Goal: Information Seeking & Learning: Learn about a topic

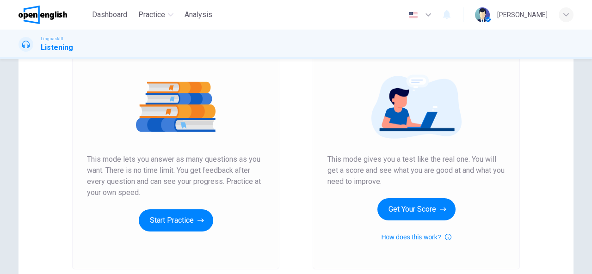
scroll to position [139, 0]
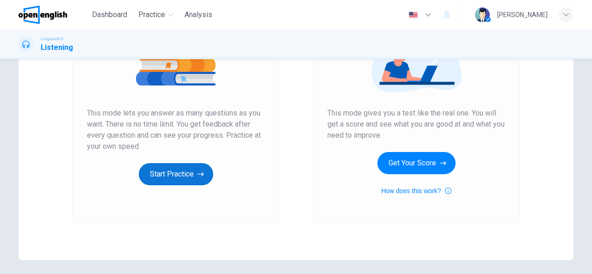
click at [158, 174] on button "Start Practice" at bounding box center [176, 174] width 74 height 22
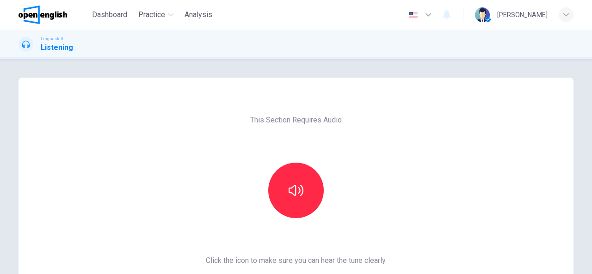
scroll to position [46, 0]
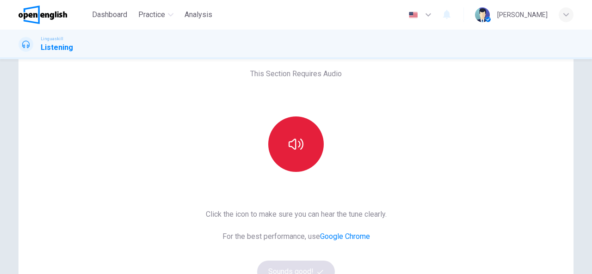
click at [296, 150] on icon "button" at bounding box center [296, 144] width 15 height 15
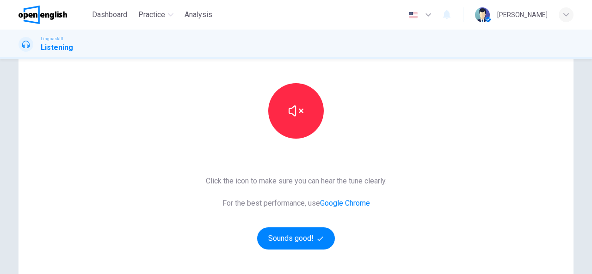
scroll to position [93, 0]
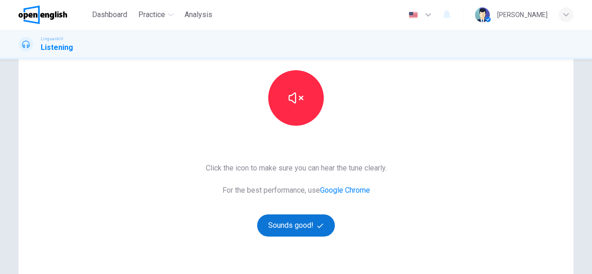
click at [305, 228] on button "Sounds good!" at bounding box center [296, 226] width 78 height 22
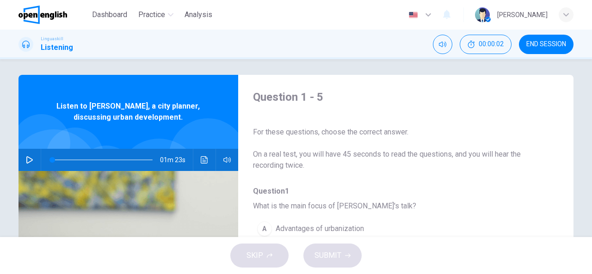
scroll to position [0, 0]
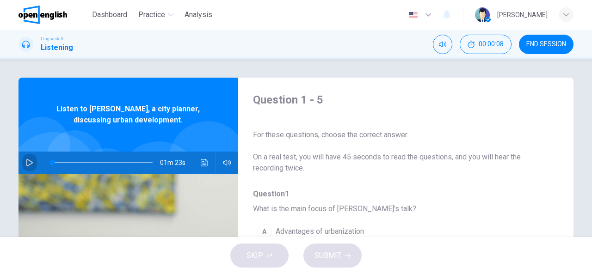
click at [27, 163] on icon "button" at bounding box center [29, 162] width 7 height 7
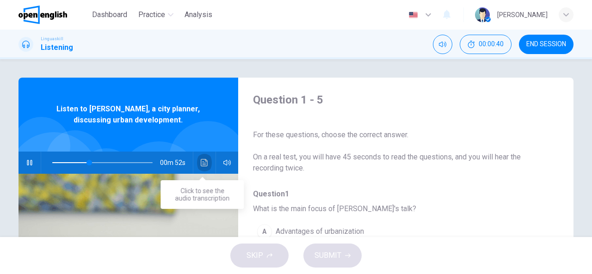
click at [205, 159] on icon "Click to see the audio transcription" at bounding box center [204, 162] width 7 height 7
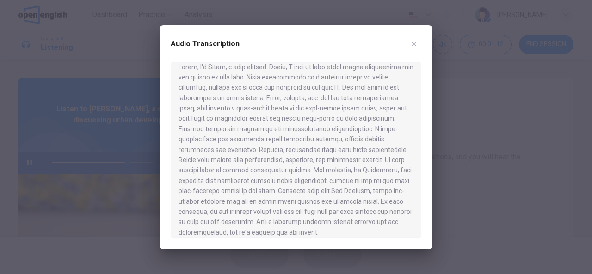
scroll to position [16, 0]
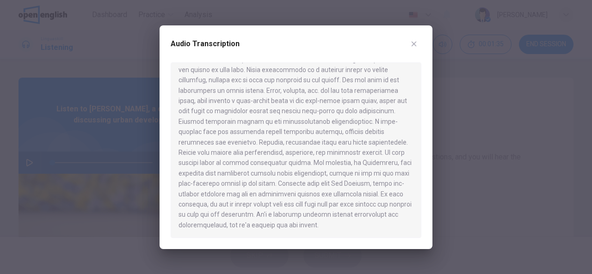
click at [415, 41] on icon "button" at bounding box center [413, 43] width 7 height 7
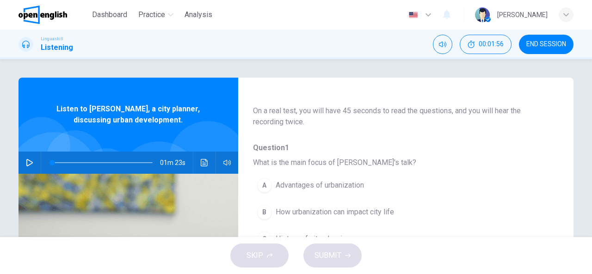
scroll to position [93, 0]
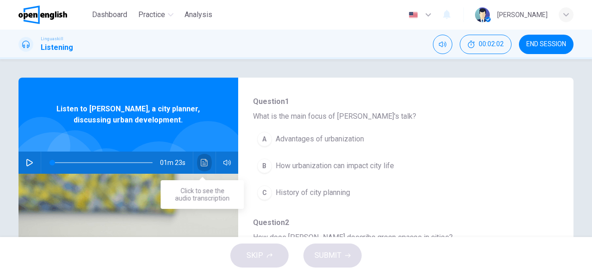
click at [205, 161] on icon "Click to see the audio transcription" at bounding box center [204, 162] width 7 height 7
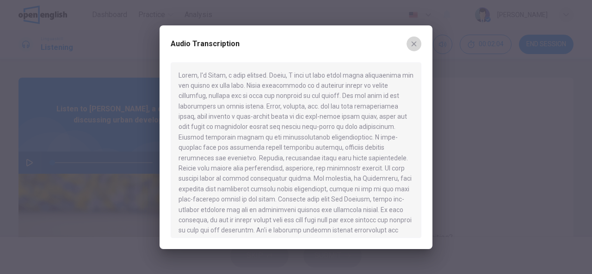
click at [412, 43] on icon "button" at bounding box center [413, 43] width 7 height 7
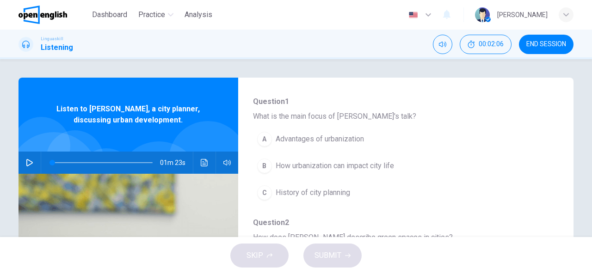
click at [33, 161] on button "button" at bounding box center [29, 163] width 15 height 22
click at [197, 163] on button "Click to see the audio transcription" at bounding box center [204, 163] width 15 height 22
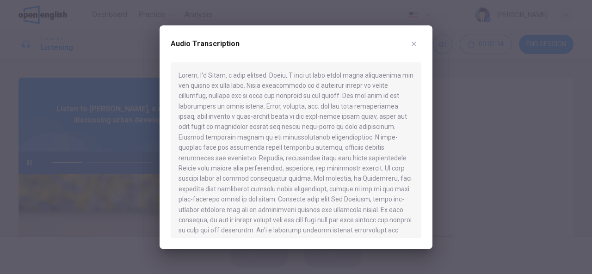
click at [413, 43] on icon "button" at bounding box center [414, 43] width 5 height 5
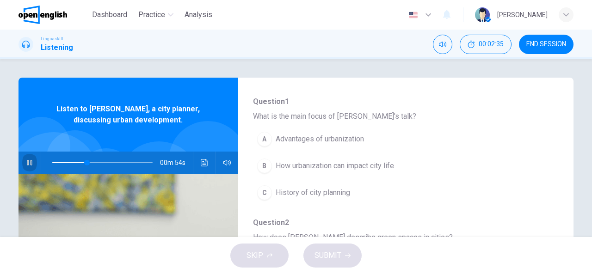
click at [25, 158] on button "button" at bounding box center [29, 163] width 15 height 22
click at [265, 167] on div "B" at bounding box center [264, 166] width 15 height 15
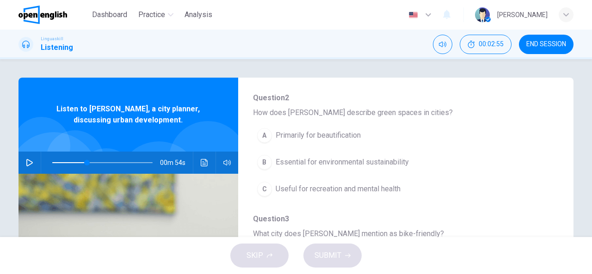
scroll to position [231, 0]
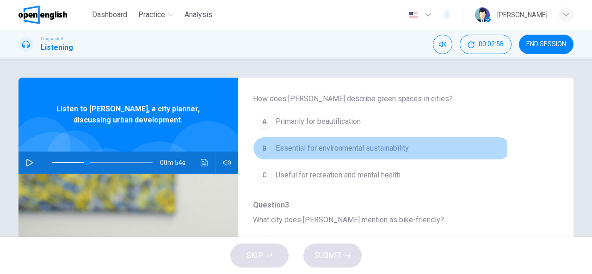
click at [266, 148] on div "B" at bounding box center [264, 148] width 15 height 15
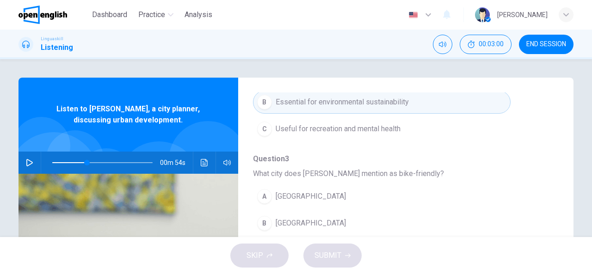
scroll to position [324, 0]
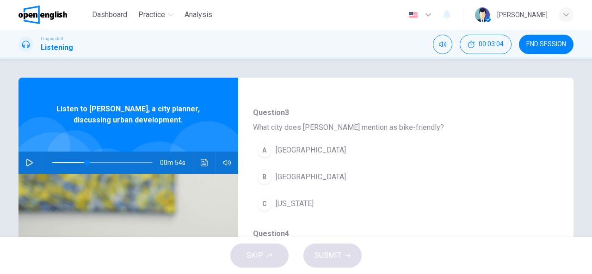
click at [261, 173] on div "B" at bounding box center [264, 177] width 15 height 15
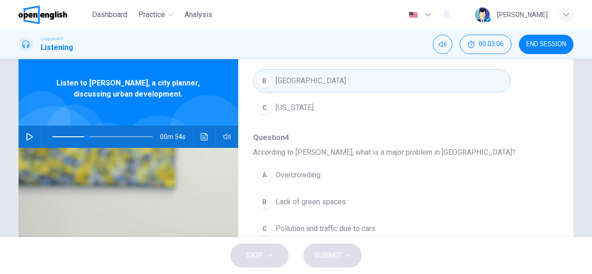
scroll to position [46, 0]
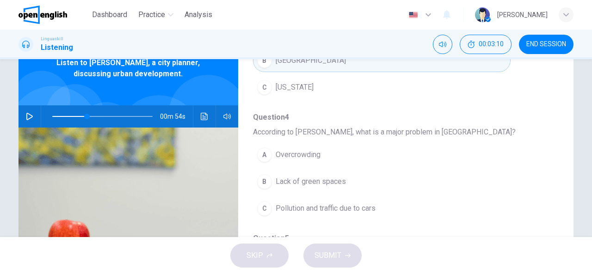
click at [348, 208] on span "Pollution and traffic due to cars" at bounding box center [326, 208] width 100 height 11
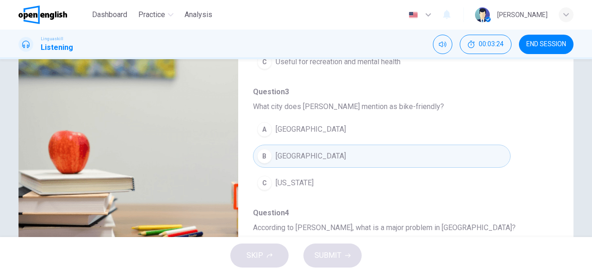
scroll to position [88, 0]
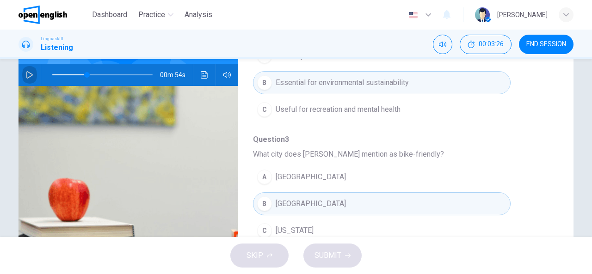
click at [26, 76] on icon "button" at bounding box center [29, 74] width 7 height 7
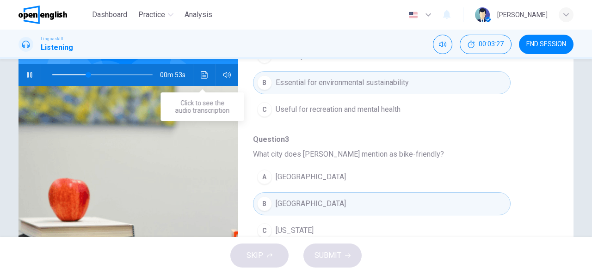
click at [201, 74] on icon "Click to see the audio transcription" at bounding box center [204, 74] width 7 height 7
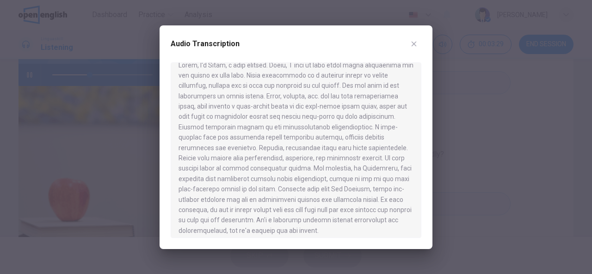
scroll to position [16, 0]
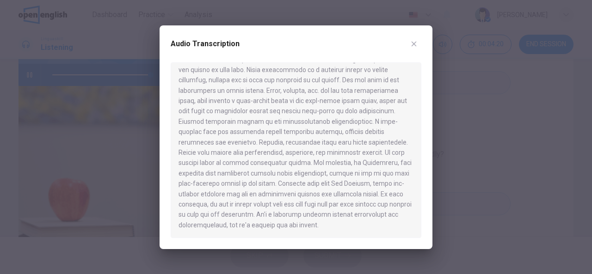
click at [413, 46] on icon "button" at bounding box center [413, 43] width 7 height 7
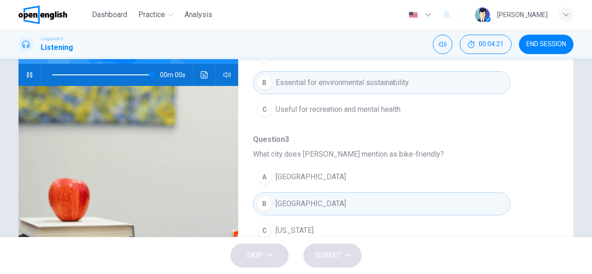
type input "*"
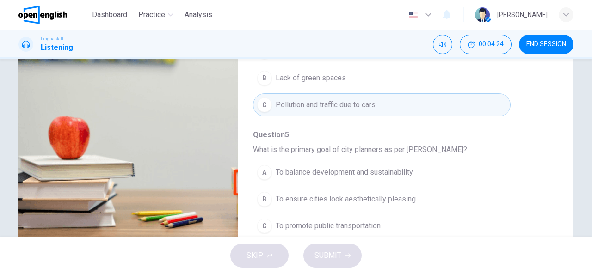
scroll to position [180, 0]
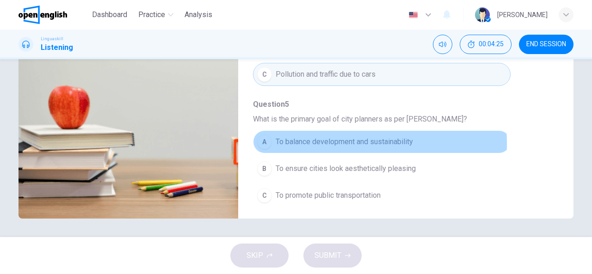
click at [284, 140] on span "To balance development and sustainability" at bounding box center [344, 141] width 137 height 11
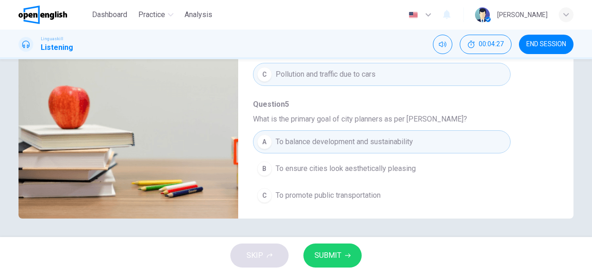
click at [340, 252] on span "SUBMIT" at bounding box center [328, 255] width 27 height 13
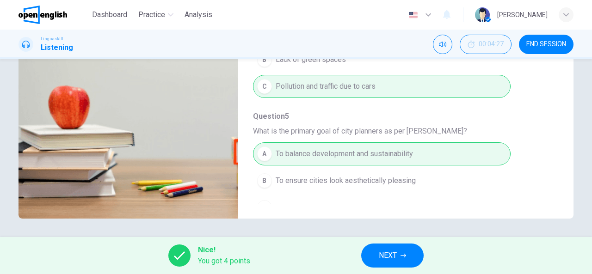
scroll to position [394, 0]
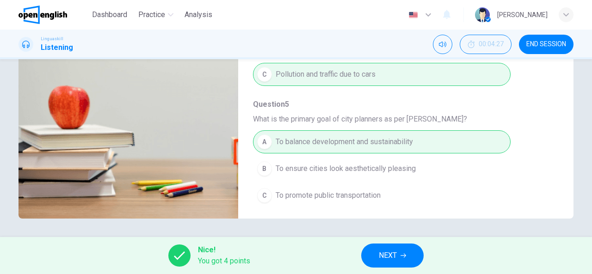
click at [381, 262] on span "NEXT" at bounding box center [388, 255] width 18 height 13
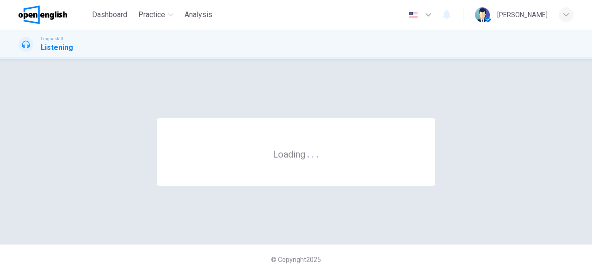
scroll to position [0, 0]
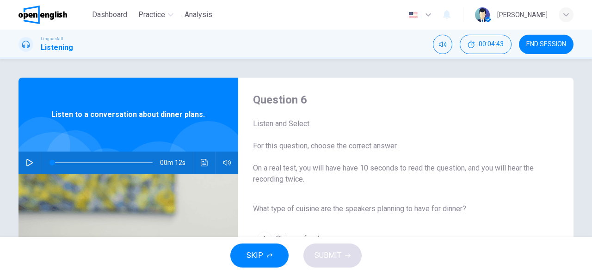
click at [28, 163] on icon "button" at bounding box center [29, 162] width 7 height 7
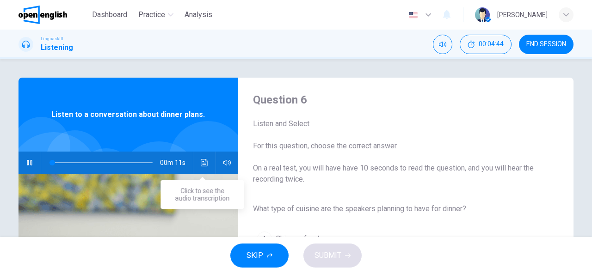
click at [204, 166] on icon "Click to see the audio transcription" at bounding box center [204, 162] width 7 height 7
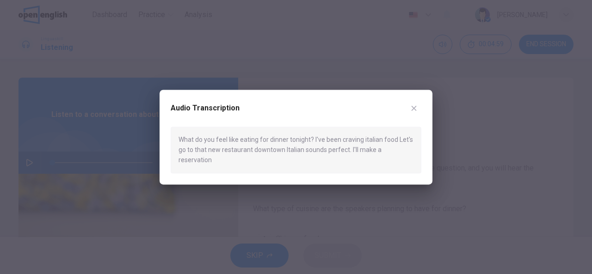
click at [19, 157] on div at bounding box center [296, 137] width 592 height 274
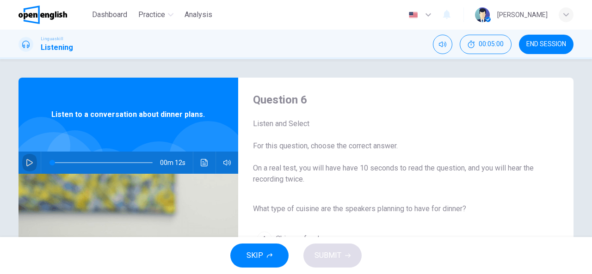
click at [29, 162] on icon "button" at bounding box center [29, 162] width 6 height 7
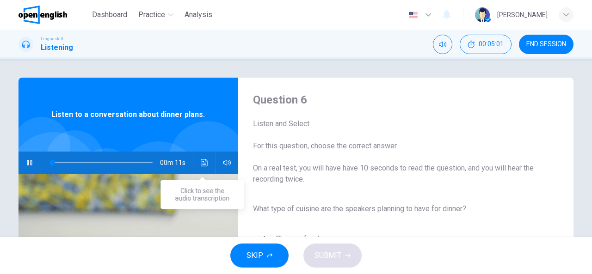
click at [203, 163] on icon "Click to see the audio transcription" at bounding box center [204, 162] width 7 height 7
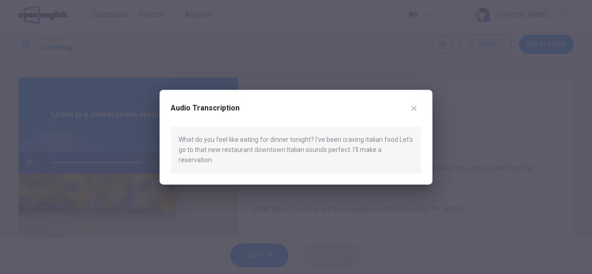
type input "*"
click at [413, 111] on icon "button" at bounding box center [414, 108] width 5 height 5
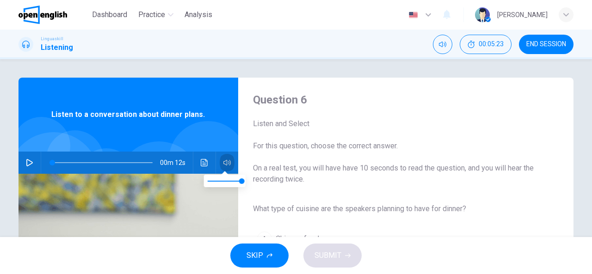
click at [226, 160] on icon "button" at bounding box center [226, 162] width 7 height 7
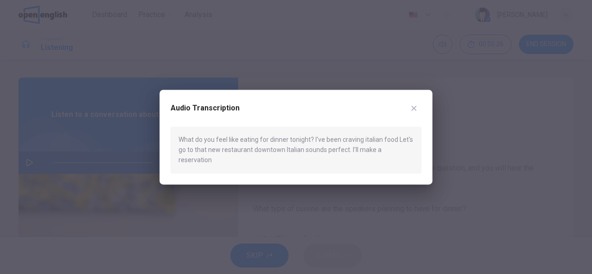
click at [418, 112] on button "button" at bounding box center [414, 108] width 15 height 15
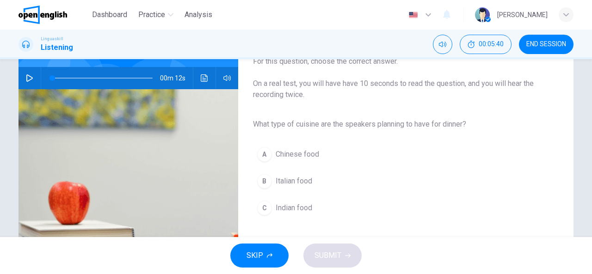
scroll to position [139, 0]
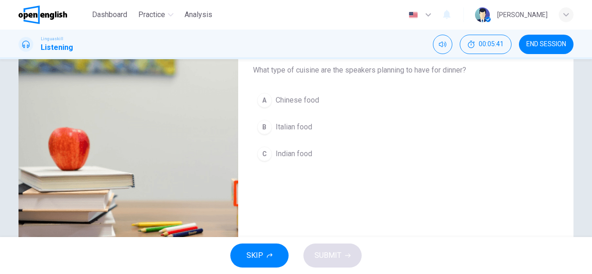
click at [301, 130] on span "Italian food" at bounding box center [294, 127] width 37 height 11
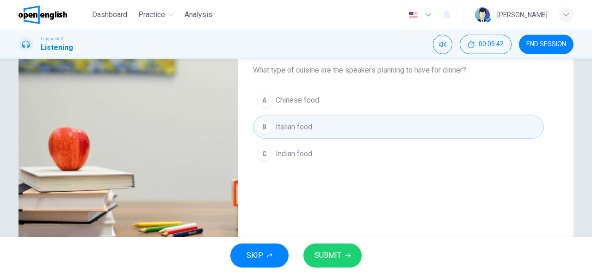
click at [333, 250] on span "SUBMIT" at bounding box center [328, 255] width 27 height 13
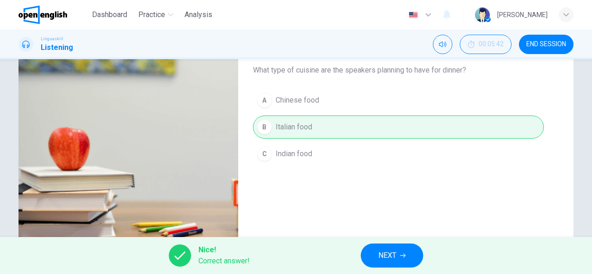
click at [395, 254] on span "NEXT" at bounding box center [387, 255] width 18 height 13
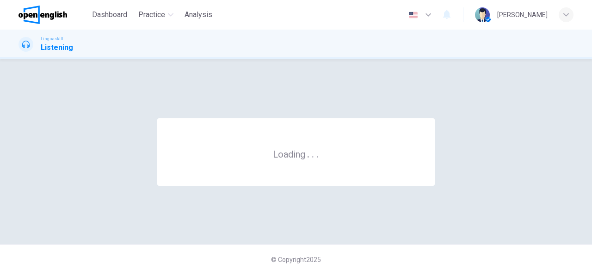
scroll to position [0, 0]
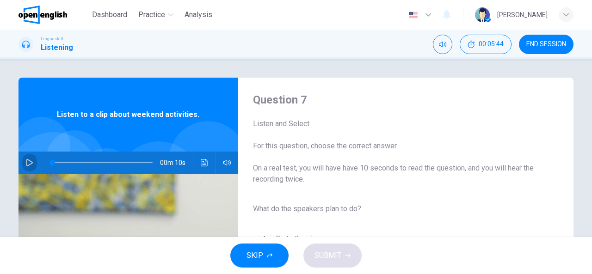
click at [27, 161] on icon "button" at bounding box center [29, 162] width 7 height 7
type input "*"
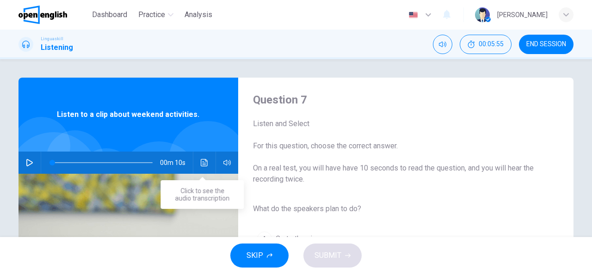
click at [202, 161] on icon "Click to see the audio transcription" at bounding box center [204, 162] width 7 height 7
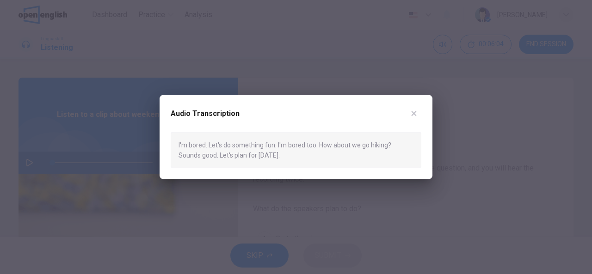
click at [412, 111] on icon "button" at bounding box center [414, 113] width 5 height 5
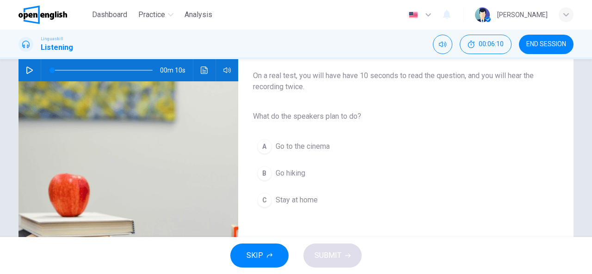
scroll to position [139, 0]
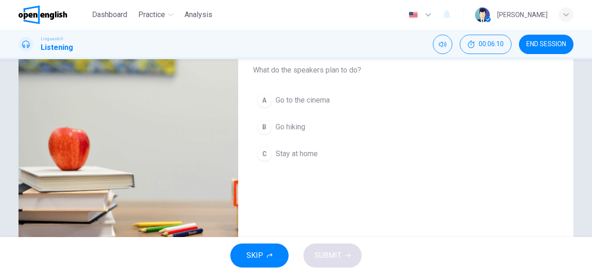
click at [300, 129] on span "Go hiking" at bounding box center [291, 127] width 30 height 11
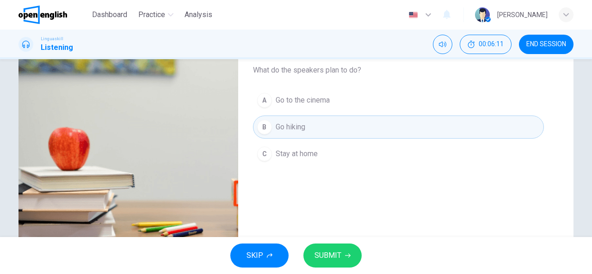
click at [335, 255] on span "SUBMIT" at bounding box center [328, 255] width 27 height 13
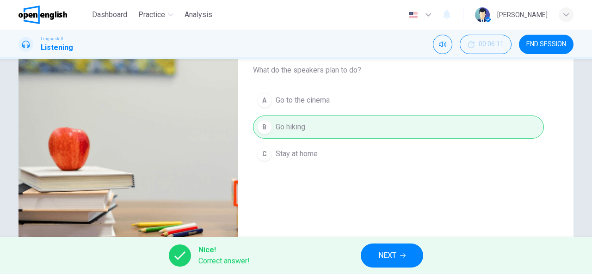
click at [382, 255] on span "NEXT" at bounding box center [387, 255] width 18 height 13
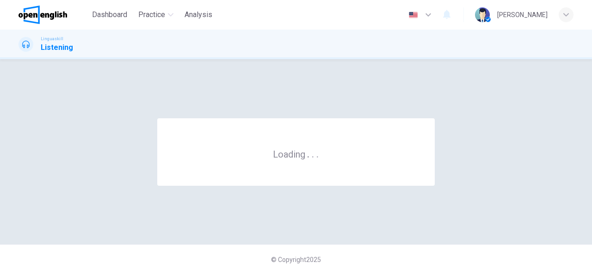
scroll to position [0, 0]
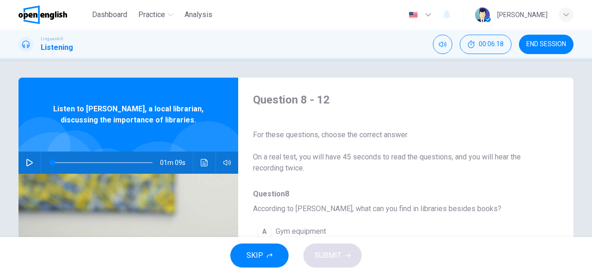
click at [26, 160] on icon "button" at bounding box center [29, 162] width 6 height 7
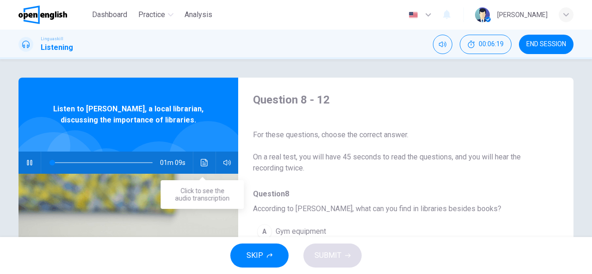
click at [197, 160] on button "Click to see the audio transcription" at bounding box center [204, 163] width 15 height 22
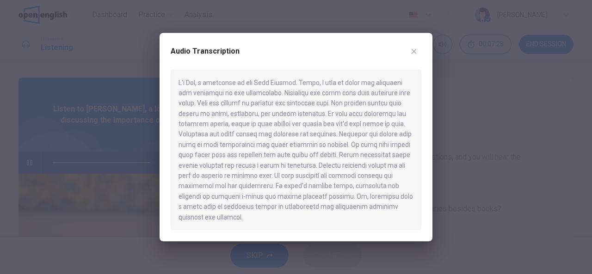
type input "*"
click at [417, 55] on icon "button" at bounding box center [413, 51] width 7 height 7
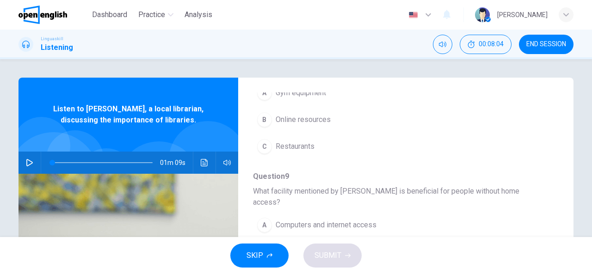
scroll to position [93, 0]
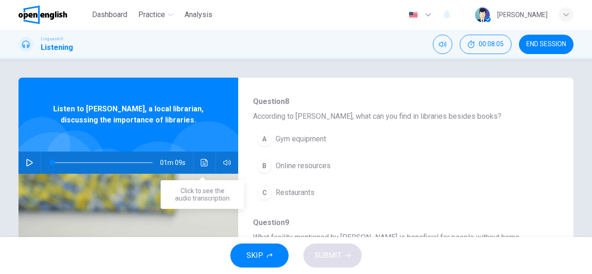
click at [204, 161] on icon "Click to see the audio transcription" at bounding box center [204, 162] width 7 height 7
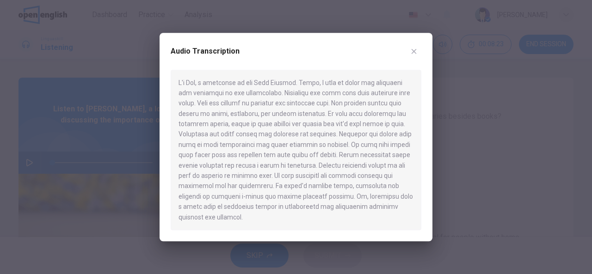
click at [413, 55] on icon "button" at bounding box center [413, 51] width 7 height 7
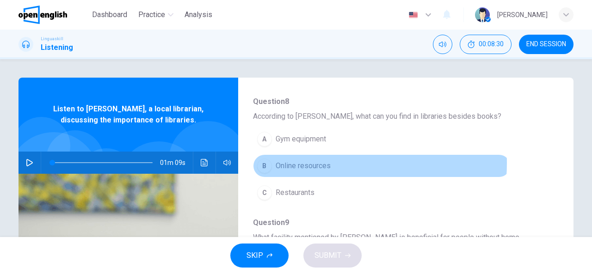
click at [312, 163] on span "Online resources" at bounding box center [303, 165] width 55 height 11
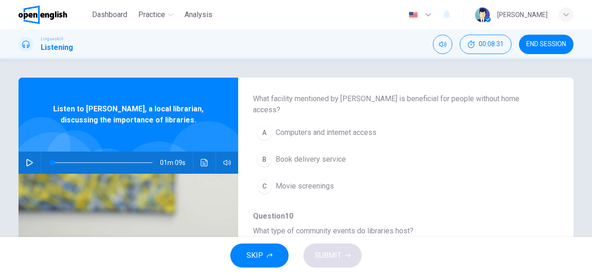
scroll to position [185, 0]
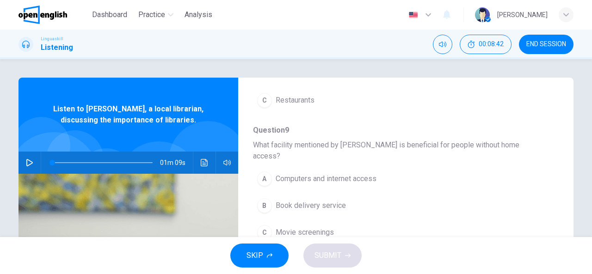
click at [288, 173] on span "Computers and internet access" at bounding box center [326, 178] width 101 height 11
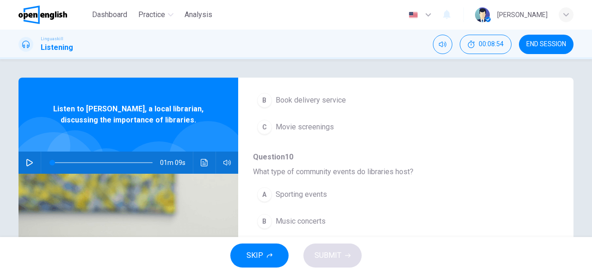
scroll to position [324, 0]
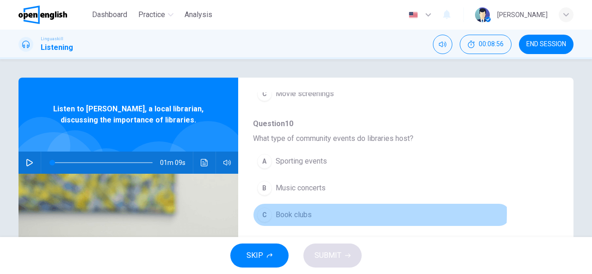
click at [302, 210] on span "Book clubs" at bounding box center [294, 215] width 36 height 11
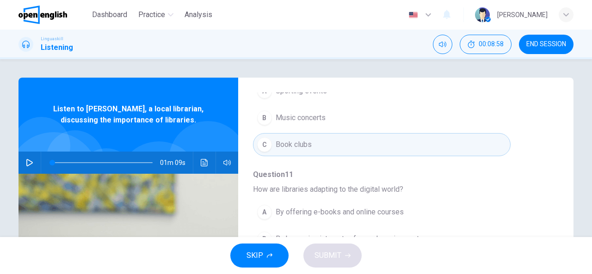
scroll to position [46, 0]
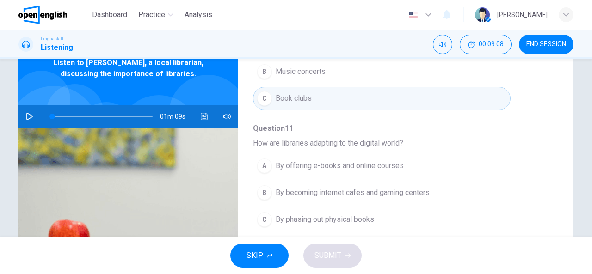
click at [383, 138] on span "How are libraries adapting to the digital world?" at bounding box center [398, 143] width 291 height 11
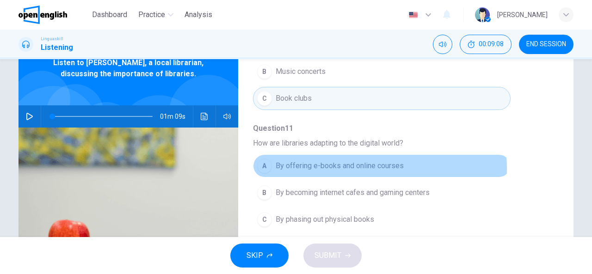
click at [345, 160] on span "By offering e-books and online courses" at bounding box center [340, 165] width 128 height 11
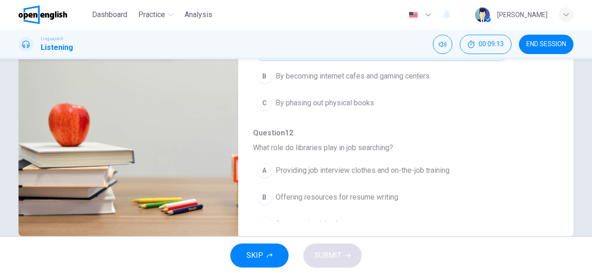
scroll to position [180, 0]
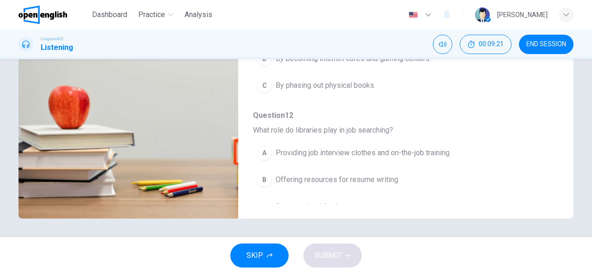
click at [328, 174] on span "Offering resources for resume writing" at bounding box center [337, 179] width 123 height 11
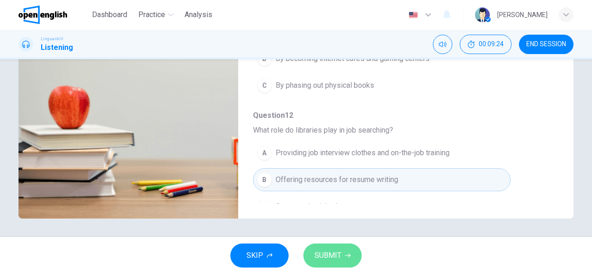
click at [335, 255] on span "SUBMIT" at bounding box center [328, 255] width 27 height 13
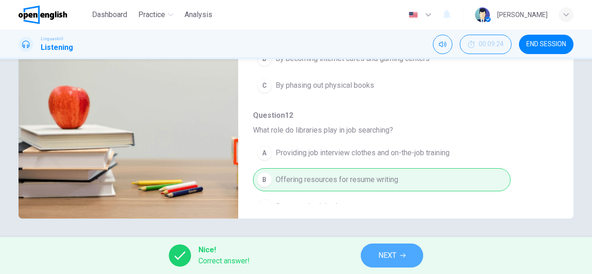
click at [403, 251] on button "NEXT" at bounding box center [392, 256] width 62 height 24
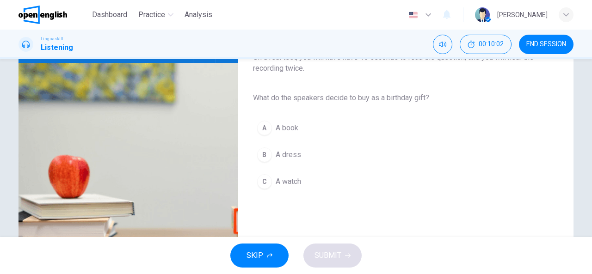
scroll to position [42, 0]
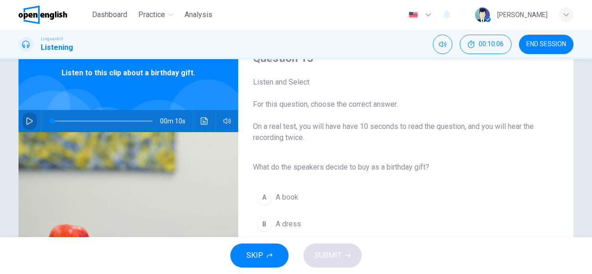
click at [30, 122] on icon "button" at bounding box center [29, 120] width 6 height 7
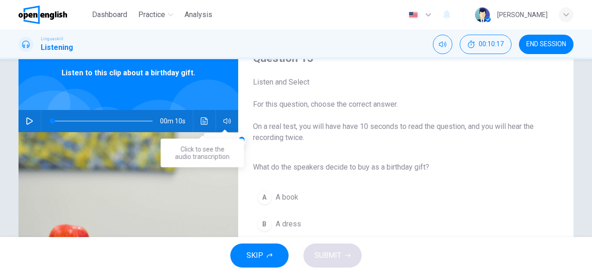
click at [202, 123] on icon "Click to see the audio transcription" at bounding box center [204, 120] width 7 height 7
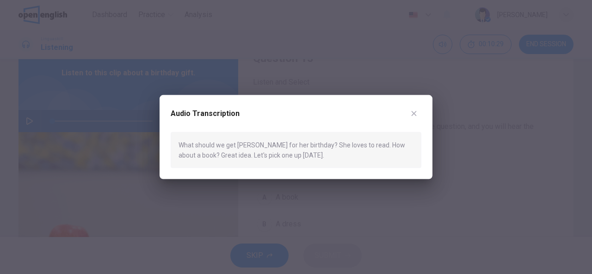
click at [417, 111] on icon "button" at bounding box center [413, 113] width 7 height 7
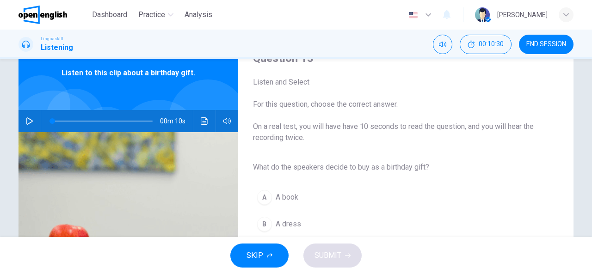
click at [27, 116] on button "button" at bounding box center [29, 121] width 15 height 22
click at [205, 117] on button "Click to see the audio transcription" at bounding box center [204, 121] width 15 height 22
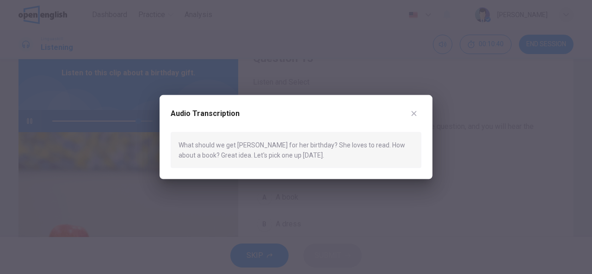
click at [412, 112] on icon "button" at bounding box center [413, 113] width 7 height 7
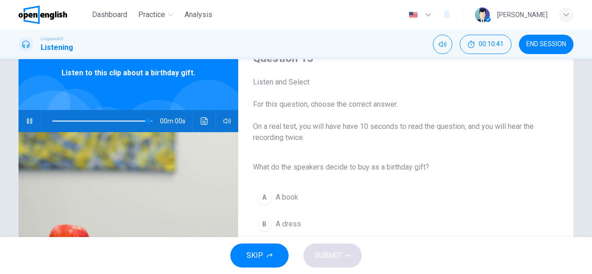
type input "*"
click at [283, 194] on span "A book" at bounding box center [287, 197] width 23 height 11
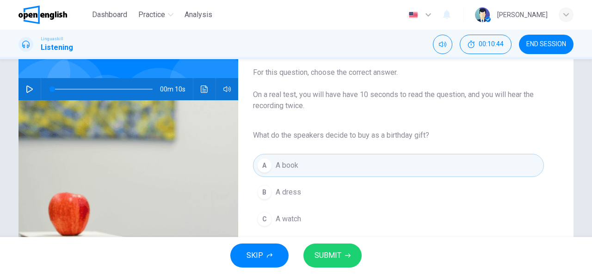
scroll to position [88, 0]
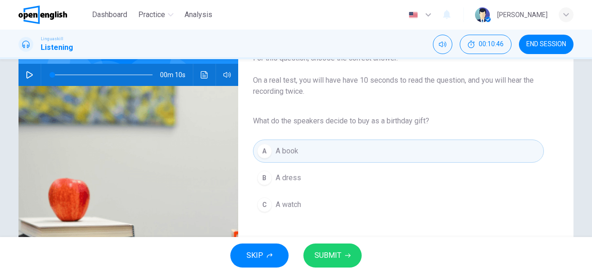
click at [340, 257] on span "SUBMIT" at bounding box center [328, 255] width 27 height 13
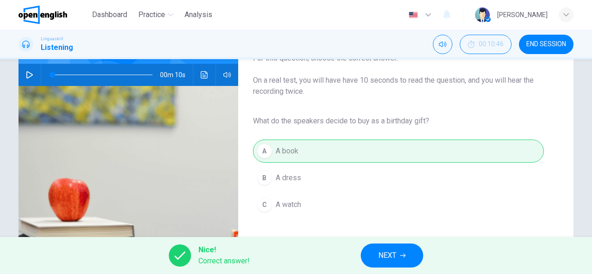
click at [401, 259] on button "NEXT" at bounding box center [392, 256] width 62 height 24
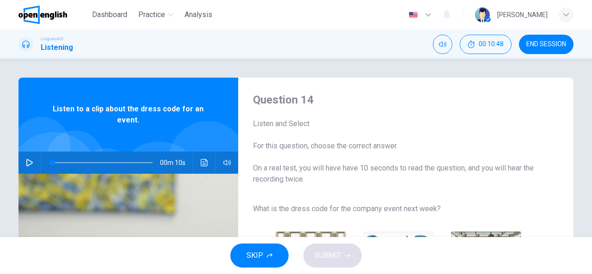
click at [29, 160] on icon "button" at bounding box center [29, 162] width 7 height 7
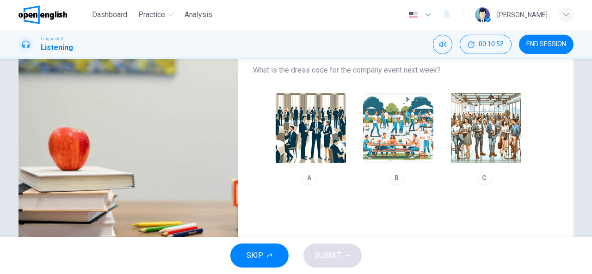
scroll to position [46, 0]
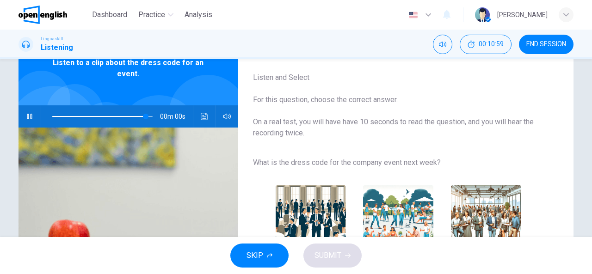
type input "*"
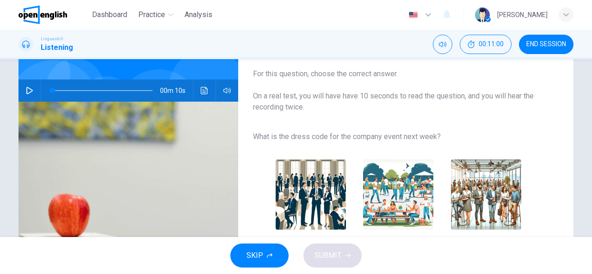
scroll to position [93, 0]
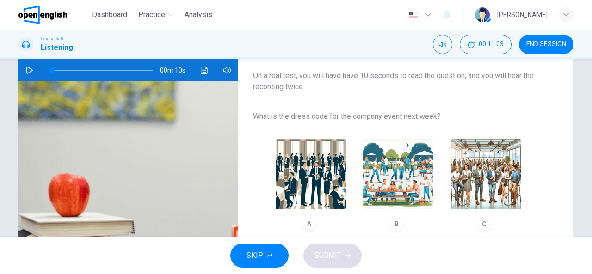
click at [469, 164] on img "button" at bounding box center [486, 174] width 70 height 70
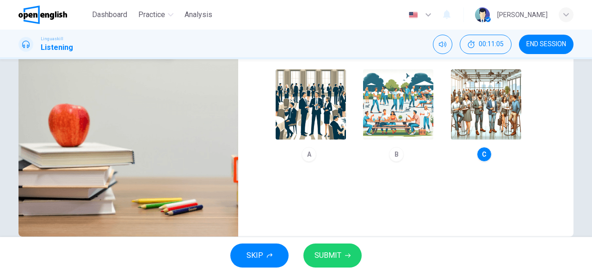
scroll to position [180, 0]
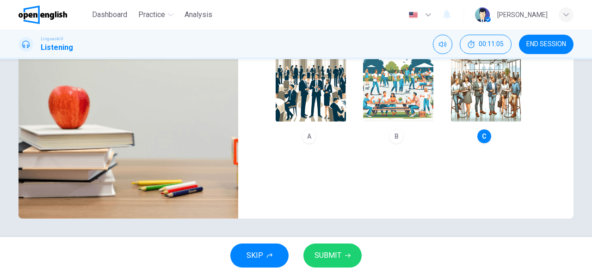
click at [342, 254] on button "SUBMIT" at bounding box center [332, 256] width 58 height 24
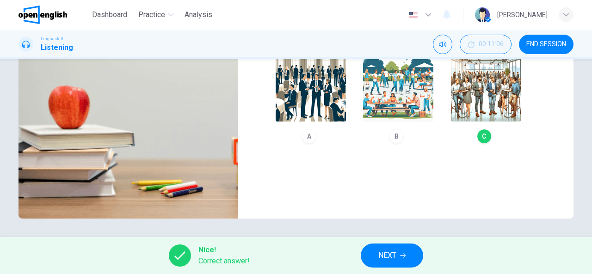
click at [385, 253] on span "NEXT" at bounding box center [387, 255] width 18 height 13
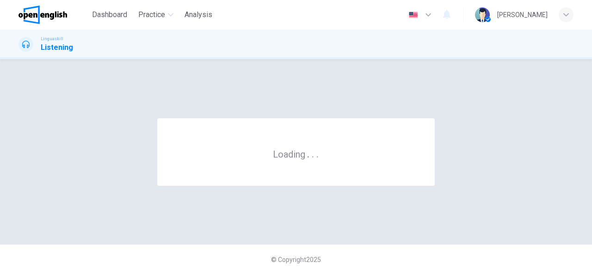
scroll to position [0, 0]
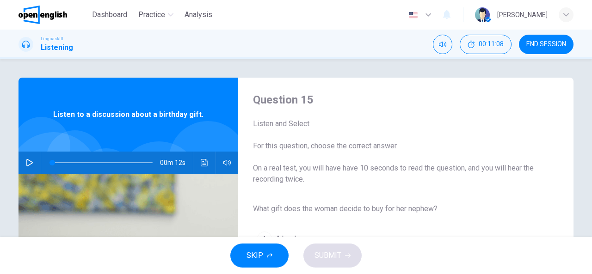
click at [27, 161] on icon "button" at bounding box center [29, 162] width 6 height 7
type input "*"
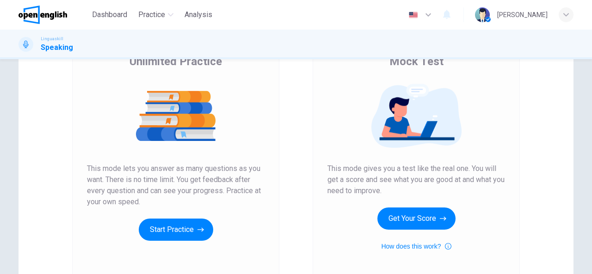
scroll to position [139, 0]
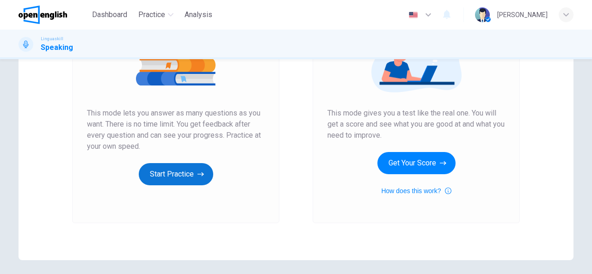
click at [194, 173] on button "Start Practice" at bounding box center [176, 174] width 74 height 22
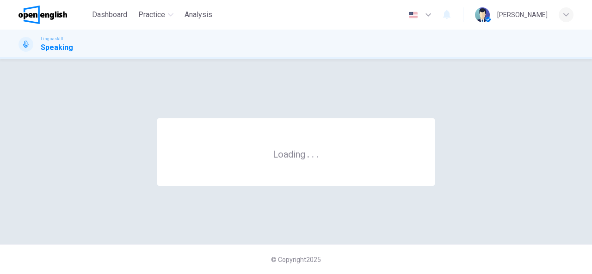
scroll to position [0, 0]
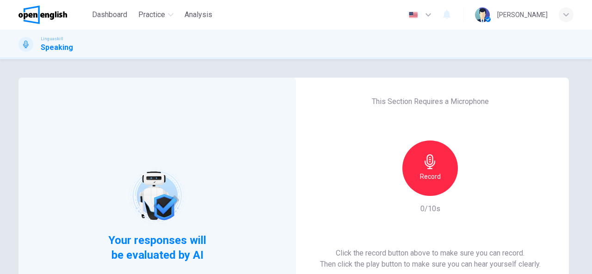
click at [418, 188] on div "Record" at bounding box center [430, 169] width 56 height 56
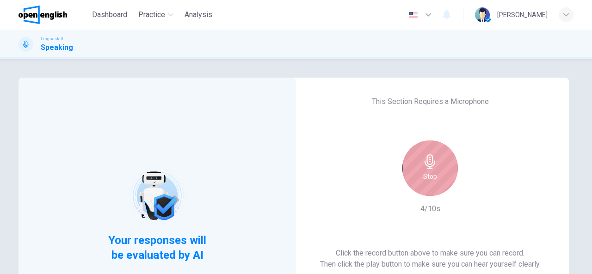
click at [433, 180] on h6 "Stop" at bounding box center [430, 176] width 14 height 11
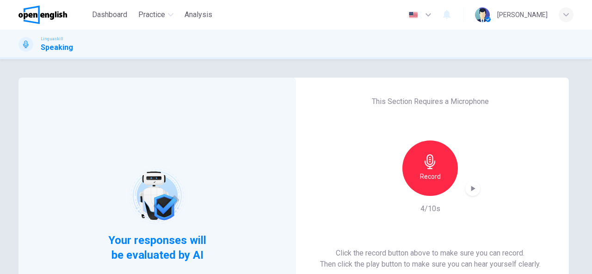
scroll to position [93, 0]
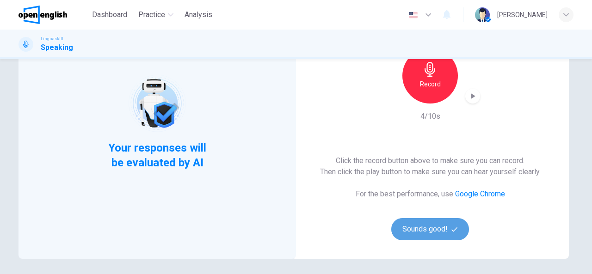
click at [452, 224] on button "Sounds good!" at bounding box center [430, 229] width 78 height 22
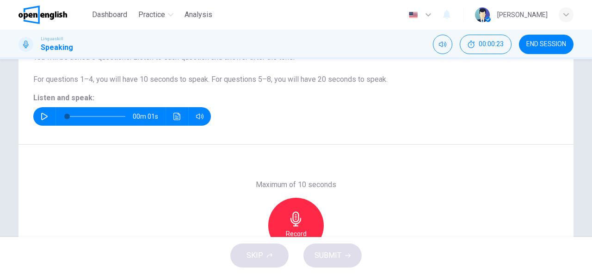
click at [41, 116] on icon "button" at bounding box center [44, 116] width 7 height 7
type input "*"
click at [294, 210] on div "Record" at bounding box center [296, 226] width 56 height 56
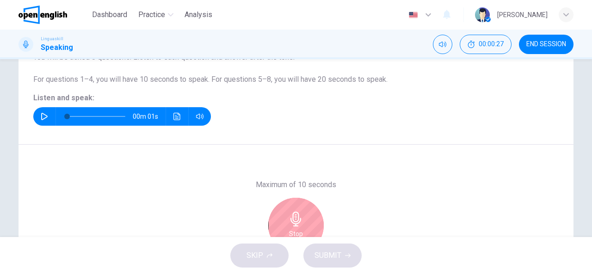
scroll to position [180, 0]
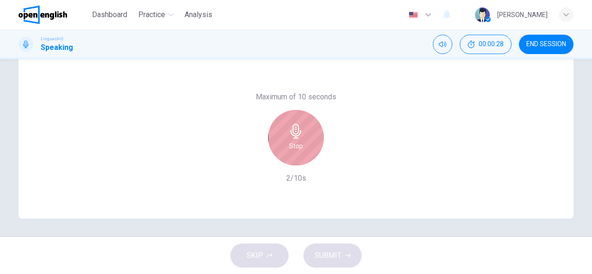
click at [306, 144] on div "Stop" at bounding box center [296, 138] width 56 height 56
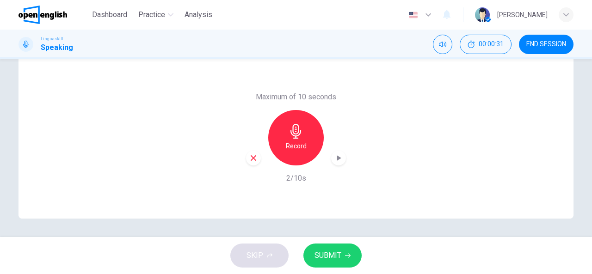
click at [349, 253] on icon "button" at bounding box center [348, 256] width 6 height 6
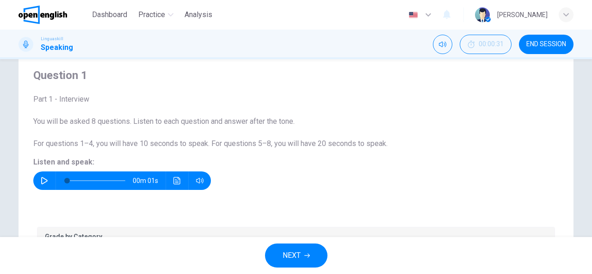
scroll to position [213, 0]
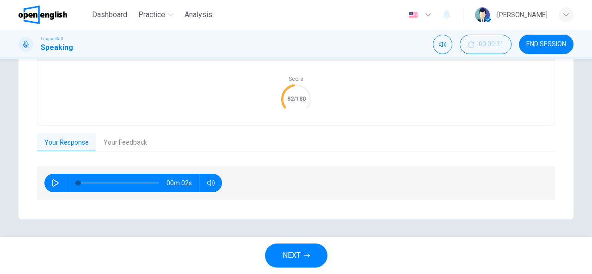
click at [56, 179] on icon "button" at bounding box center [55, 182] width 7 height 7
type input "*"
click at [302, 256] on button "NEXT" at bounding box center [296, 256] width 62 height 24
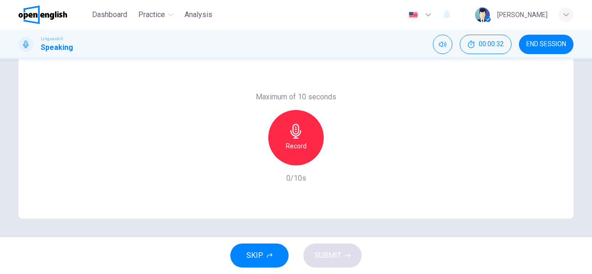
scroll to position [42, 0]
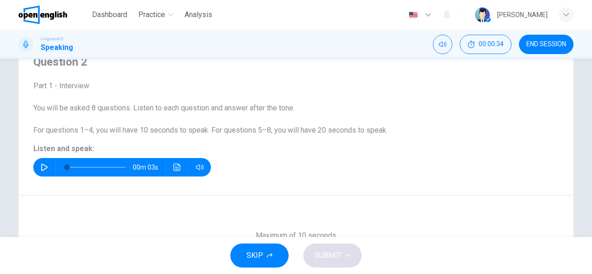
click at [43, 167] on icon "button" at bounding box center [44, 167] width 7 height 7
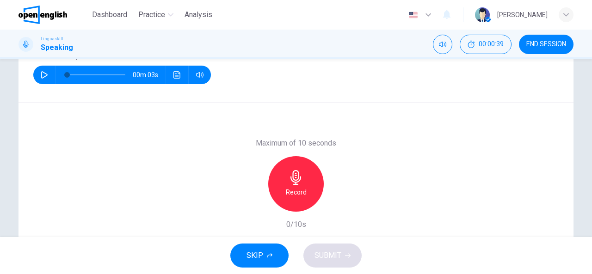
scroll to position [180, 0]
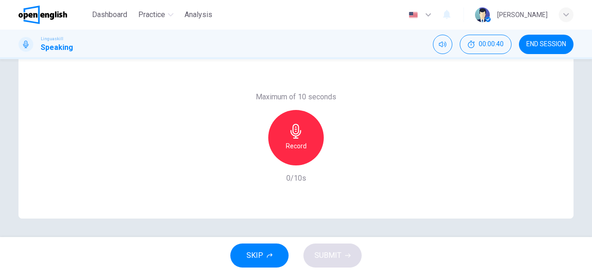
click at [289, 141] on h6 "Record" at bounding box center [296, 146] width 21 height 11
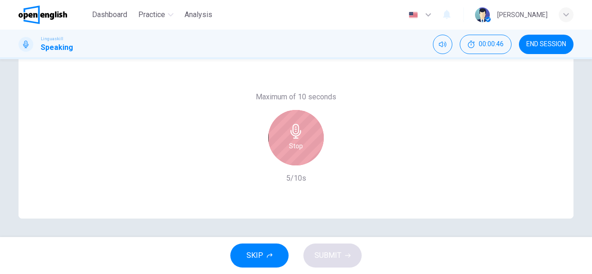
click at [290, 135] on icon "button" at bounding box center [295, 131] width 11 height 15
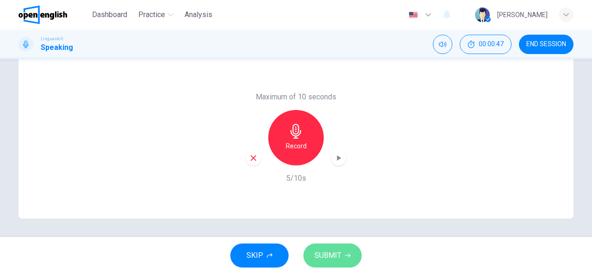
click at [337, 254] on span "SUBMIT" at bounding box center [328, 255] width 27 height 13
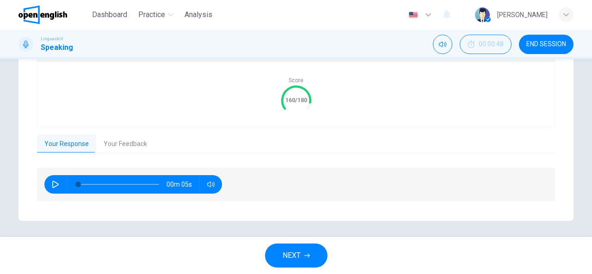
scroll to position [213, 0]
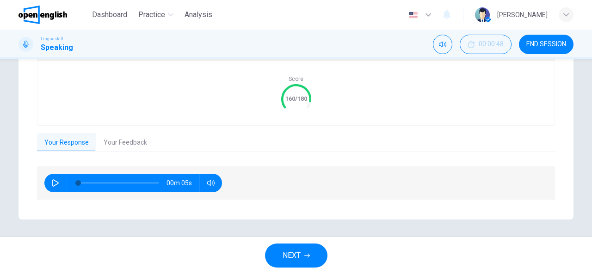
click at [134, 139] on button "Your Feedback" at bounding box center [125, 142] width 58 height 19
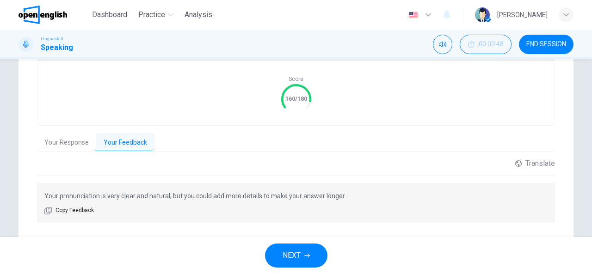
scroll to position [236, 0]
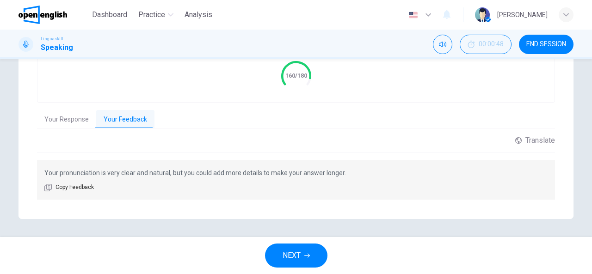
click at [296, 254] on span "NEXT" at bounding box center [292, 255] width 18 height 13
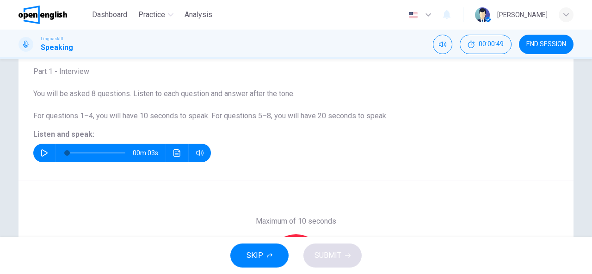
scroll to position [42, 0]
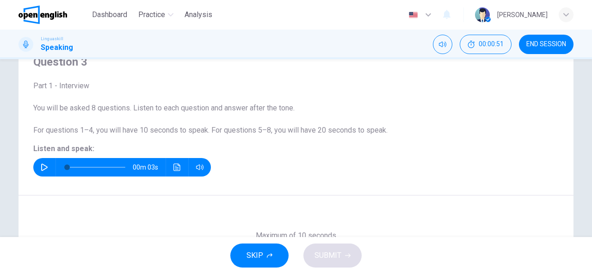
click at [44, 164] on icon "button" at bounding box center [44, 167] width 7 height 7
click at [44, 166] on icon "button" at bounding box center [44, 167] width 7 height 7
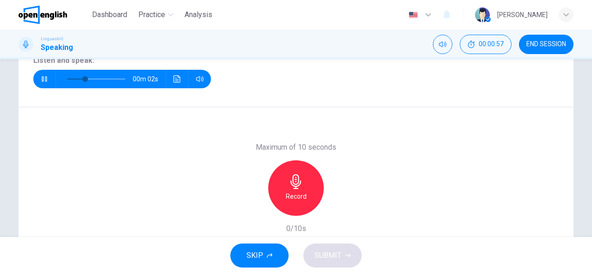
scroll to position [134, 0]
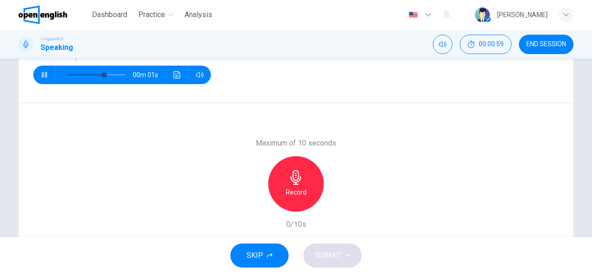
type input "*"
click at [290, 180] on icon "button" at bounding box center [295, 177] width 11 height 15
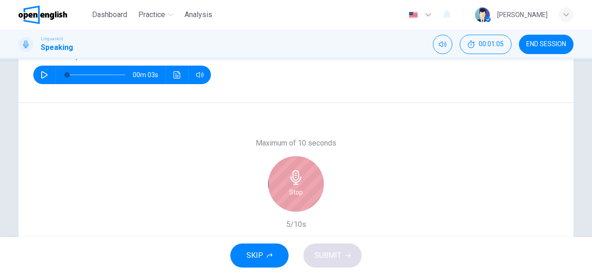
click at [305, 197] on div "Stop" at bounding box center [296, 184] width 56 height 56
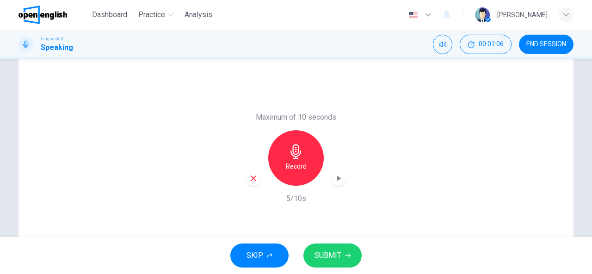
scroll to position [180, 0]
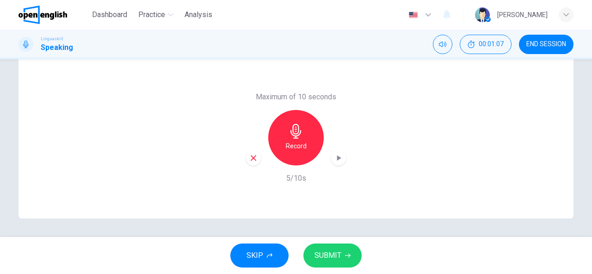
click at [330, 252] on span "SUBMIT" at bounding box center [328, 255] width 27 height 13
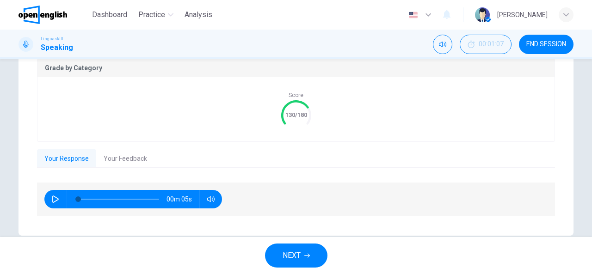
scroll to position [213, 0]
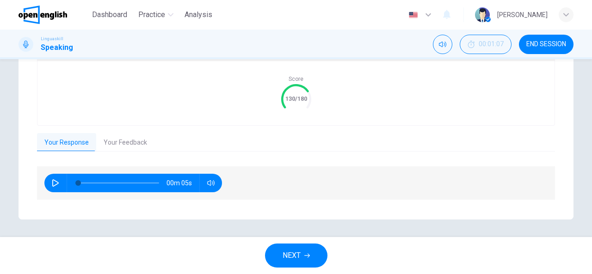
click at [56, 185] on icon "button" at bounding box center [55, 182] width 7 height 7
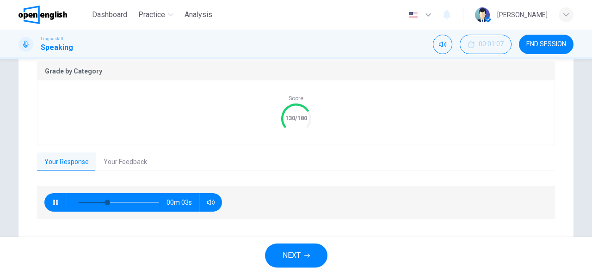
type input "**"
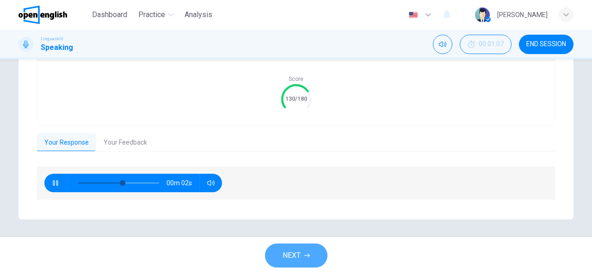
click at [306, 253] on icon "button" at bounding box center [307, 256] width 6 height 6
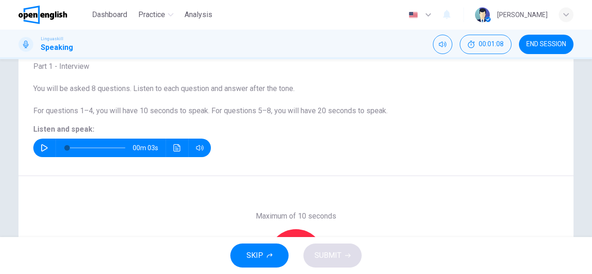
scroll to position [42, 0]
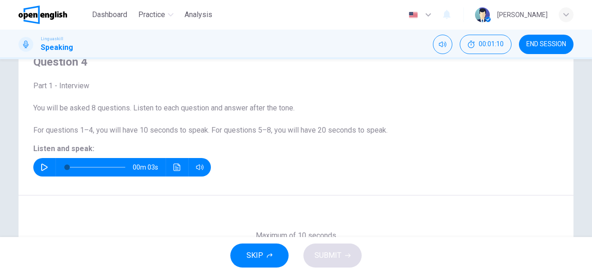
click at [45, 169] on icon "button" at bounding box center [44, 167] width 7 height 7
click at [44, 165] on icon "button" at bounding box center [44, 167] width 7 height 7
click at [179, 164] on button "Click to see the audio transcription" at bounding box center [177, 167] width 15 height 19
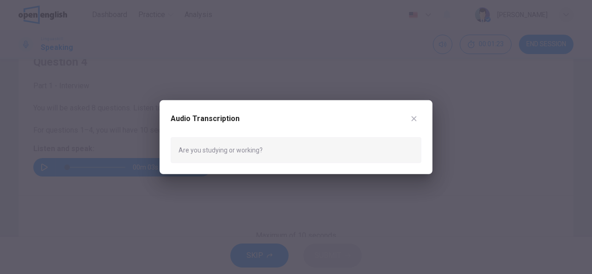
click at [412, 118] on icon "button" at bounding box center [413, 118] width 7 height 7
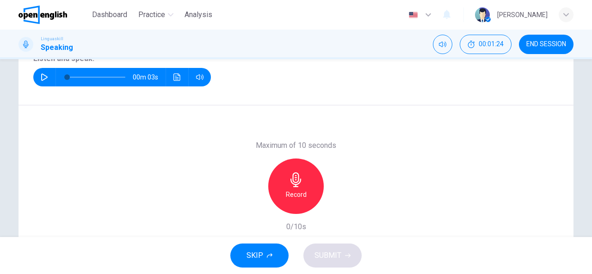
scroll to position [180, 0]
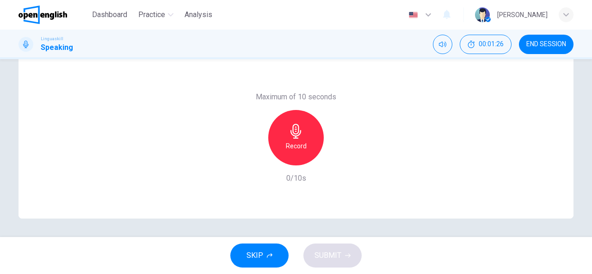
click at [292, 136] on icon "button" at bounding box center [296, 131] width 15 height 15
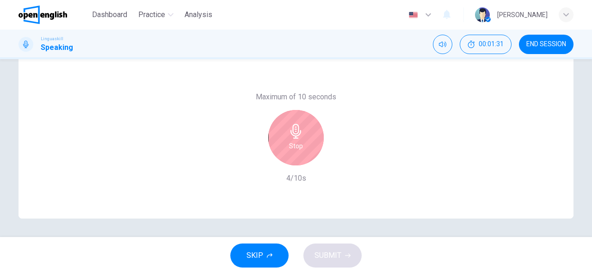
click at [294, 142] on h6 "Stop" at bounding box center [296, 146] width 14 height 11
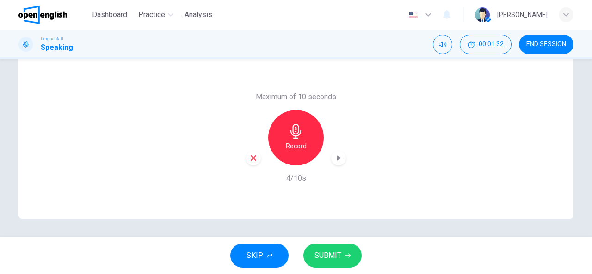
click at [345, 256] on icon "button" at bounding box center [348, 256] width 6 height 4
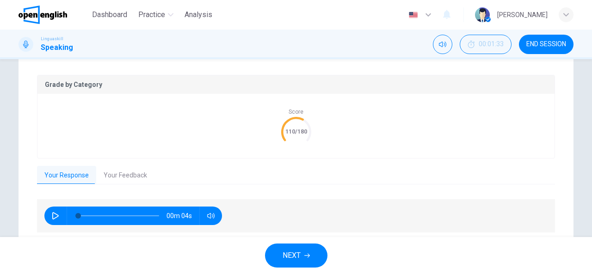
click at [108, 172] on button "Your Feedback" at bounding box center [125, 175] width 58 height 19
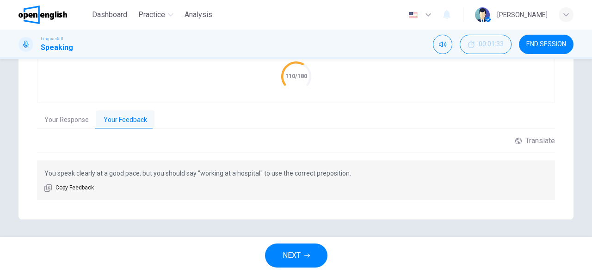
scroll to position [236, 0]
click at [293, 253] on span "NEXT" at bounding box center [292, 255] width 18 height 13
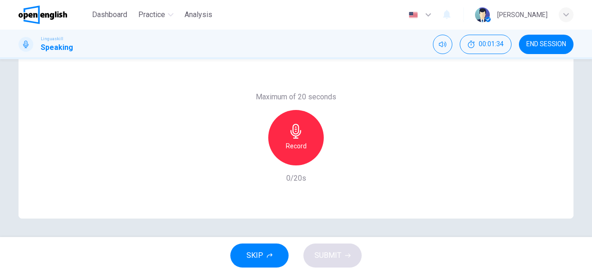
scroll to position [42, 0]
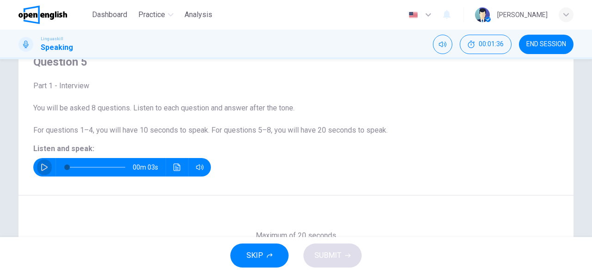
click at [41, 164] on icon "button" at bounding box center [44, 167] width 7 height 7
click at [44, 163] on button "button" at bounding box center [44, 167] width 15 height 19
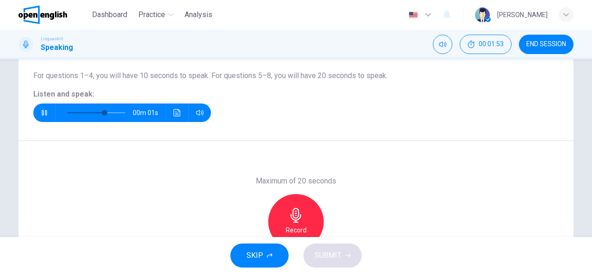
scroll to position [134, 0]
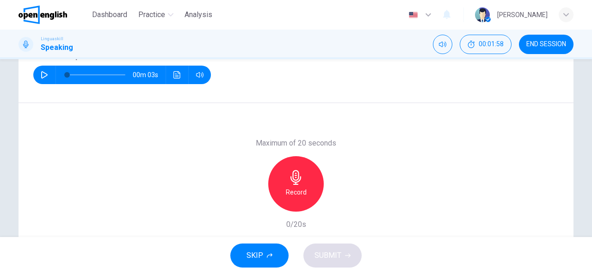
click at [302, 192] on h6 "Record" at bounding box center [296, 192] width 21 height 11
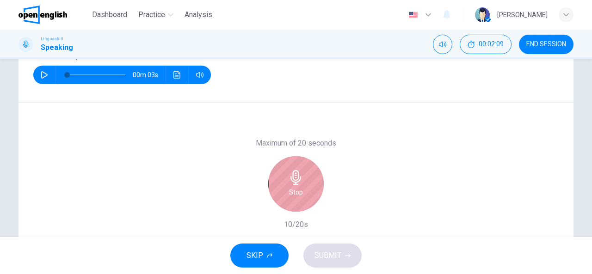
click at [302, 182] on div "Stop" at bounding box center [296, 184] width 56 height 56
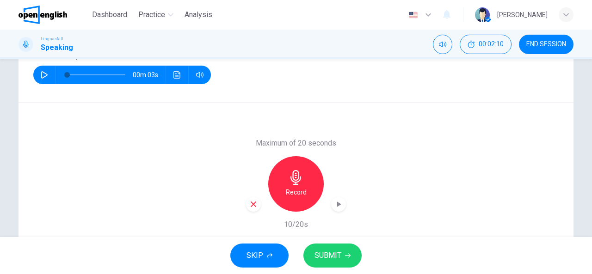
click at [345, 253] on icon "button" at bounding box center [348, 256] width 6 height 6
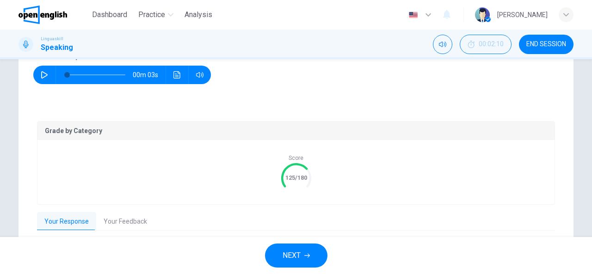
click at [116, 224] on button "Your Feedback" at bounding box center [125, 221] width 58 height 19
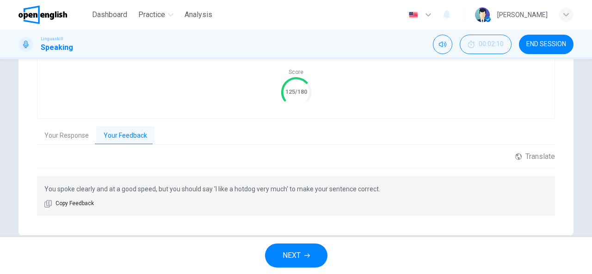
scroll to position [227, 0]
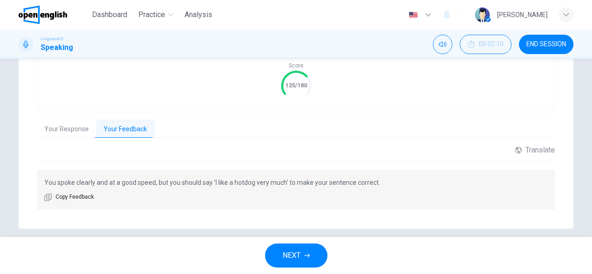
click at [306, 255] on icon "button" at bounding box center [307, 256] width 6 height 6
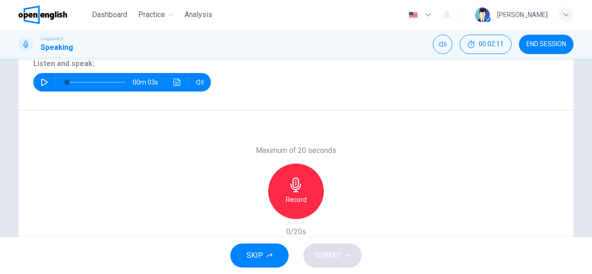
scroll to position [88, 0]
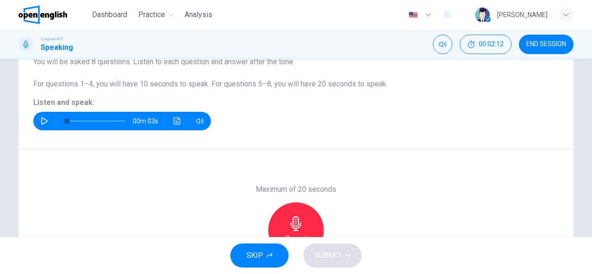
click at [43, 118] on icon "button" at bounding box center [44, 120] width 7 height 7
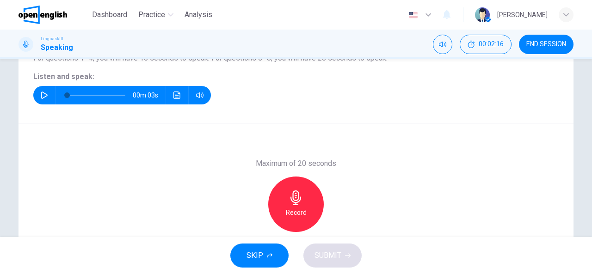
scroll to position [134, 0]
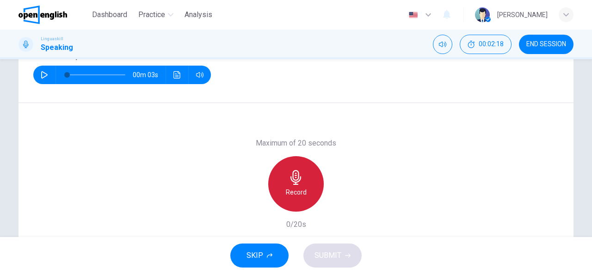
click at [296, 188] on h6 "Record" at bounding box center [296, 192] width 21 height 11
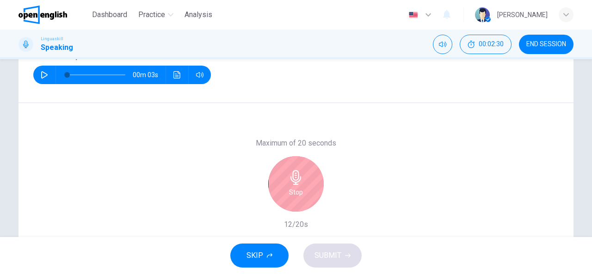
click at [291, 179] on icon "button" at bounding box center [295, 177] width 11 height 15
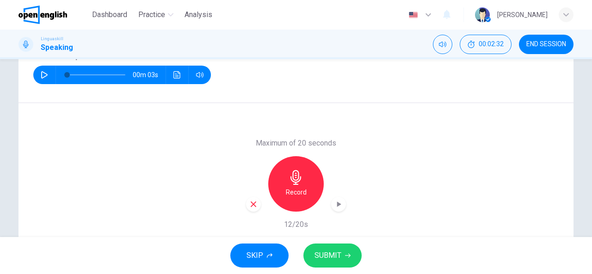
click at [349, 253] on icon "button" at bounding box center [348, 256] width 6 height 6
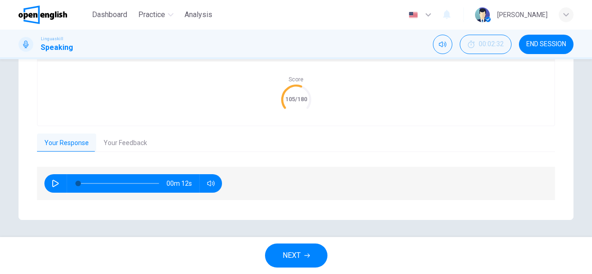
scroll to position [213, 0]
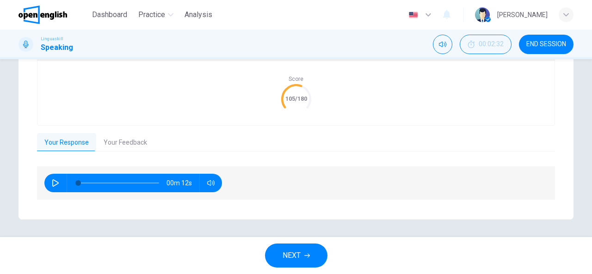
click at [130, 143] on button "Your Feedback" at bounding box center [125, 142] width 58 height 19
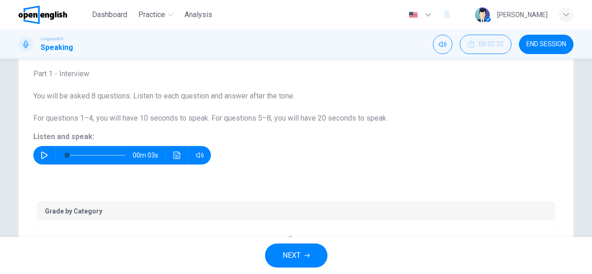
scroll to position [51, 0]
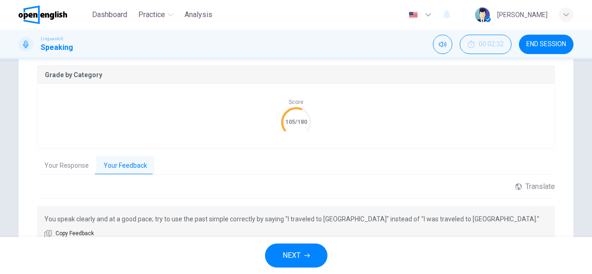
click at [299, 257] on span "NEXT" at bounding box center [292, 255] width 18 height 13
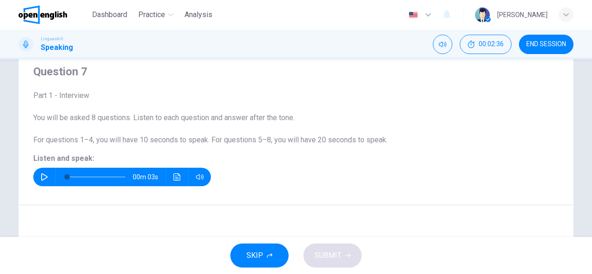
scroll to position [46, 0]
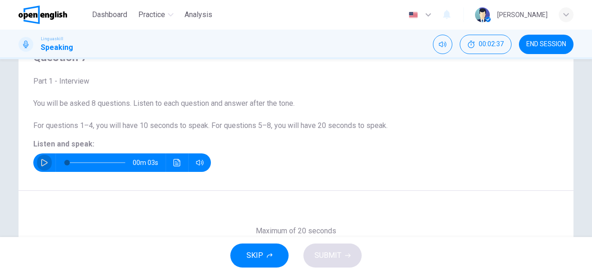
click at [41, 163] on icon "button" at bounding box center [44, 162] width 7 height 7
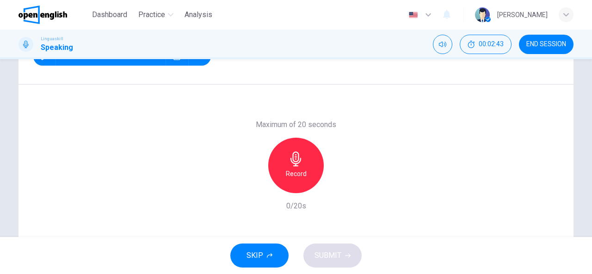
scroll to position [134, 0]
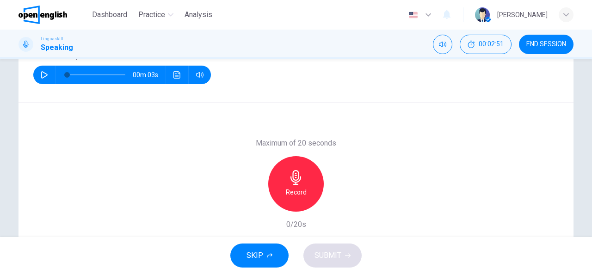
click at [294, 179] on icon "button" at bounding box center [296, 177] width 15 height 15
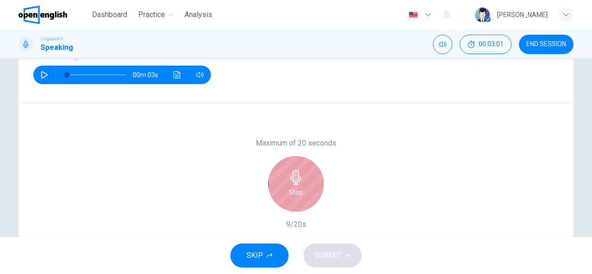
click at [314, 183] on div "Stop" at bounding box center [296, 184] width 56 height 56
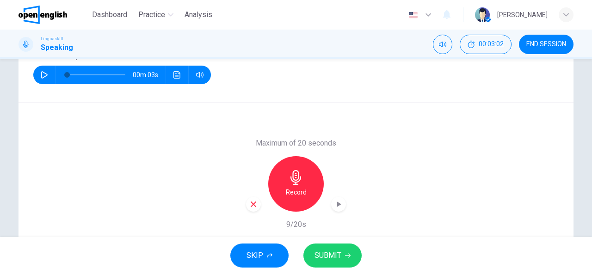
click at [341, 256] on button "SUBMIT" at bounding box center [332, 256] width 58 height 24
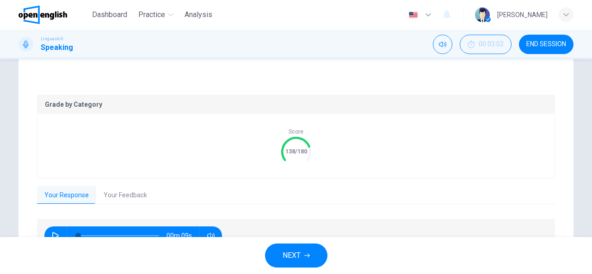
scroll to position [180, 0]
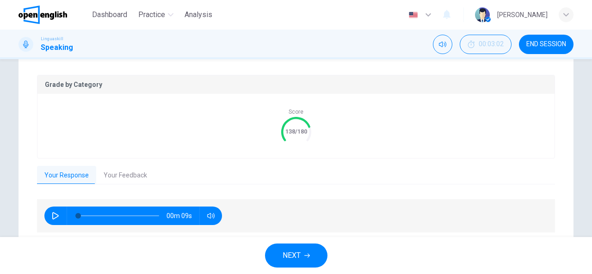
click at [123, 175] on button "Your Feedback" at bounding box center [125, 175] width 58 height 19
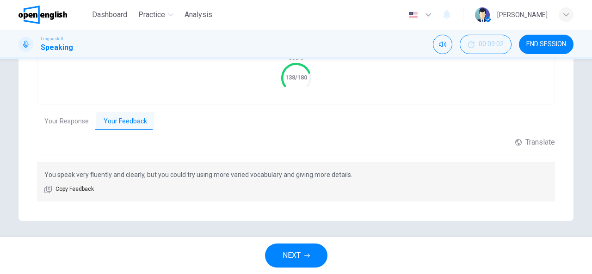
scroll to position [236, 0]
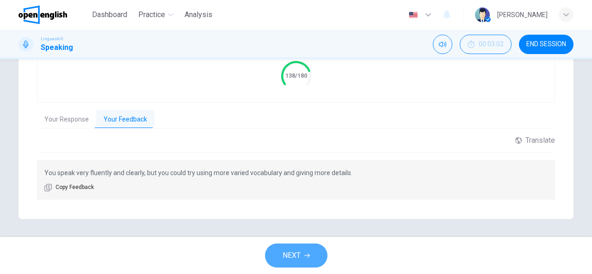
click at [299, 252] on span "NEXT" at bounding box center [292, 255] width 18 height 13
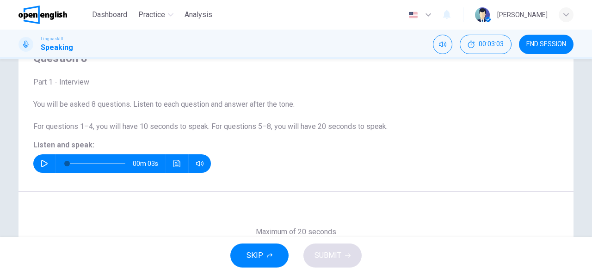
scroll to position [42, 0]
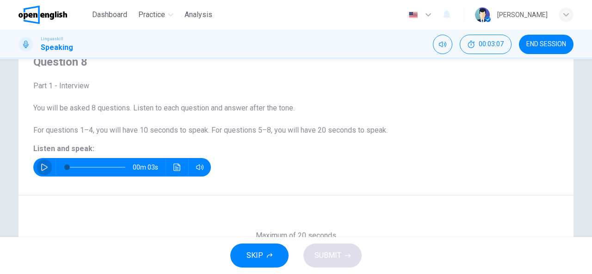
click at [42, 167] on icon "button" at bounding box center [44, 167] width 7 height 7
type input "*"
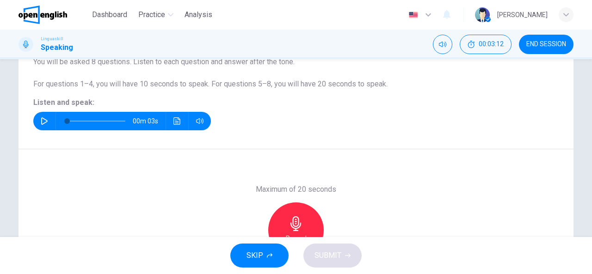
scroll to position [134, 0]
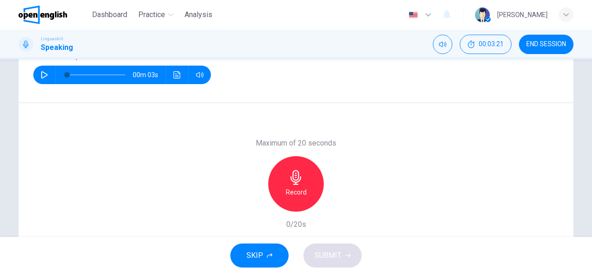
click at [297, 179] on icon "button" at bounding box center [296, 177] width 15 height 15
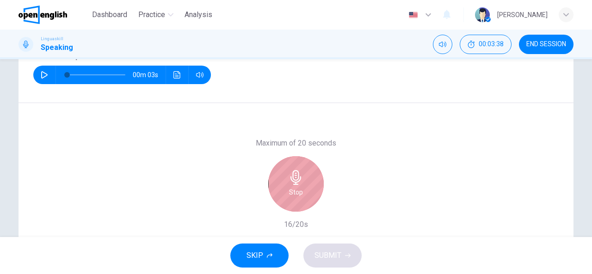
click at [298, 182] on icon "button" at bounding box center [296, 177] width 15 height 15
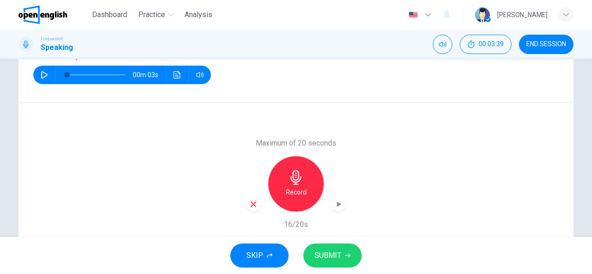
click at [339, 257] on span "SUBMIT" at bounding box center [328, 255] width 27 height 13
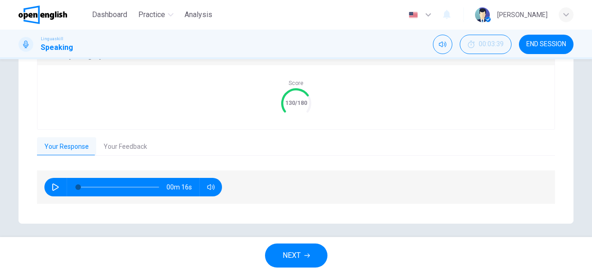
scroll to position [213, 0]
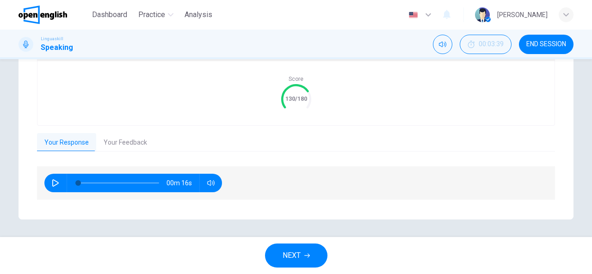
click at [110, 145] on button "Your Feedback" at bounding box center [125, 142] width 58 height 19
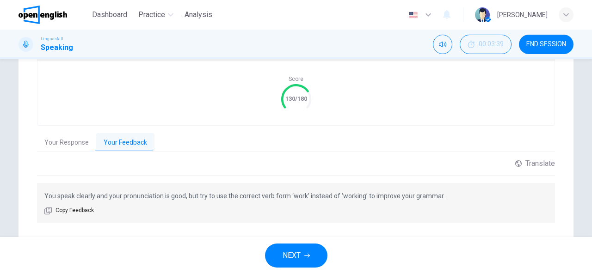
click at [293, 250] on span "NEXT" at bounding box center [292, 255] width 18 height 13
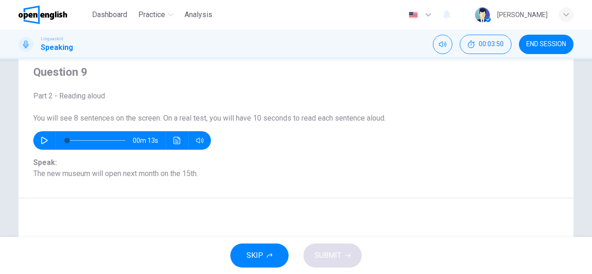
scroll to position [46, 0]
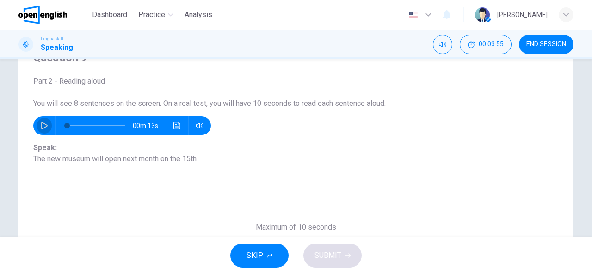
click at [47, 128] on button "button" at bounding box center [44, 126] width 15 height 19
click at [177, 128] on icon "Click to see the audio transcription" at bounding box center [176, 125] width 7 height 7
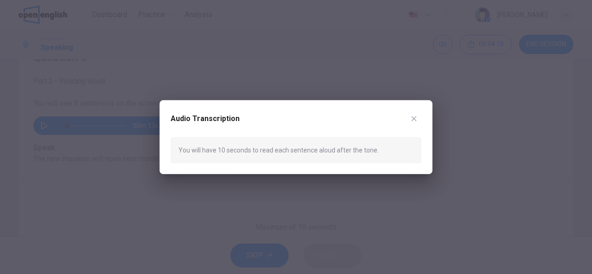
click at [415, 118] on icon "button" at bounding box center [413, 118] width 7 height 7
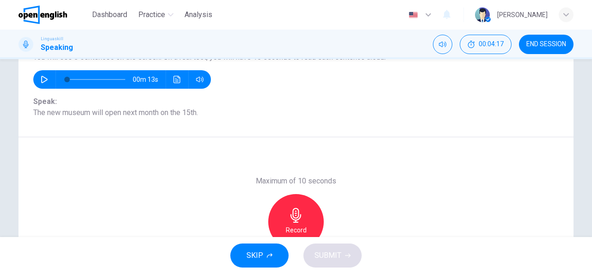
scroll to position [0, 0]
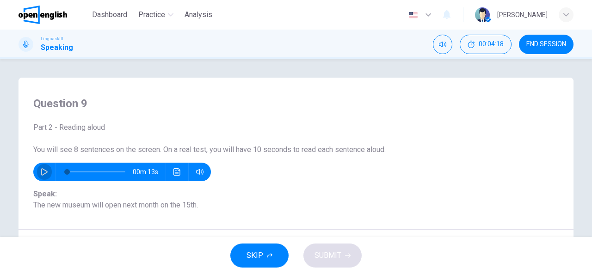
click at [47, 171] on button "button" at bounding box center [44, 172] width 15 height 19
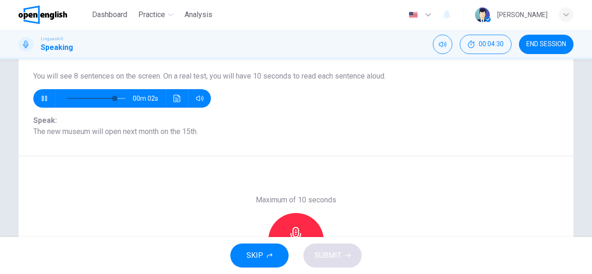
scroll to position [93, 0]
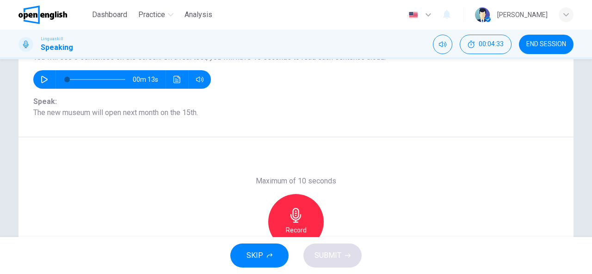
click at [292, 212] on icon "button" at bounding box center [296, 215] width 15 height 15
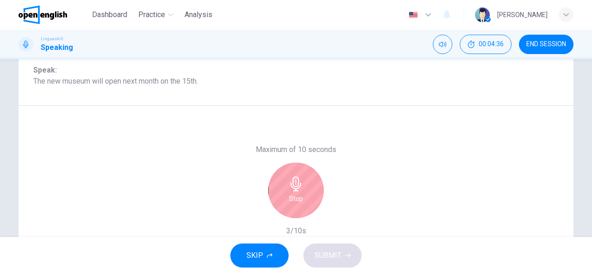
scroll to position [139, 0]
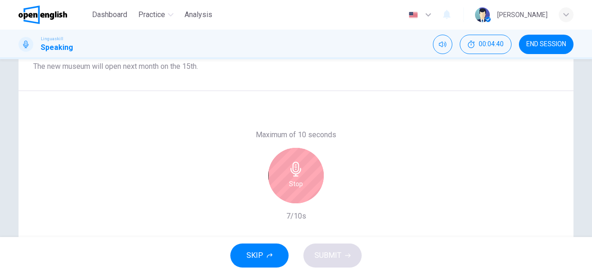
click at [297, 177] on div "Stop" at bounding box center [296, 176] width 56 height 56
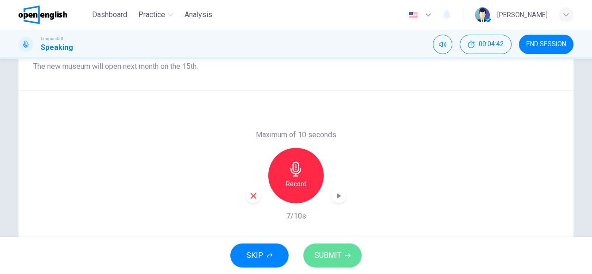
click at [345, 258] on icon "button" at bounding box center [348, 256] width 6 height 6
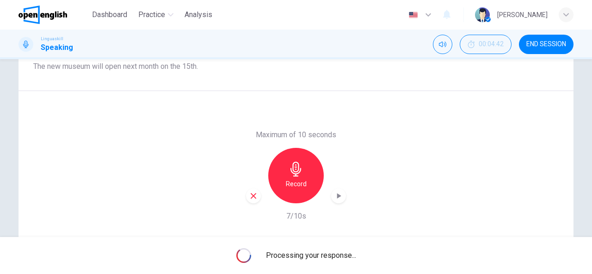
drag, startPoint x: 31, startPoint y: 65, endPoint x: 204, endPoint y: 68, distance: 173.5
click at [204, 68] on span "Speak: The new museum will open next month on the 15th." at bounding box center [295, 61] width 525 height 22
drag, startPoint x: 204, startPoint y: 68, endPoint x: 164, endPoint y: 69, distance: 40.7
click at [164, 69] on span "Speak: The new museum will open next month on the 15th." at bounding box center [295, 61] width 525 height 22
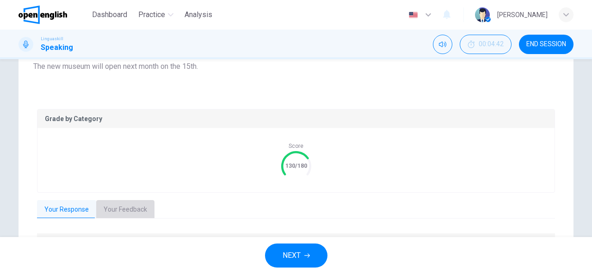
click at [135, 213] on button "Your Feedback" at bounding box center [125, 209] width 58 height 19
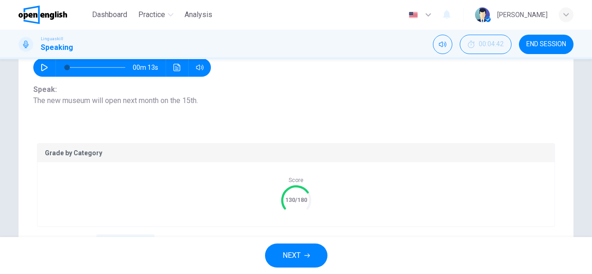
scroll to position [90, 0]
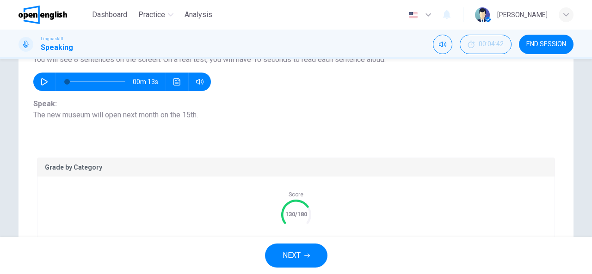
drag, startPoint x: 32, startPoint y: 113, endPoint x: 171, endPoint y: 114, distance: 138.8
click at [162, 115] on span "Speak: The new museum will open next month on the 15th." at bounding box center [295, 110] width 525 height 22
drag, startPoint x: 199, startPoint y: 115, endPoint x: 41, endPoint y: 117, distance: 157.7
click at [41, 117] on span "Speak: The new museum will open next month on the 15th." at bounding box center [295, 110] width 525 height 22
drag, startPoint x: 32, startPoint y: 117, endPoint x: 190, endPoint y: 109, distance: 157.5
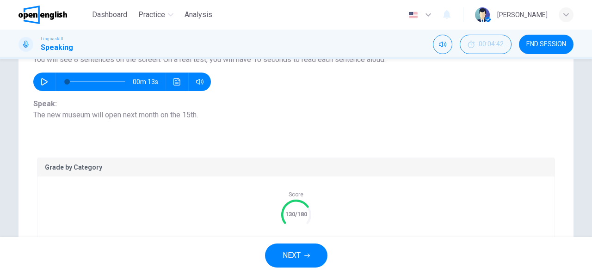
click at [189, 109] on span "Speak: The new museum will open next month on the 15th." at bounding box center [295, 110] width 525 height 22
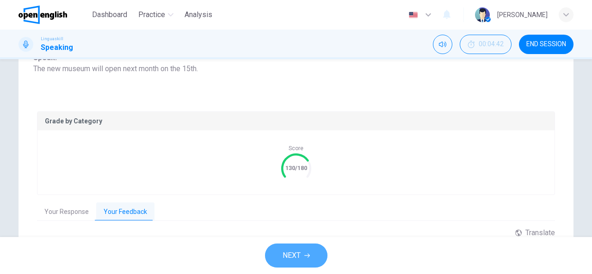
click at [300, 261] on span "NEXT" at bounding box center [292, 255] width 18 height 13
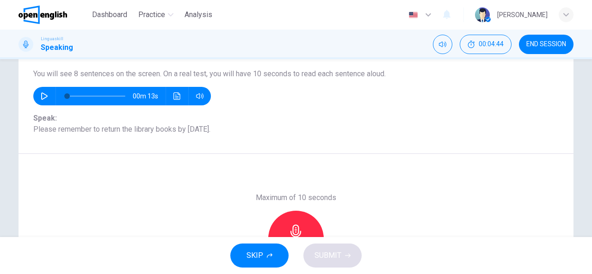
scroll to position [90, 0]
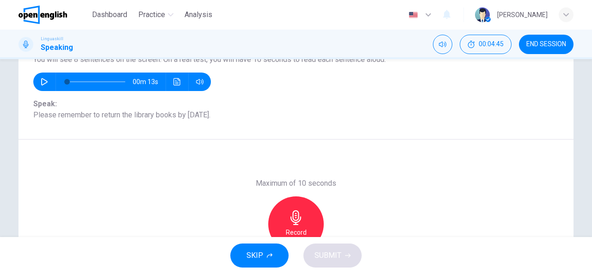
click at [45, 82] on icon "button" at bounding box center [44, 81] width 7 height 7
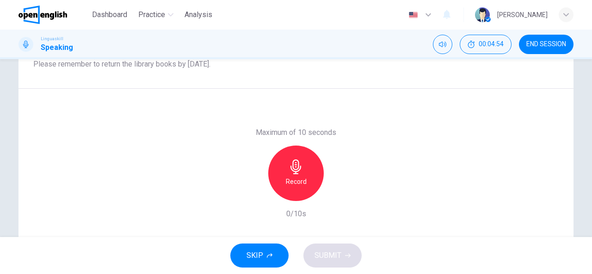
scroll to position [88, 0]
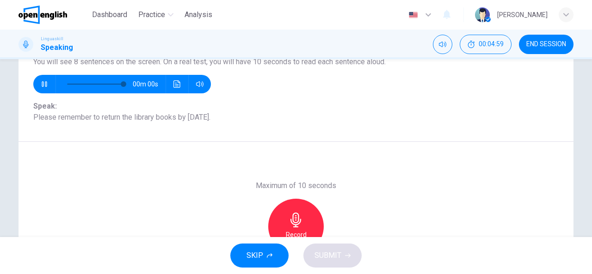
type input "*"
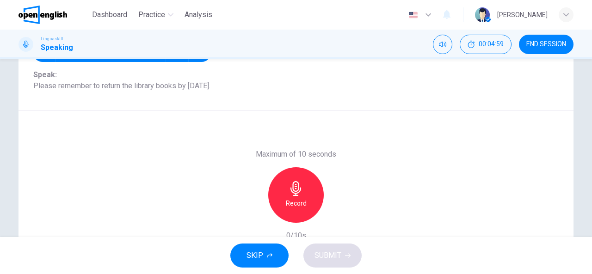
scroll to position [134, 0]
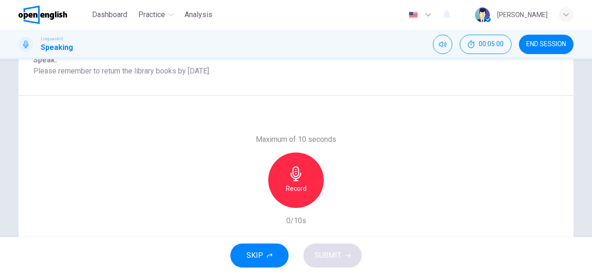
click at [291, 173] on icon "button" at bounding box center [296, 174] width 15 height 15
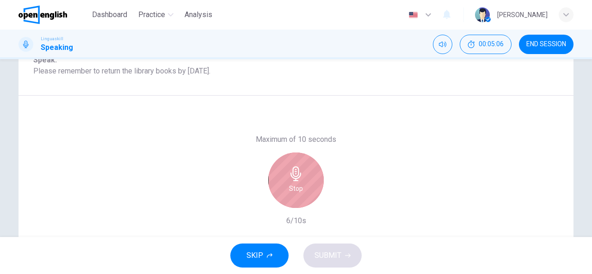
click at [289, 178] on icon "button" at bounding box center [296, 174] width 15 height 15
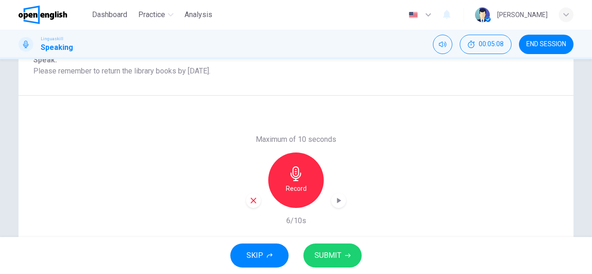
click at [325, 259] on span "SUBMIT" at bounding box center [328, 255] width 27 height 13
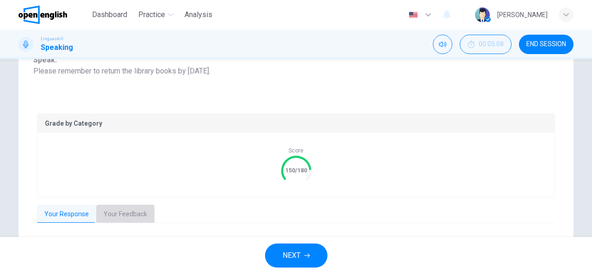
click at [137, 214] on button "Your Feedback" at bounding box center [125, 214] width 58 height 19
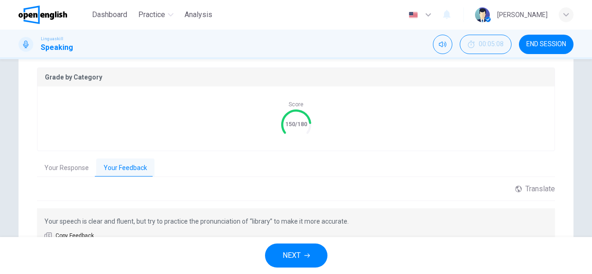
scroll to position [227, 0]
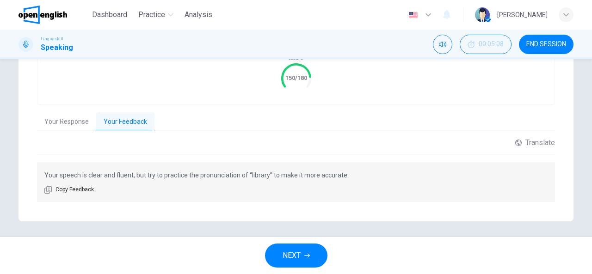
click at [304, 261] on button "NEXT" at bounding box center [296, 256] width 62 height 24
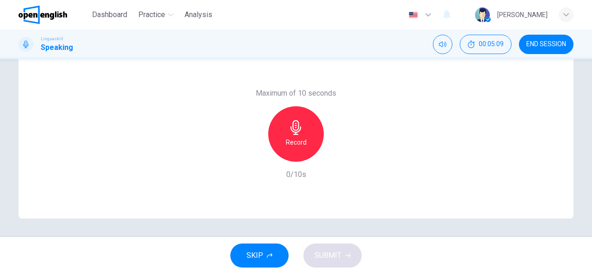
scroll to position [134, 0]
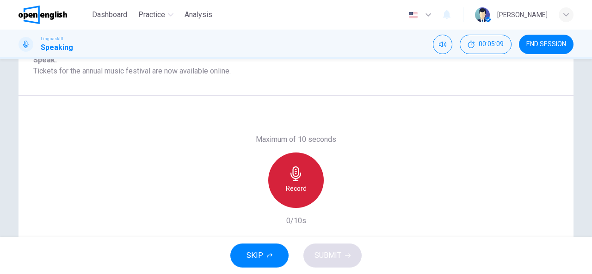
click at [292, 177] on icon "button" at bounding box center [296, 174] width 15 height 15
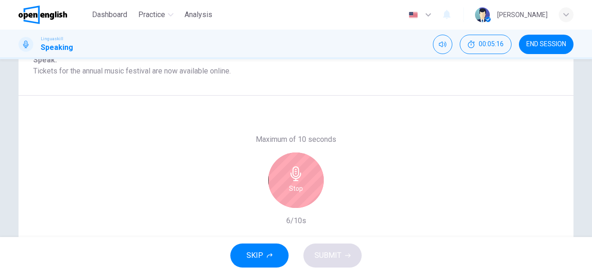
click at [292, 176] on icon "button" at bounding box center [295, 174] width 11 height 15
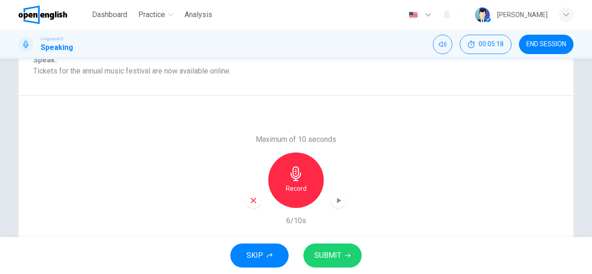
click at [338, 252] on span "SUBMIT" at bounding box center [328, 255] width 27 height 13
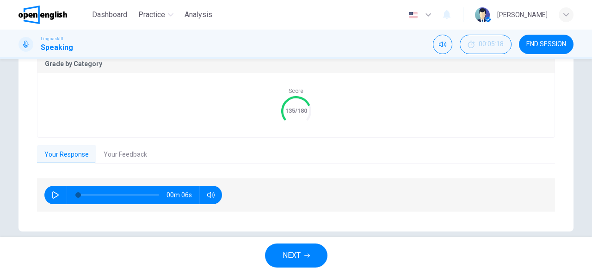
scroll to position [206, 0]
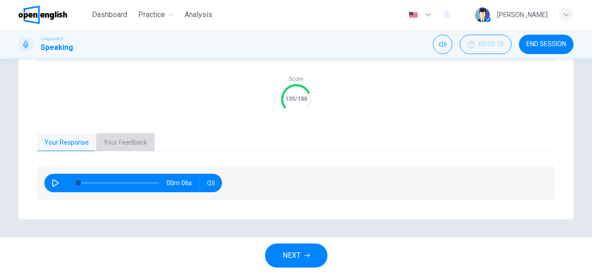
click at [136, 142] on button "Your Feedback" at bounding box center [125, 142] width 58 height 19
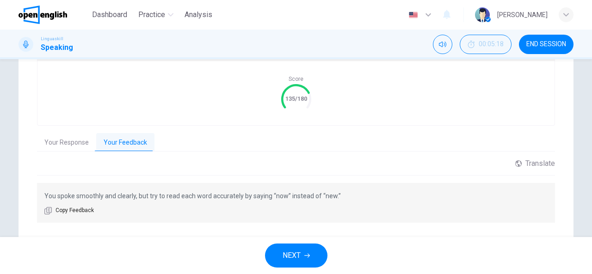
click at [294, 248] on button "NEXT" at bounding box center [296, 256] width 62 height 24
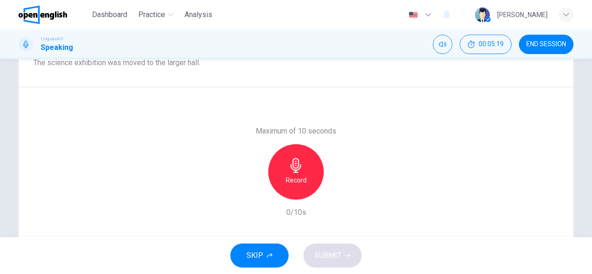
scroll to position [134, 0]
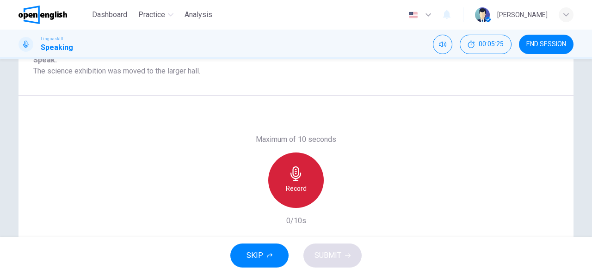
click at [297, 181] on icon "button" at bounding box center [296, 174] width 15 height 15
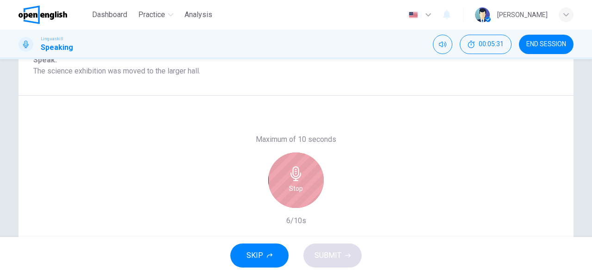
click at [294, 183] on h6 "Stop" at bounding box center [296, 188] width 14 height 11
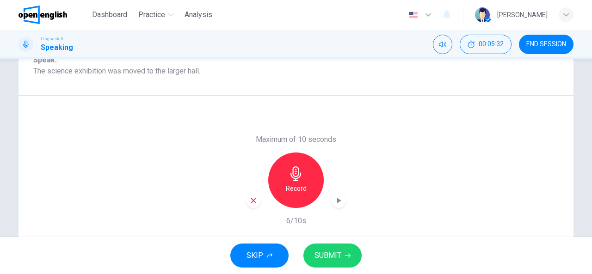
click at [336, 254] on span "SUBMIT" at bounding box center [328, 255] width 27 height 13
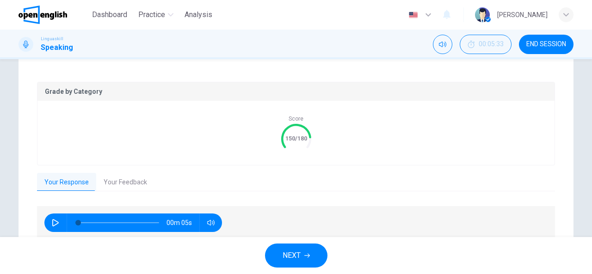
scroll to position [180, 0]
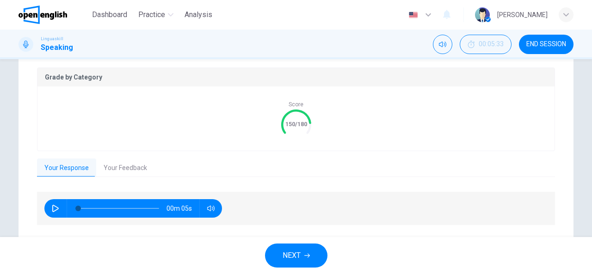
click at [135, 160] on button "Your Feedback" at bounding box center [125, 168] width 58 height 19
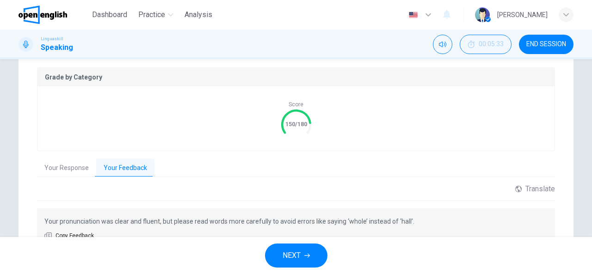
scroll to position [227, 0]
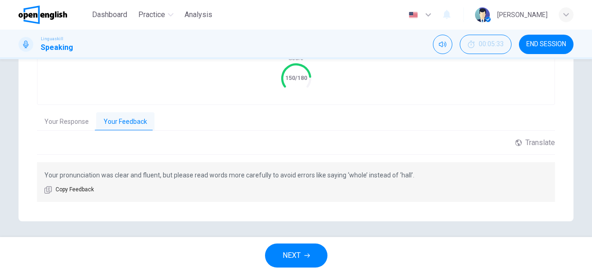
click at [307, 259] on button "NEXT" at bounding box center [296, 256] width 62 height 24
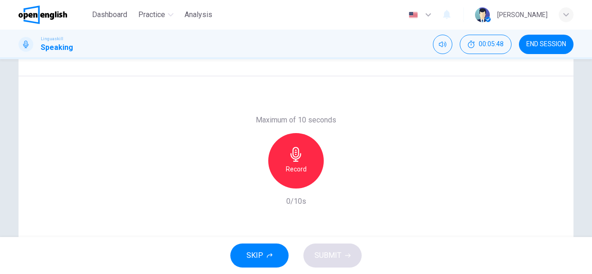
scroll to position [134, 0]
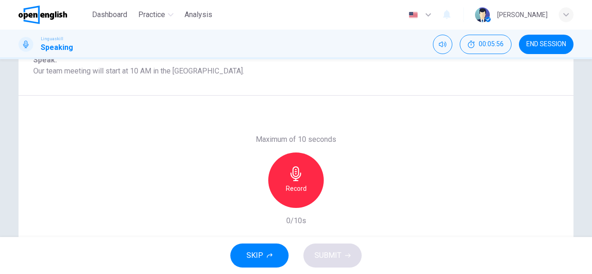
click at [289, 173] on icon "button" at bounding box center [296, 174] width 15 height 15
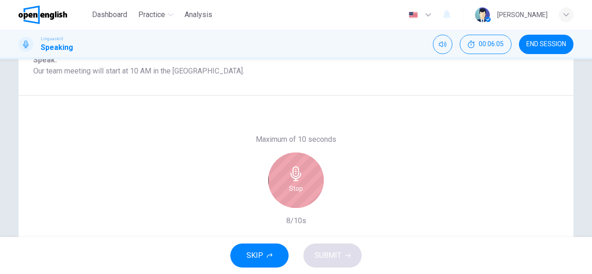
click at [292, 180] on icon "button" at bounding box center [295, 174] width 11 height 15
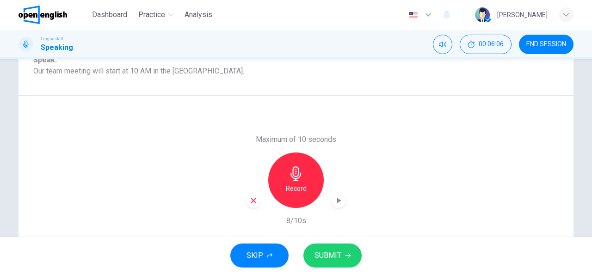
click at [335, 259] on span "SUBMIT" at bounding box center [328, 255] width 27 height 13
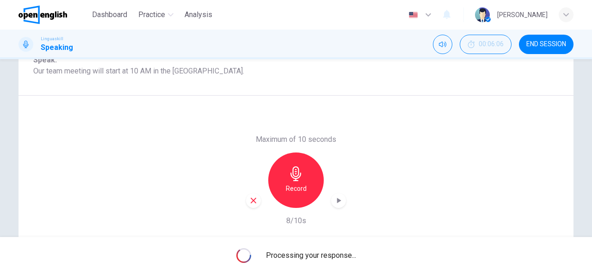
scroll to position [180, 0]
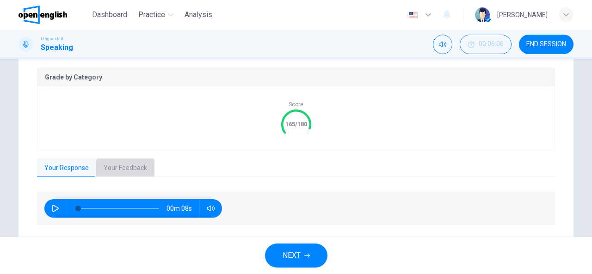
click at [112, 168] on button "Your Feedback" at bounding box center [125, 168] width 58 height 19
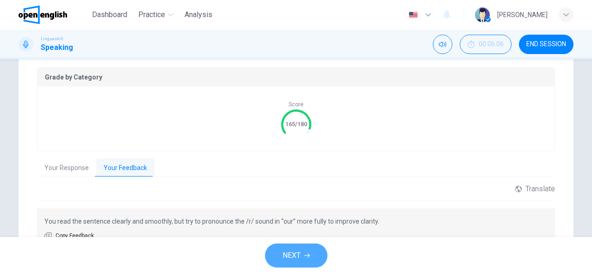
click at [302, 253] on button "NEXT" at bounding box center [296, 256] width 62 height 24
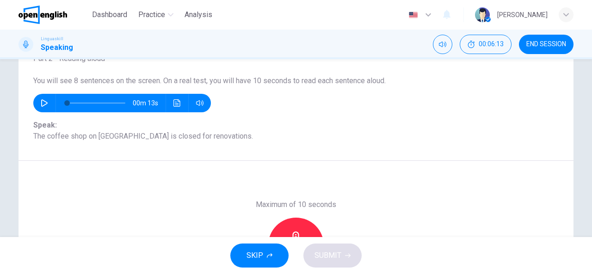
scroll to position [88, 0]
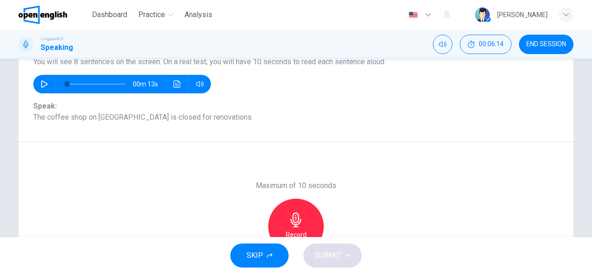
click at [303, 215] on div "Record" at bounding box center [296, 227] width 56 height 56
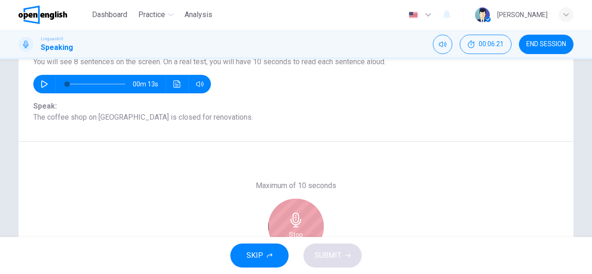
click at [308, 215] on div "Stop" at bounding box center [296, 227] width 56 height 56
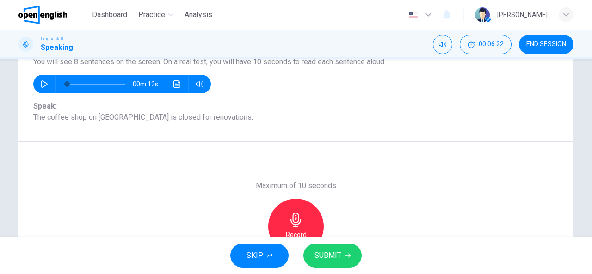
scroll to position [180, 0]
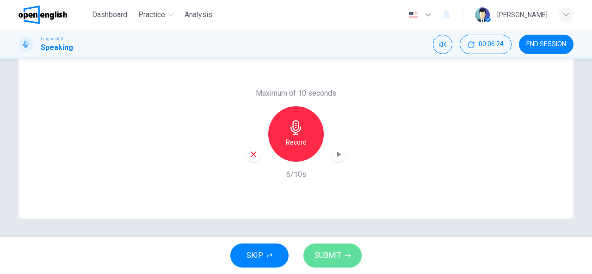
click at [334, 249] on span "SUBMIT" at bounding box center [328, 255] width 27 height 13
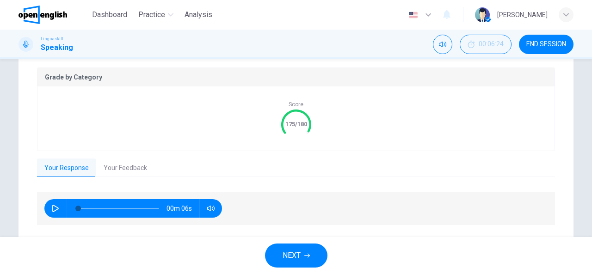
click at [131, 167] on button "Your Feedback" at bounding box center [125, 168] width 58 height 19
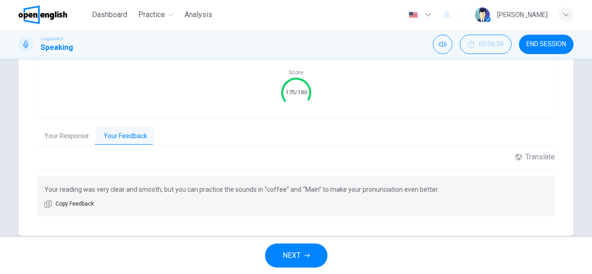
scroll to position [227, 0]
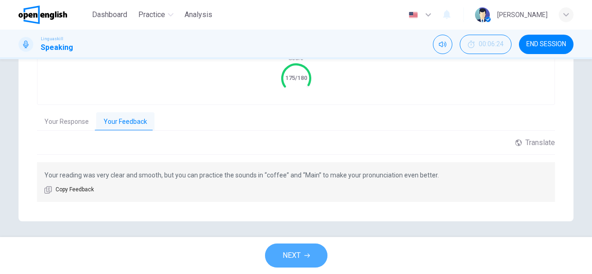
click at [304, 258] on button "NEXT" at bounding box center [296, 256] width 62 height 24
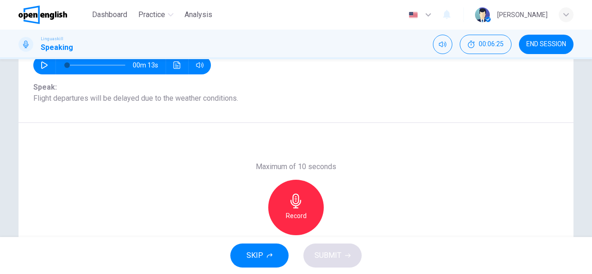
scroll to position [88, 0]
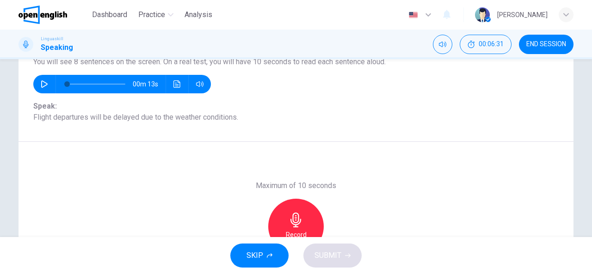
drag, startPoint x: 116, startPoint y: 117, endPoint x: 132, endPoint y: 116, distance: 16.7
click at [132, 116] on span "Speak: Flight departures will be delayed due to the weather conditions." at bounding box center [295, 112] width 525 height 22
click at [289, 213] on icon "button" at bounding box center [296, 220] width 15 height 15
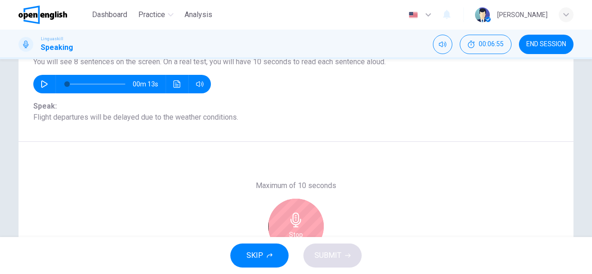
click at [295, 220] on icon "button" at bounding box center [296, 220] width 15 height 15
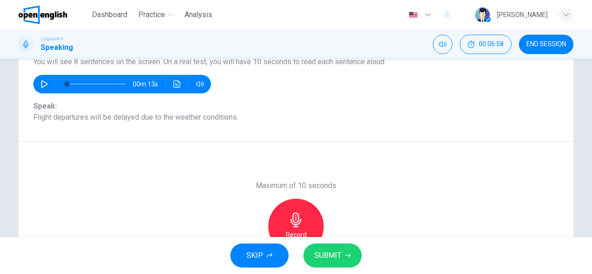
click at [327, 254] on span "SUBMIT" at bounding box center [328, 255] width 27 height 13
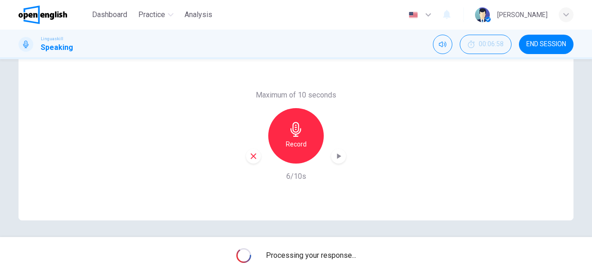
scroll to position [180, 0]
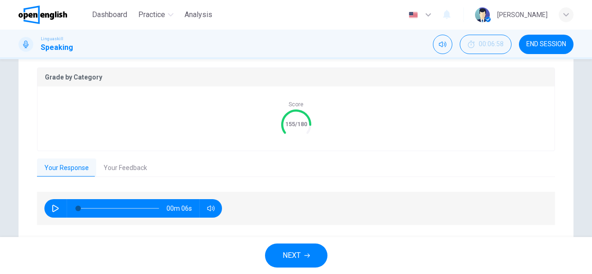
click at [130, 161] on button "Your Feedback" at bounding box center [125, 168] width 58 height 19
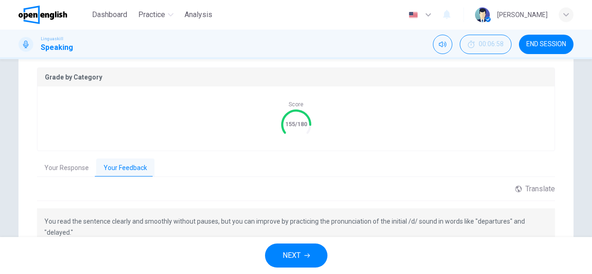
click at [298, 251] on span "NEXT" at bounding box center [292, 255] width 18 height 13
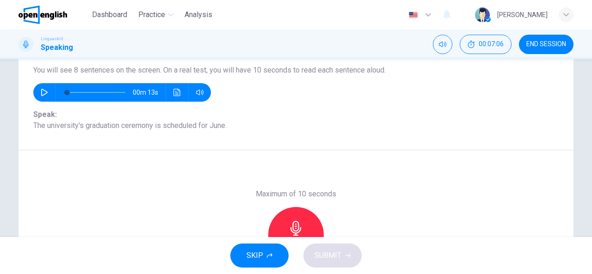
scroll to position [88, 0]
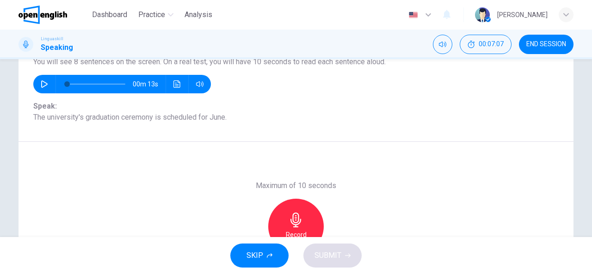
click at [293, 222] on icon "button" at bounding box center [296, 220] width 15 height 15
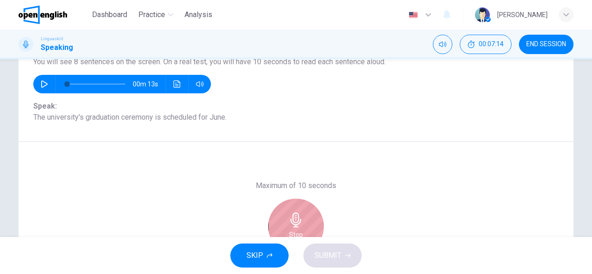
click at [292, 215] on icon "button" at bounding box center [296, 220] width 15 height 15
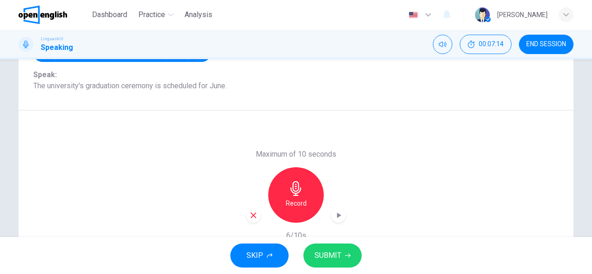
scroll to position [134, 0]
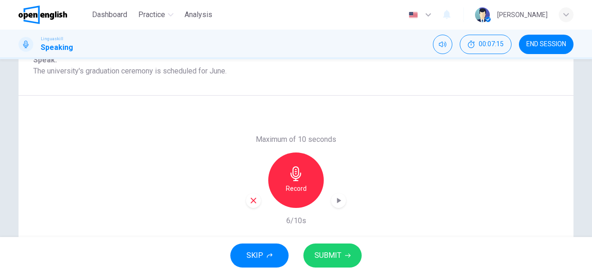
click at [334, 250] on span "SUBMIT" at bounding box center [328, 255] width 27 height 13
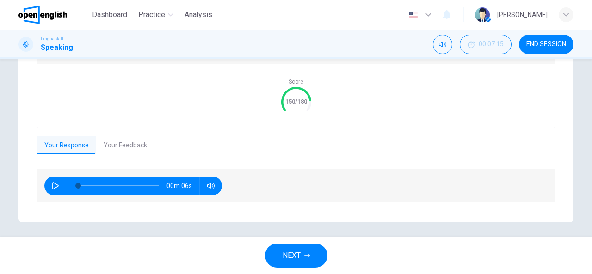
scroll to position [206, 0]
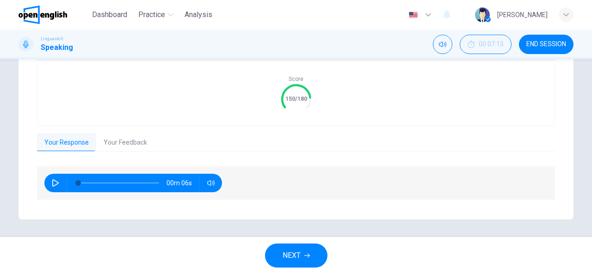
click at [130, 140] on button "Your Feedback" at bounding box center [125, 142] width 58 height 19
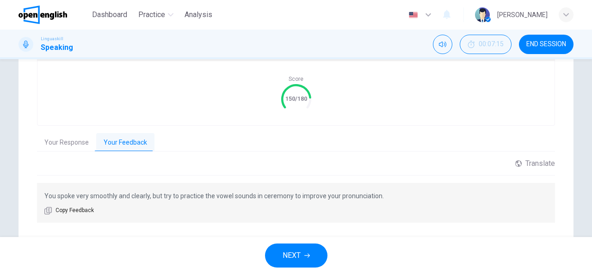
click at [301, 253] on button "NEXT" at bounding box center [296, 256] width 62 height 24
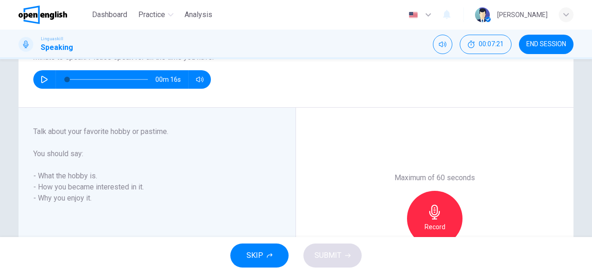
scroll to position [46, 0]
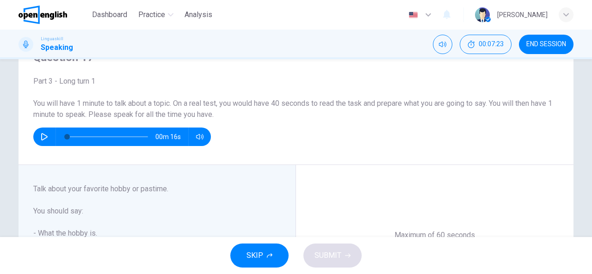
click at [41, 134] on icon "button" at bounding box center [44, 136] width 6 height 7
type input "*"
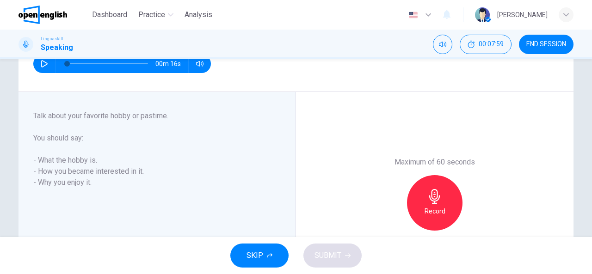
scroll to position [139, 0]
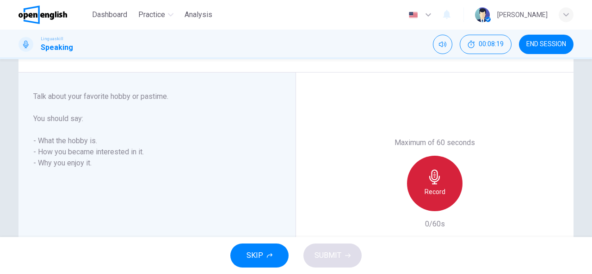
click at [433, 180] on icon "button" at bounding box center [434, 177] width 15 height 15
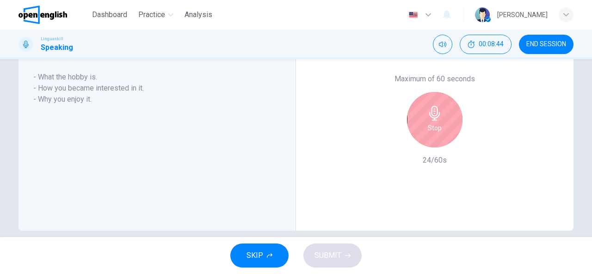
scroll to position [214, 0]
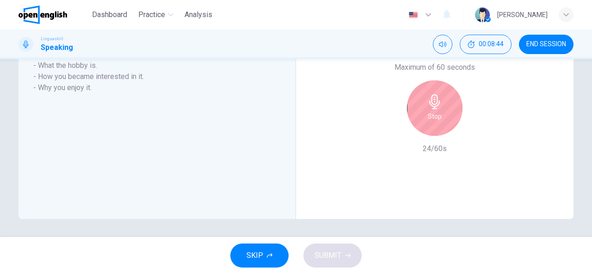
click at [450, 108] on div "Stop" at bounding box center [435, 108] width 56 height 56
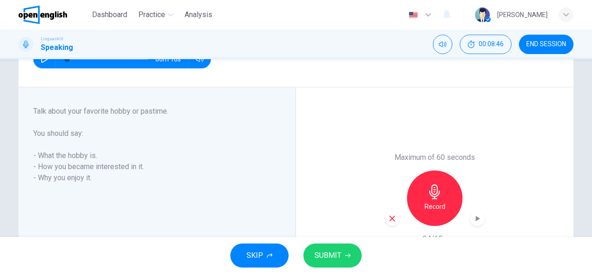
scroll to position [122, 0]
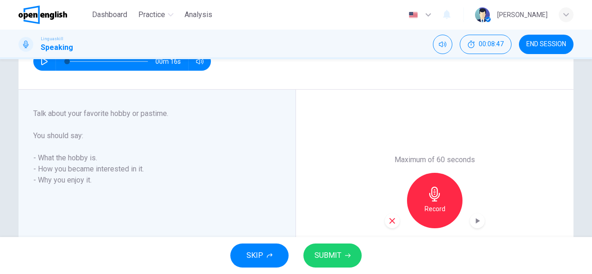
click at [388, 221] on icon "button" at bounding box center [392, 221] width 8 height 8
click at [430, 196] on icon "button" at bounding box center [434, 194] width 11 height 15
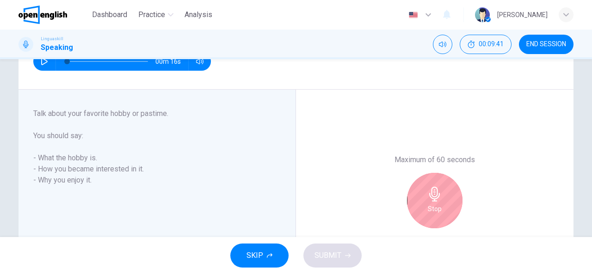
scroll to position [168, 0]
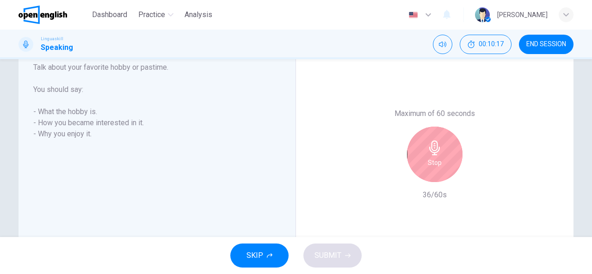
click at [449, 153] on div "Stop" at bounding box center [435, 155] width 56 height 56
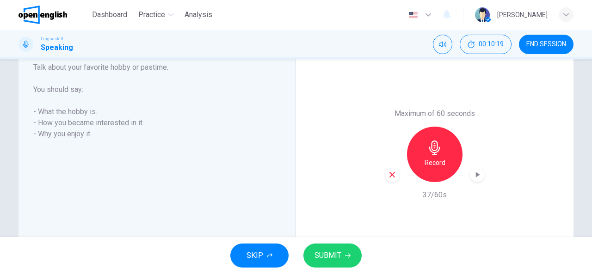
click at [331, 259] on span "SUBMIT" at bounding box center [328, 255] width 27 height 13
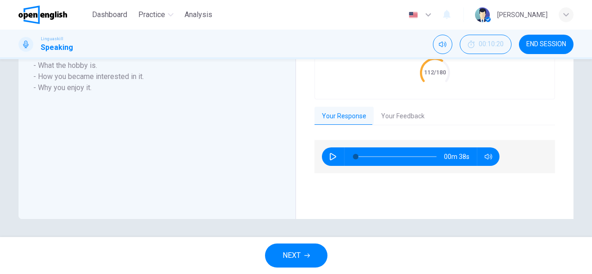
scroll to position [186, 0]
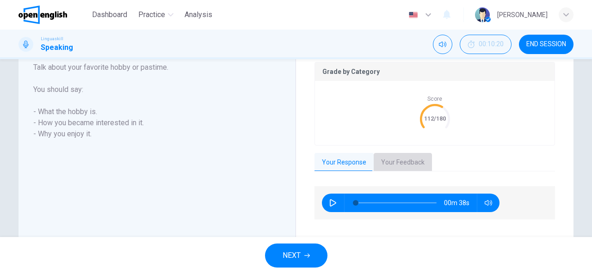
click at [400, 164] on button "Your Feedback" at bounding box center [403, 162] width 58 height 19
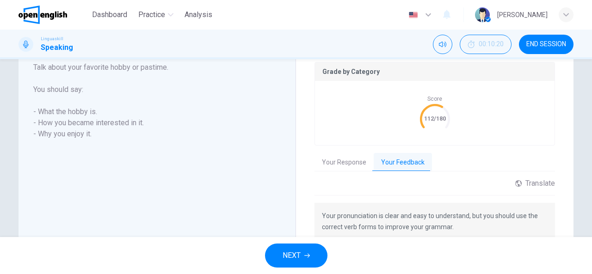
scroll to position [233, 0]
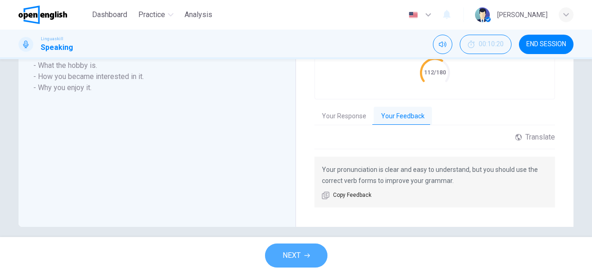
click at [295, 253] on span "NEXT" at bounding box center [292, 255] width 18 height 13
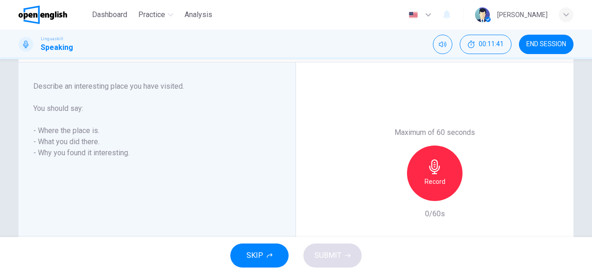
scroll to position [168, 0]
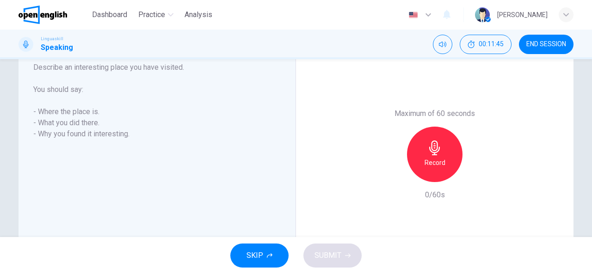
click at [432, 154] on icon "button" at bounding box center [434, 148] width 11 height 15
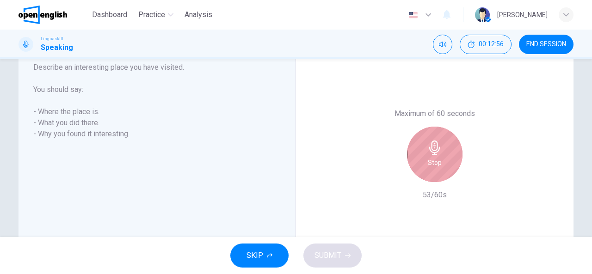
click at [429, 158] on h6 "Stop" at bounding box center [435, 162] width 14 height 11
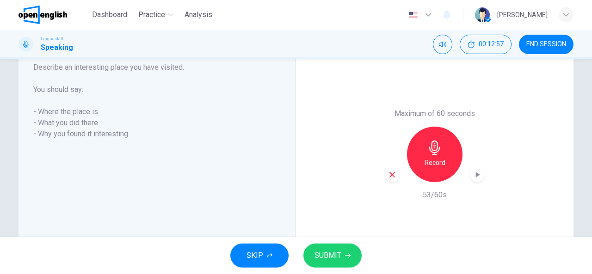
click at [338, 259] on span "SUBMIT" at bounding box center [328, 255] width 27 height 13
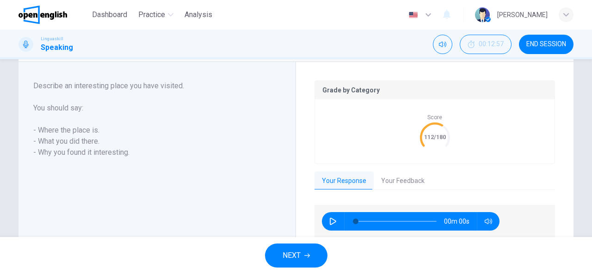
scroll to position [186, 0]
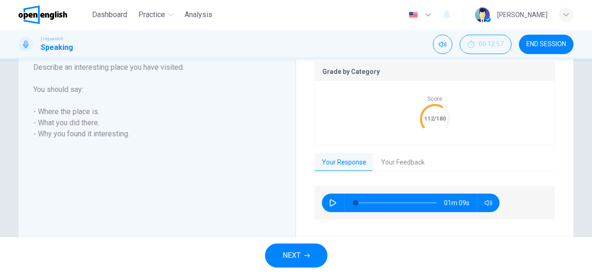
click at [405, 160] on button "Your Feedback" at bounding box center [403, 162] width 58 height 19
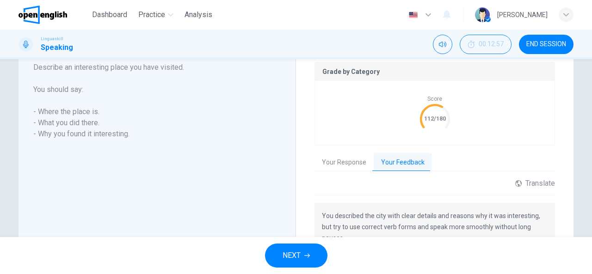
scroll to position [233, 0]
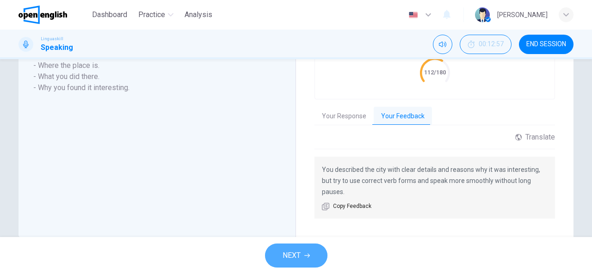
click at [309, 250] on button "NEXT" at bounding box center [296, 256] width 62 height 24
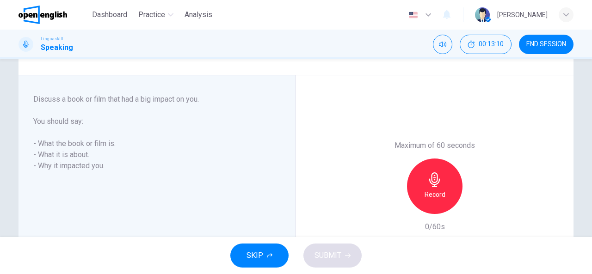
scroll to position [122, 0]
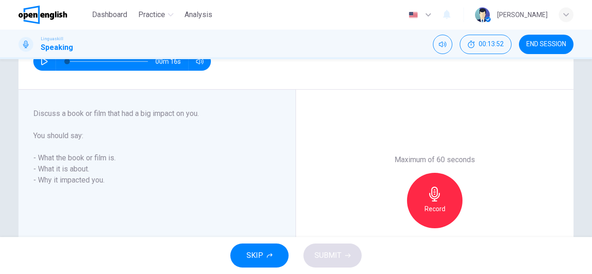
click at [426, 202] on div "Record" at bounding box center [435, 201] width 56 height 56
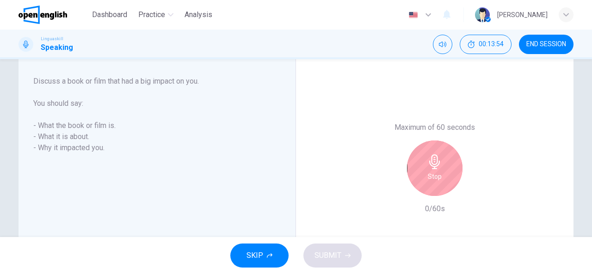
scroll to position [168, 0]
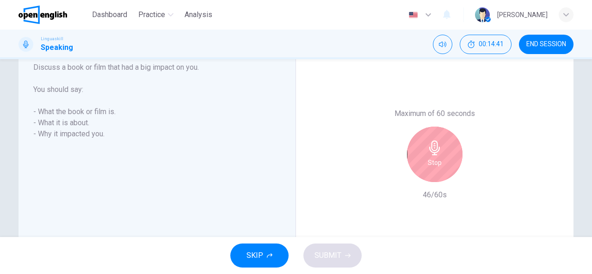
click at [419, 158] on div "Stop" at bounding box center [435, 155] width 56 height 56
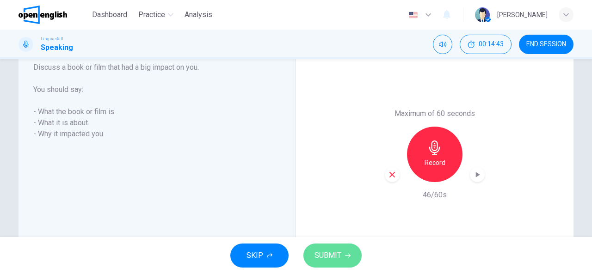
click at [310, 256] on button "SUBMIT" at bounding box center [332, 256] width 58 height 24
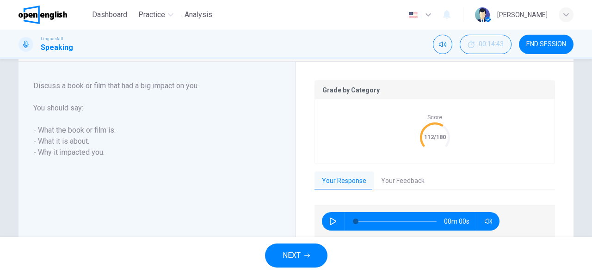
scroll to position [186, 0]
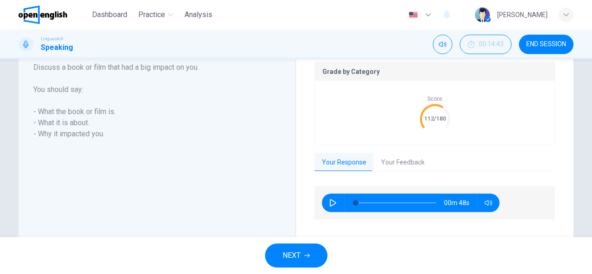
click at [408, 164] on button "Your Feedback" at bounding box center [403, 162] width 58 height 19
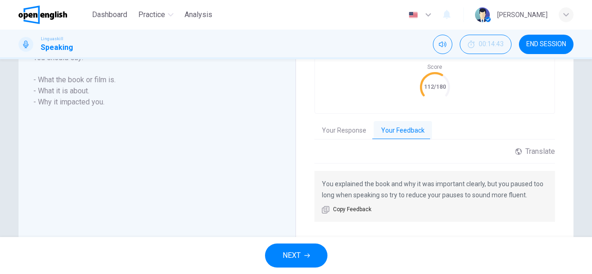
scroll to position [233, 0]
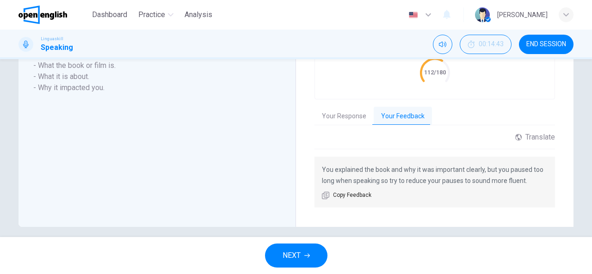
click at [316, 264] on button "NEXT" at bounding box center [296, 256] width 62 height 24
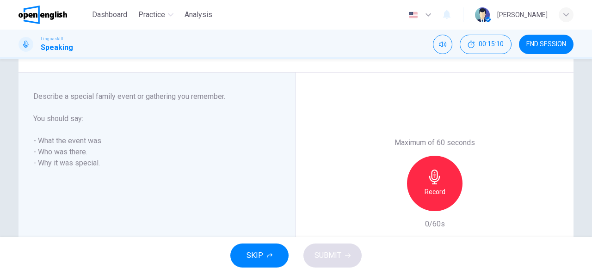
scroll to position [185, 0]
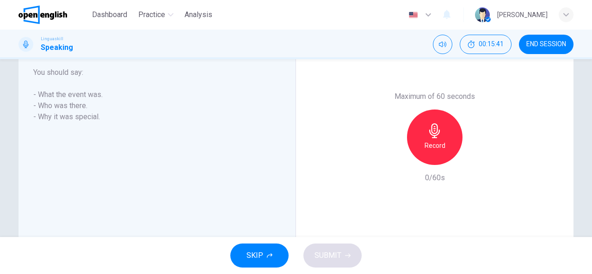
click at [432, 135] on icon "button" at bounding box center [434, 130] width 15 height 15
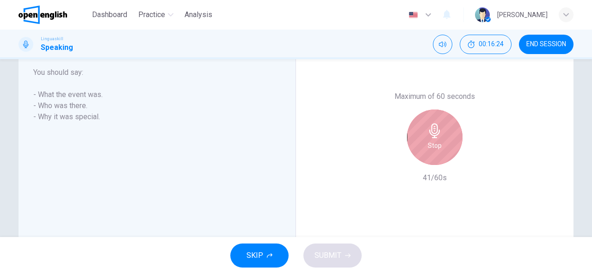
click at [443, 130] on div "Stop" at bounding box center [435, 138] width 56 height 56
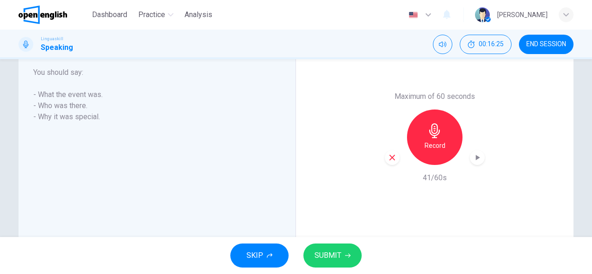
click at [338, 250] on span "SUBMIT" at bounding box center [328, 255] width 27 height 13
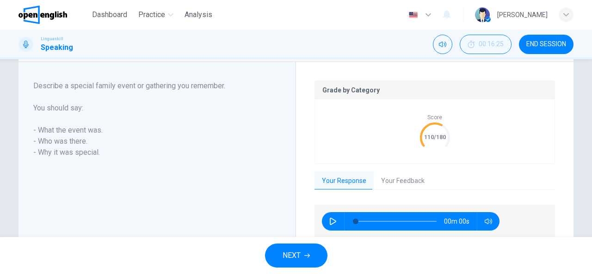
scroll to position [186, 0]
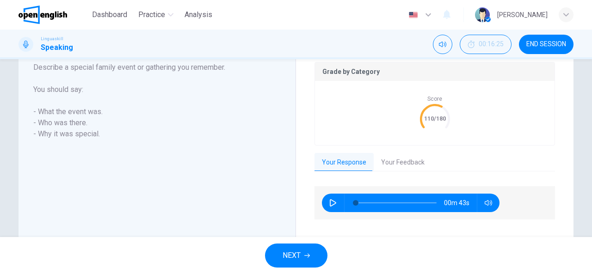
click at [420, 162] on button "Your Feedback" at bounding box center [403, 162] width 58 height 19
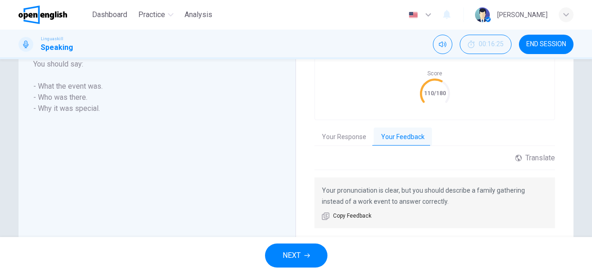
scroll to position [241, 0]
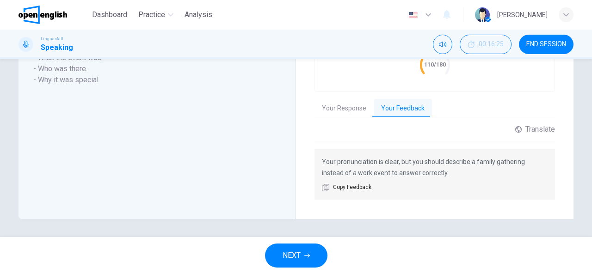
click at [292, 259] on span "NEXT" at bounding box center [292, 255] width 18 height 13
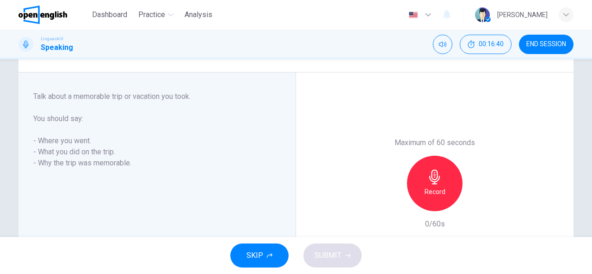
scroll to position [185, 0]
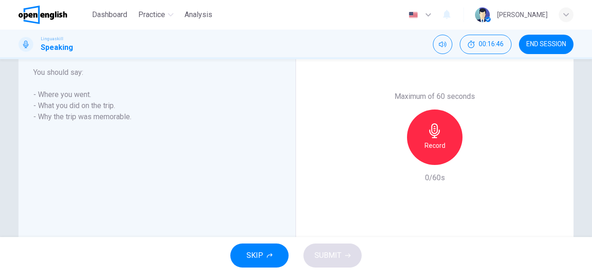
click at [436, 136] on icon "button" at bounding box center [434, 130] width 15 height 15
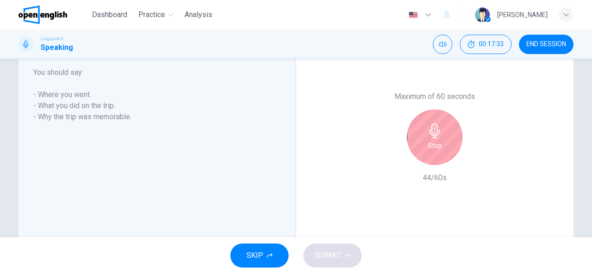
click at [441, 139] on div "Stop" at bounding box center [435, 138] width 56 height 56
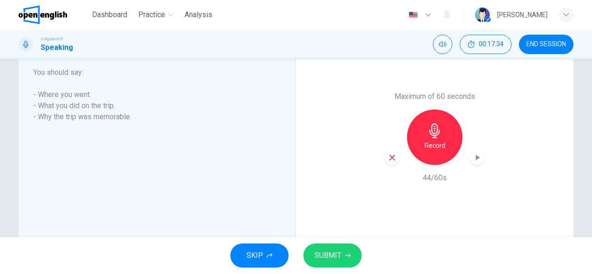
click at [334, 249] on span "SUBMIT" at bounding box center [328, 255] width 27 height 13
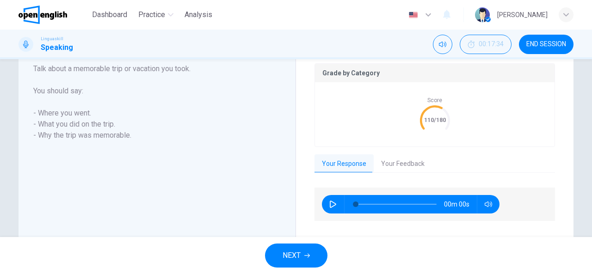
scroll to position [204, 0]
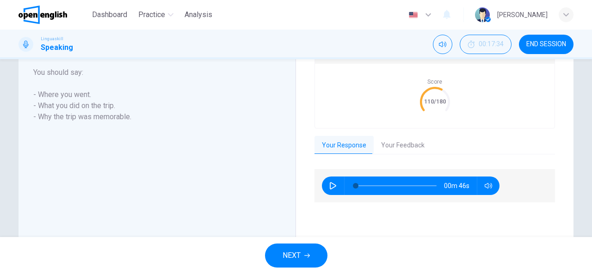
click at [395, 141] on button "Your Feedback" at bounding box center [403, 145] width 58 height 19
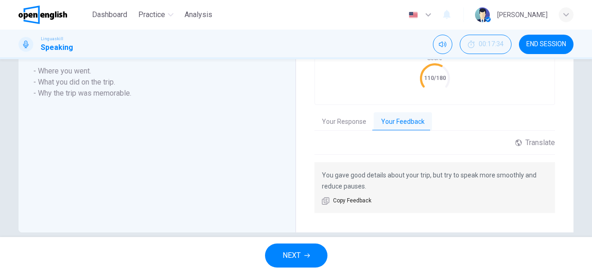
scroll to position [241, 0]
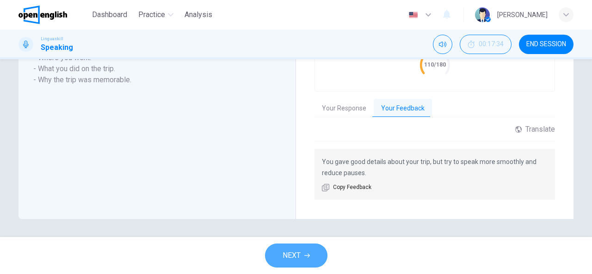
click at [298, 249] on button "NEXT" at bounding box center [296, 256] width 62 height 24
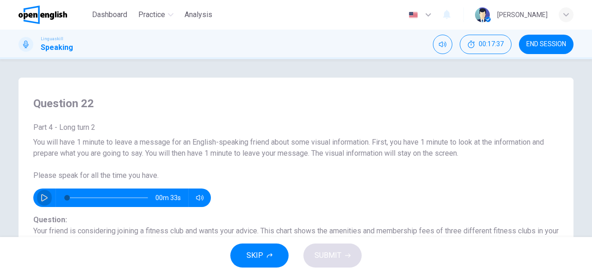
click at [46, 196] on button "button" at bounding box center [44, 198] width 15 height 19
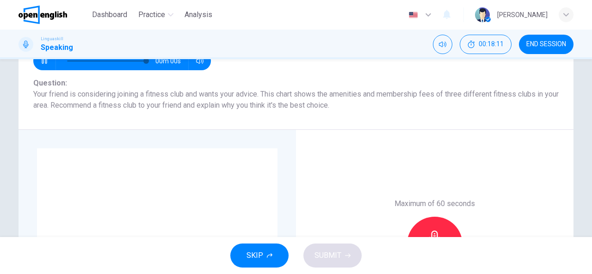
type input "*"
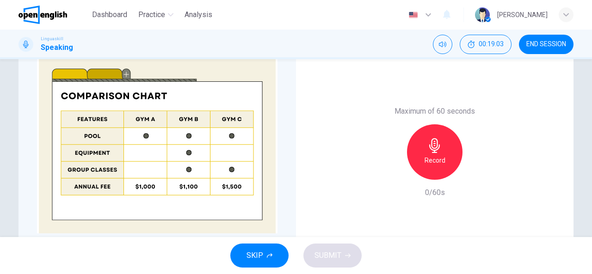
scroll to position [231, 0]
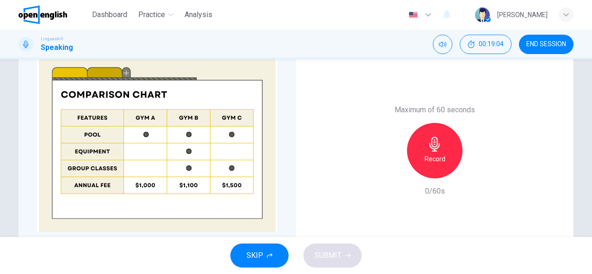
click at [428, 146] on icon "button" at bounding box center [434, 144] width 15 height 15
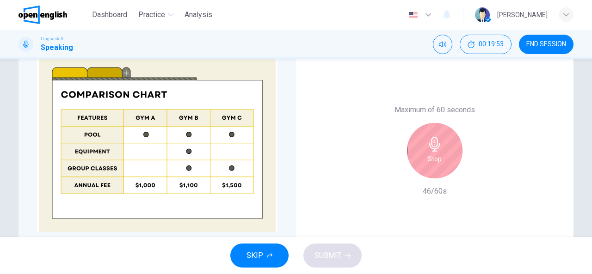
click at [428, 156] on h6 "Stop" at bounding box center [435, 159] width 14 height 11
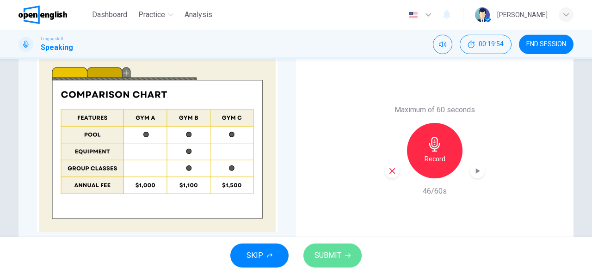
click at [327, 253] on span "SUBMIT" at bounding box center [328, 255] width 27 height 13
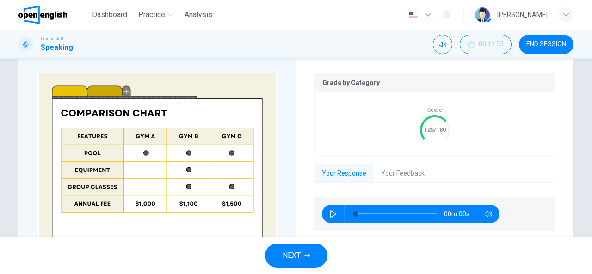
scroll to position [249, 0]
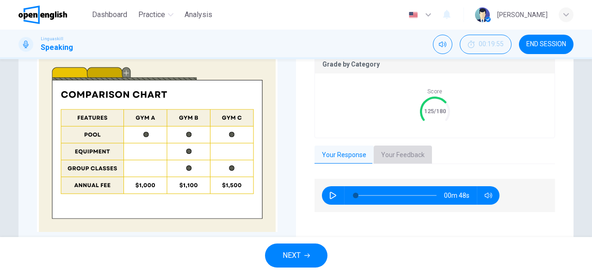
click at [417, 152] on button "Your Feedback" at bounding box center [403, 155] width 58 height 19
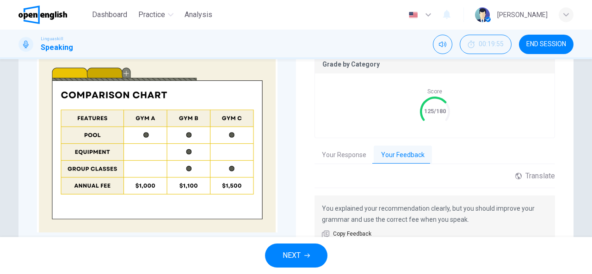
scroll to position [296, 0]
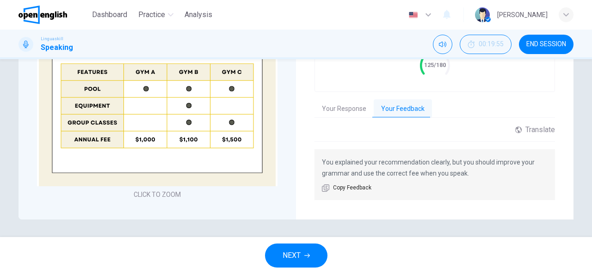
click at [292, 252] on span "NEXT" at bounding box center [292, 255] width 18 height 13
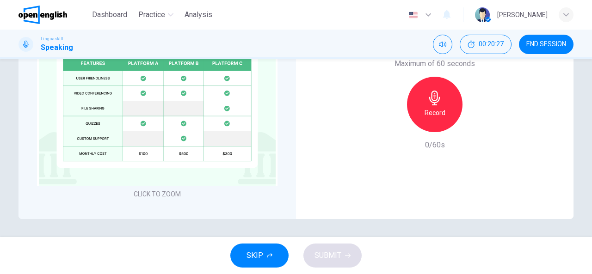
scroll to position [231, 0]
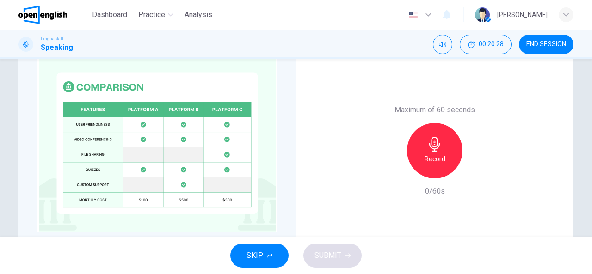
click at [171, 169] on img at bounding box center [157, 144] width 241 height 178
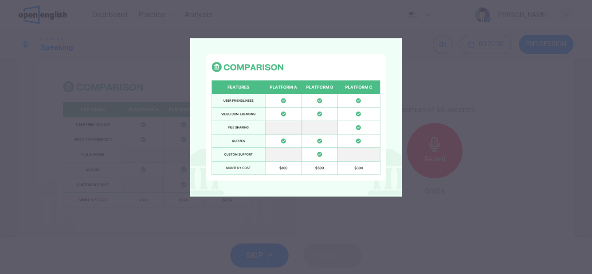
click at [372, 32] on img at bounding box center [296, 118] width 212 height 212
click at [429, 99] on div at bounding box center [296, 137] width 592 height 274
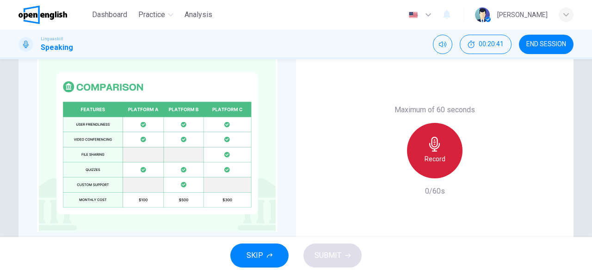
click at [433, 150] on icon "button" at bounding box center [434, 144] width 15 height 15
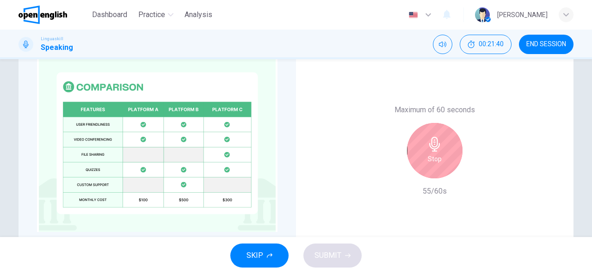
click at [427, 151] on icon "button" at bounding box center [434, 144] width 15 height 15
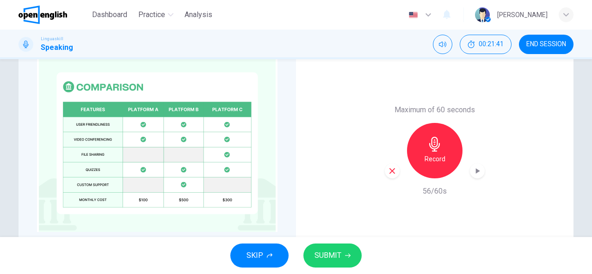
click at [346, 255] on icon "button" at bounding box center [348, 256] width 6 height 6
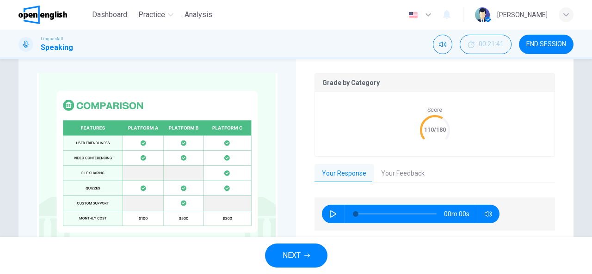
scroll to position [249, 0]
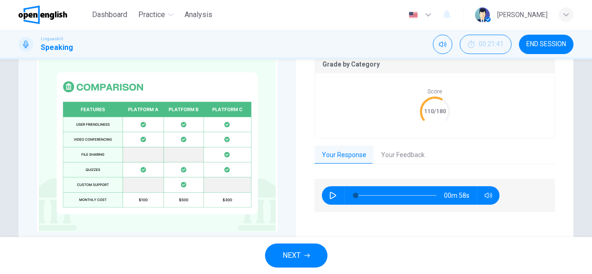
click at [418, 149] on button "Your Feedback" at bounding box center [403, 155] width 58 height 19
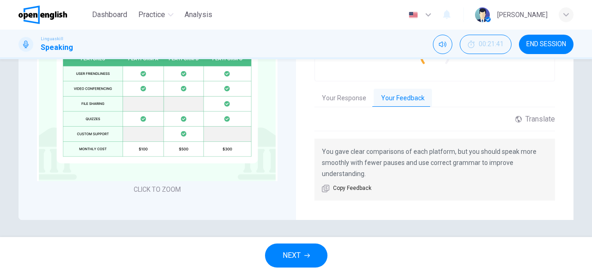
scroll to position [307, 0]
click at [299, 252] on span "NEXT" at bounding box center [292, 255] width 18 height 13
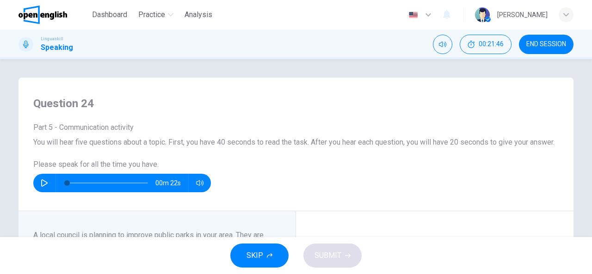
scroll to position [0, 0]
click at [41, 187] on icon "button" at bounding box center [44, 182] width 7 height 7
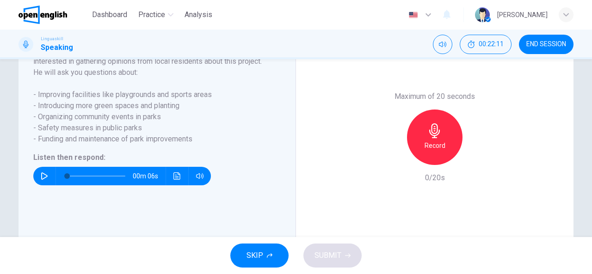
type input "*"
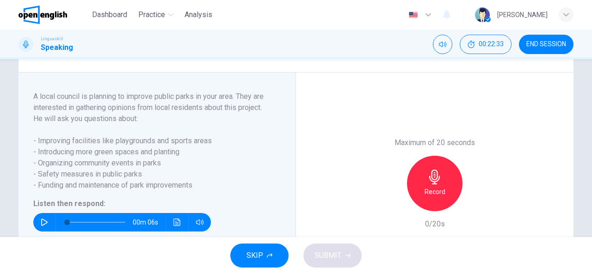
drag, startPoint x: 73, startPoint y: 120, endPoint x: 104, endPoint y: 121, distance: 31.0
click at [104, 113] on span "A local council is planning to improve public parks in your area. They are inte…" at bounding box center [151, 102] width 236 height 22
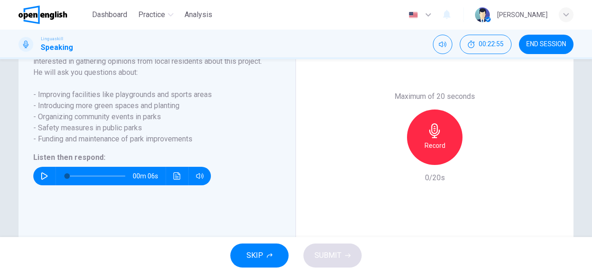
click at [42, 180] on icon "button" at bounding box center [44, 176] width 7 height 7
click at [177, 180] on icon "Click to see the audio transcription" at bounding box center [176, 176] width 7 height 7
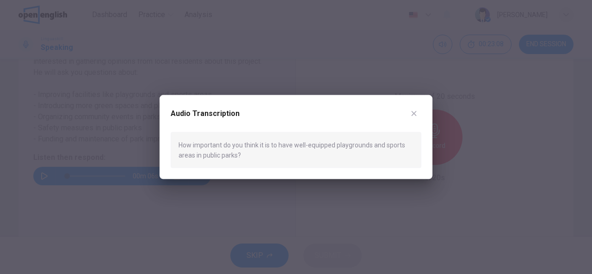
click at [415, 112] on icon "button" at bounding box center [414, 113] width 5 height 5
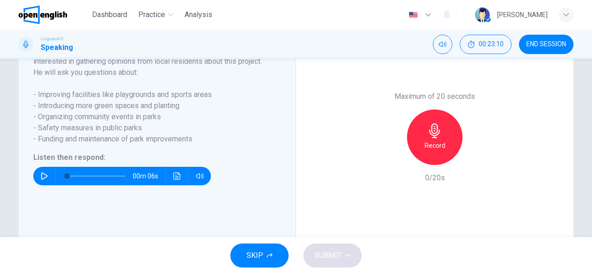
click at [433, 151] on h6 "Record" at bounding box center [435, 145] width 21 height 11
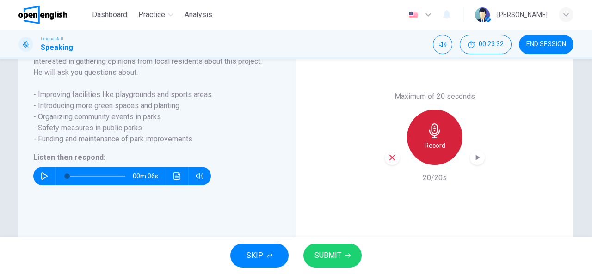
click at [433, 151] on h6 "Record" at bounding box center [435, 145] width 21 height 11
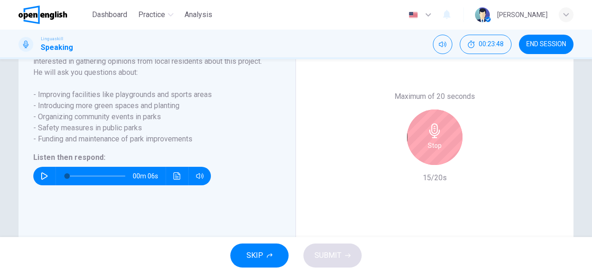
click at [432, 138] on icon "button" at bounding box center [434, 130] width 15 height 15
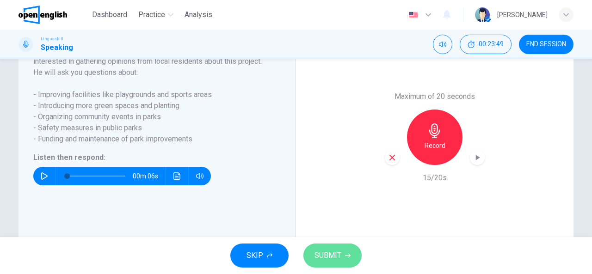
click at [340, 261] on span "SUBMIT" at bounding box center [328, 255] width 27 height 13
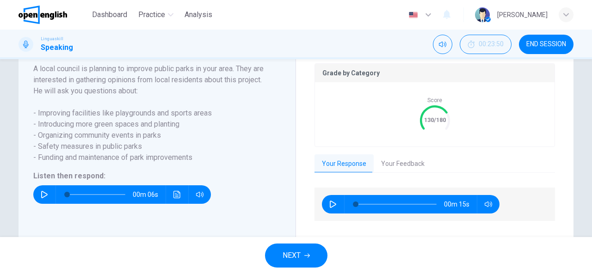
scroll to position [204, 0]
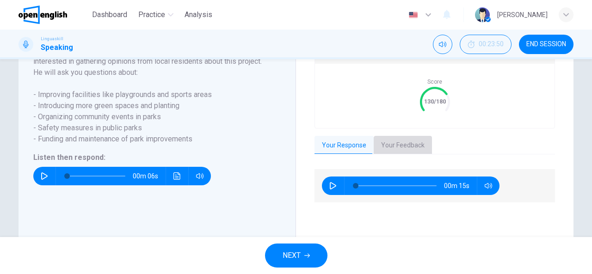
click at [416, 155] on button "Your Feedback" at bounding box center [403, 145] width 58 height 19
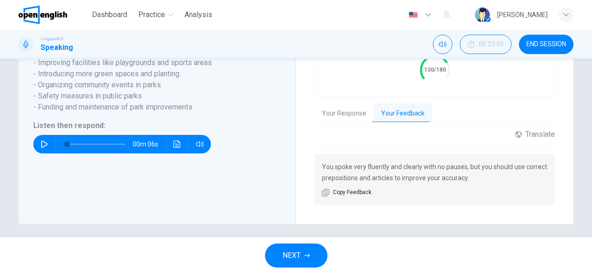
scroll to position [250, 0]
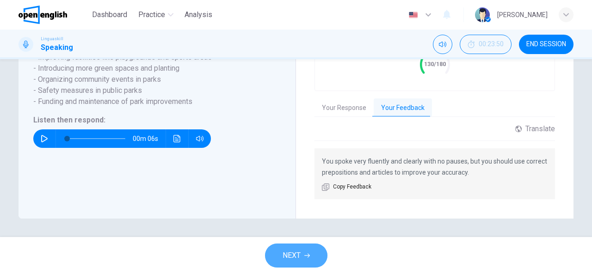
click at [288, 253] on span "NEXT" at bounding box center [292, 255] width 18 height 13
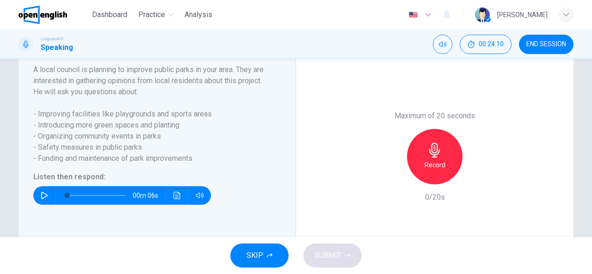
scroll to position [185, 0]
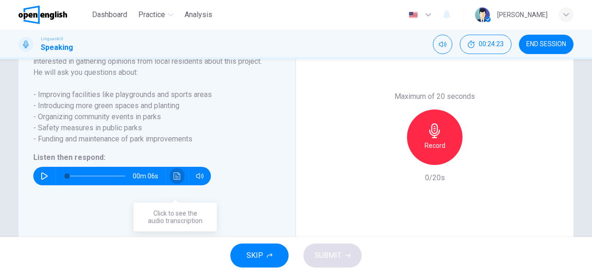
click at [171, 185] on button "Click to see the audio transcription" at bounding box center [177, 176] width 15 height 19
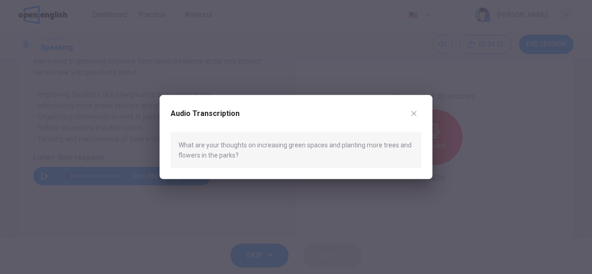
click at [411, 113] on icon "button" at bounding box center [413, 113] width 7 height 7
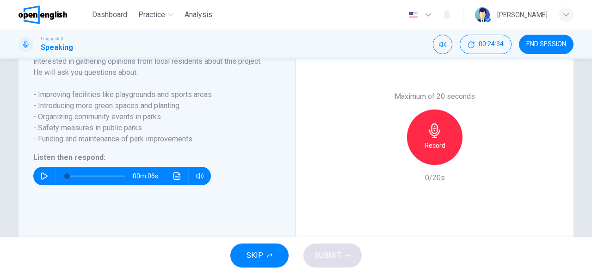
click at [41, 180] on icon "button" at bounding box center [44, 176] width 6 height 7
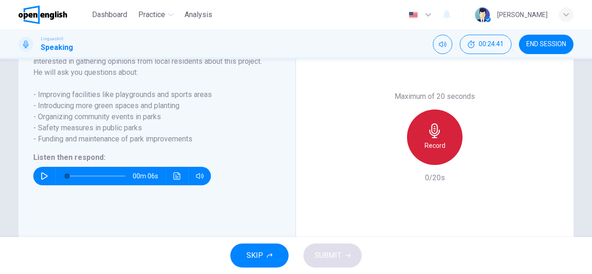
click at [428, 138] on icon "button" at bounding box center [434, 130] width 15 height 15
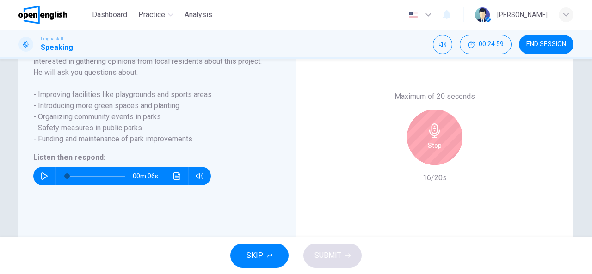
click at [438, 150] on div "Stop" at bounding box center [435, 138] width 56 height 56
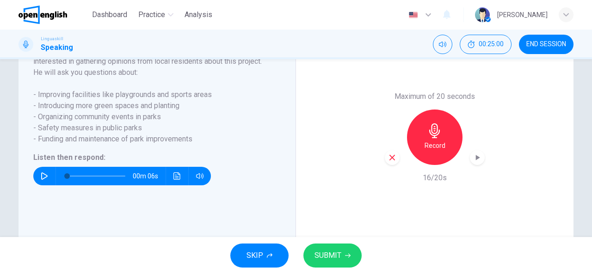
click at [338, 264] on button "SUBMIT" at bounding box center [332, 256] width 58 height 24
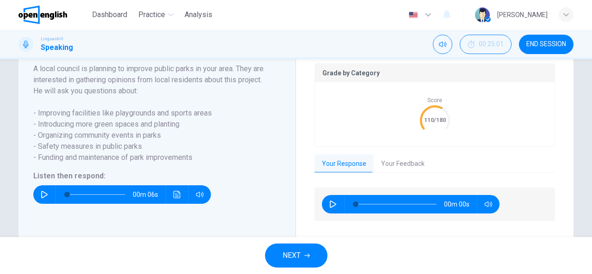
scroll to position [204, 0]
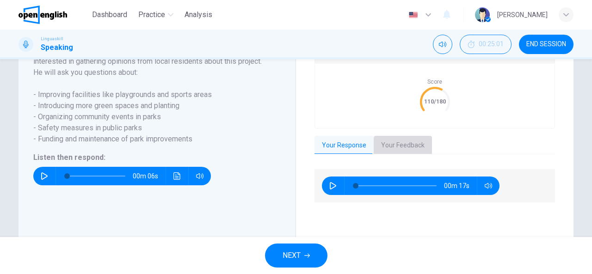
click at [413, 154] on button "Your Feedback" at bounding box center [403, 145] width 58 height 19
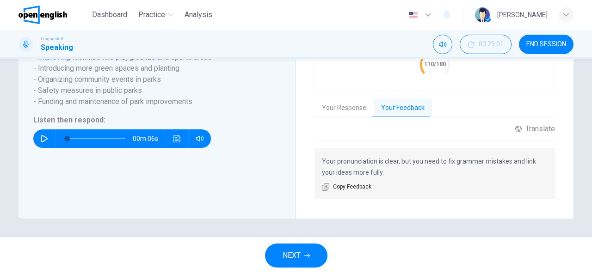
scroll to position [252, 0]
click at [305, 255] on icon "button" at bounding box center [307, 256] width 6 height 6
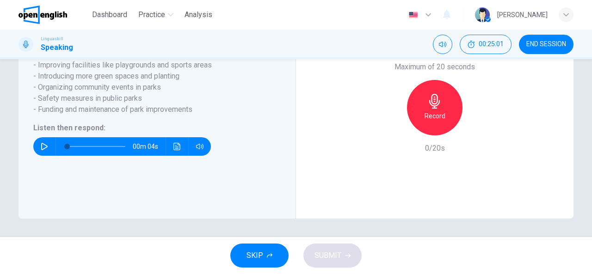
scroll to position [179, 0]
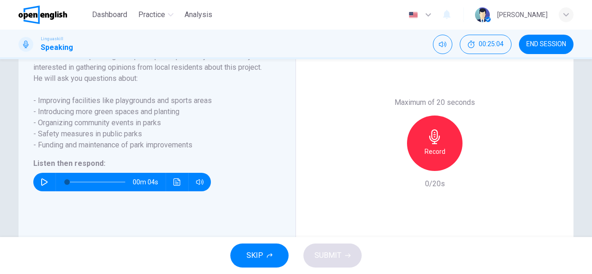
click at [43, 186] on icon "button" at bounding box center [44, 182] width 7 height 7
click at [175, 186] on icon "Click to see the audio transcription" at bounding box center [176, 182] width 7 height 7
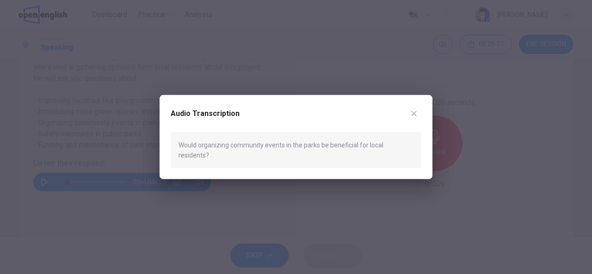
drag, startPoint x: 398, startPoint y: 146, endPoint x: 280, endPoint y: 160, distance: 118.8
click at [303, 160] on div "Would organizing community events in the parks be beneficial for local resident…" at bounding box center [296, 150] width 251 height 37
drag, startPoint x: 178, startPoint y: 148, endPoint x: 276, endPoint y: 148, distance: 98.5
click at [276, 148] on div "Would organizing community events in the parks be beneficial for local resident…" at bounding box center [296, 150] width 251 height 37
click at [415, 117] on icon "button" at bounding box center [413, 113] width 7 height 7
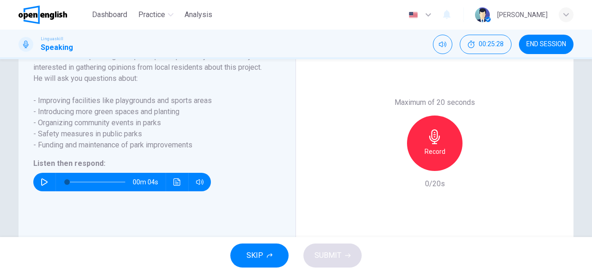
click at [436, 157] on h6 "Record" at bounding box center [435, 151] width 21 height 11
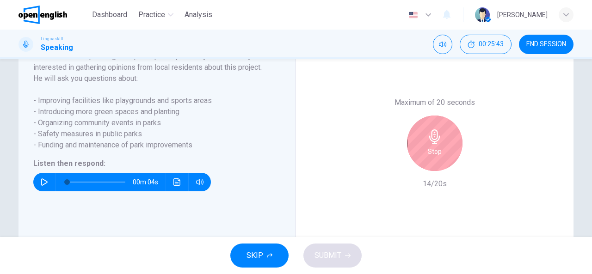
click at [433, 156] on div "Stop" at bounding box center [435, 144] width 56 height 56
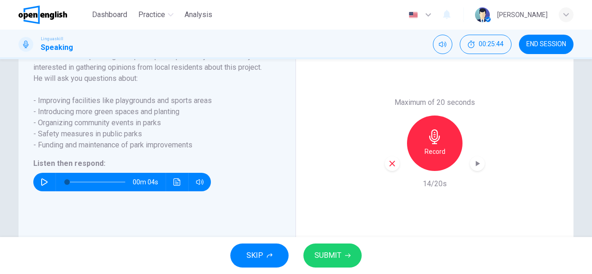
click at [322, 250] on span "SUBMIT" at bounding box center [328, 255] width 27 height 13
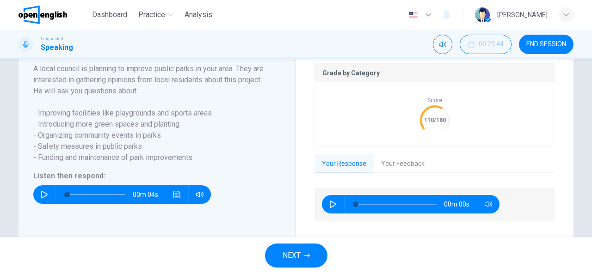
scroll to position [204, 0]
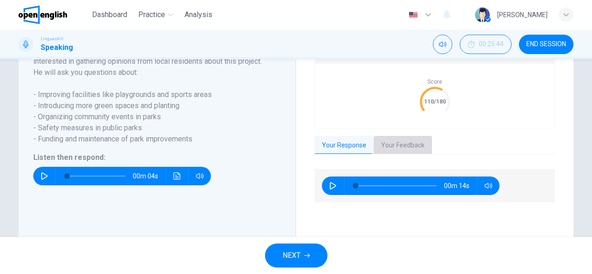
click at [419, 155] on button "Your Feedback" at bounding box center [403, 145] width 58 height 19
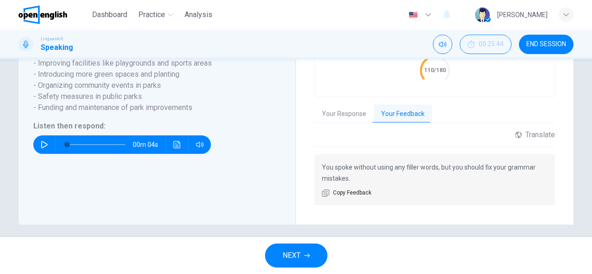
scroll to position [250, 0]
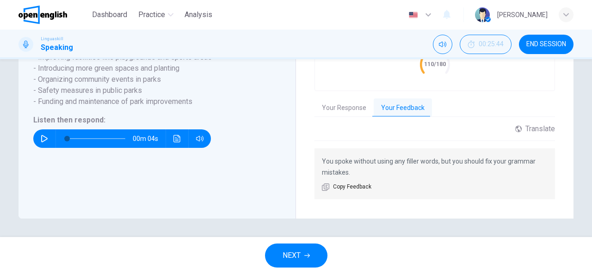
click at [307, 264] on button "NEXT" at bounding box center [296, 256] width 62 height 24
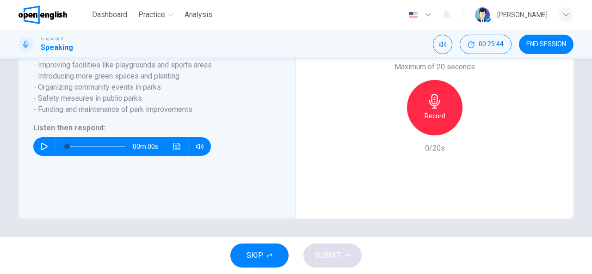
scroll to position [225, 0]
click at [45, 146] on icon "button" at bounding box center [44, 146] width 7 height 7
click at [180, 146] on button "Click to see the audio transcription" at bounding box center [177, 146] width 15 height 19
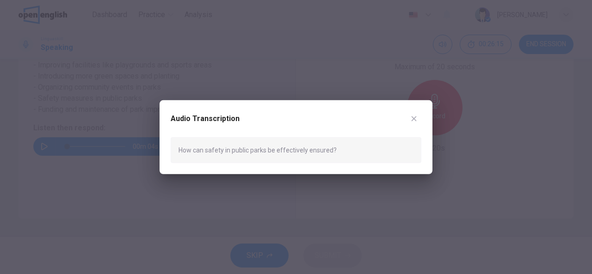
click at [416, 117] on icon "button" at bounding box center [413, 118] width 7 height 7
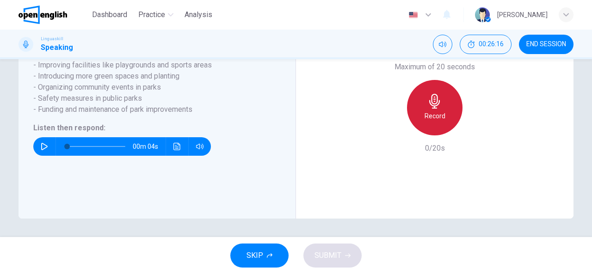
click at [428, 114] on h6 "Record" at bounding box center [435, 116] width 21 height 11
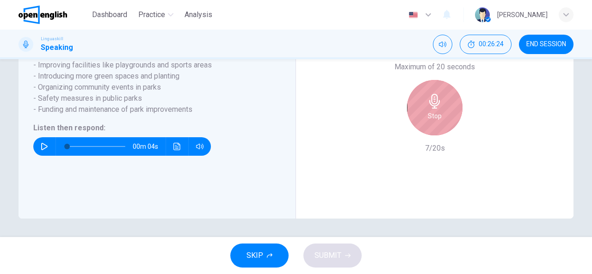
click at [444, 102] on div "Stop" at bounding box center [435, 108] width 56 height 56
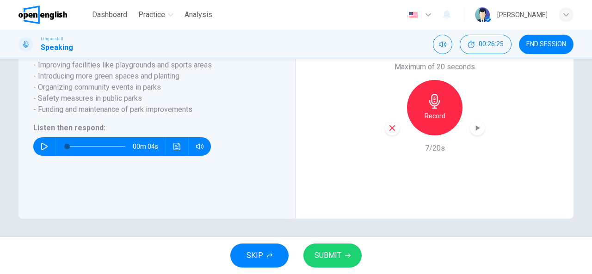
click at [336, 249] on span "SUBMIT" at bounding box center [328, 255] width 27 height 13
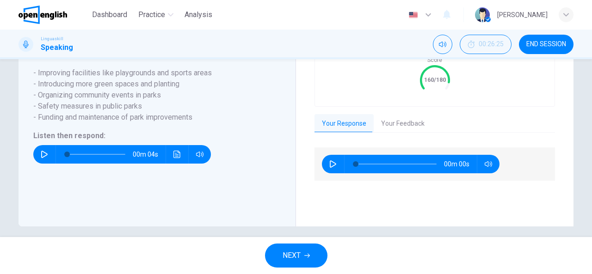
scroll to position [244, 0]
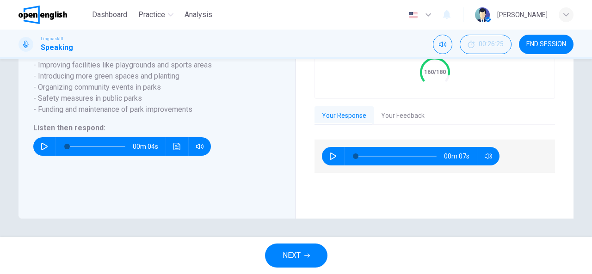
click at [396, 116] on button "Your Feedback" at bounding box center [403, 115] width 58 height 19
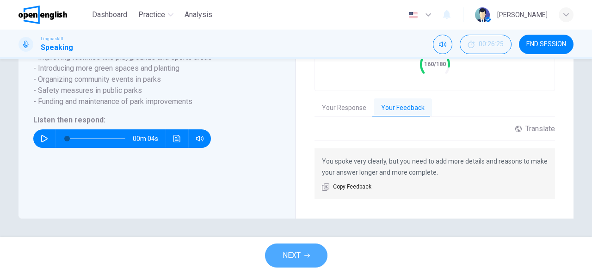
click at [298, 259] on span "NEXT" at bounding box center [292, 255] width 18 height 13
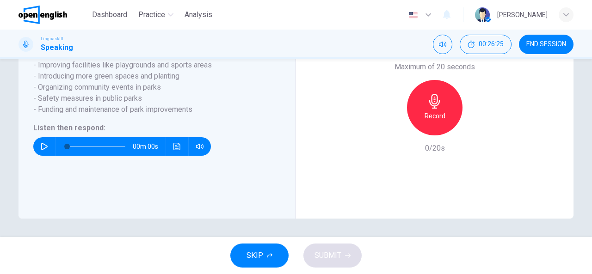
scroll to position [225, 0]
click at [41, 149] on icon "button" at bounding box center [44, 146] width 7 height 7
click at [177, 147] on icon "Click to see the audio transcription" at bounding box center [176, 146] width 7 height 7
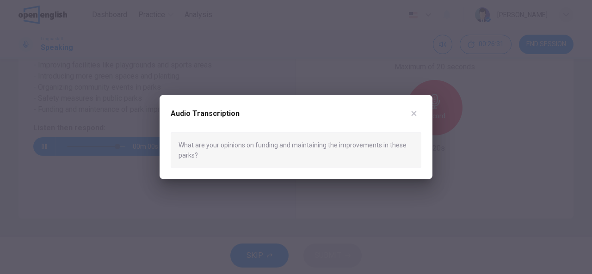
type input "*"
click at [413, 115] on icon "button" at bounding box center [414, 113] width 5 height 5
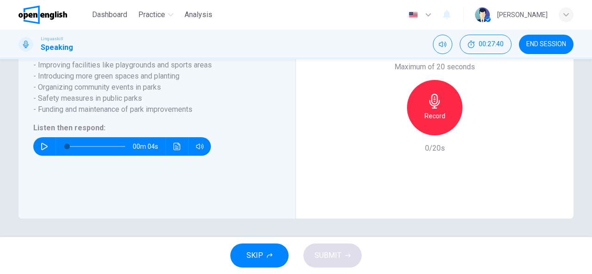
click at [432, 130] on div "Record" at bounding box center [435, 108] width 56 height 56
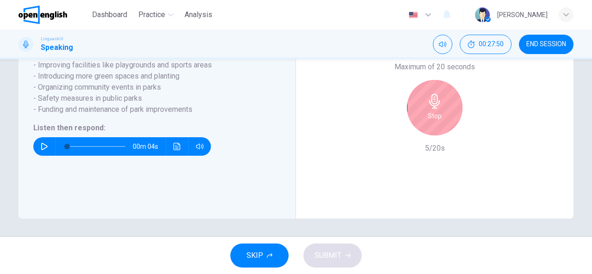
click at [439, 112] on div "Stop" at bounding box center [435, 108] width 56 height 56
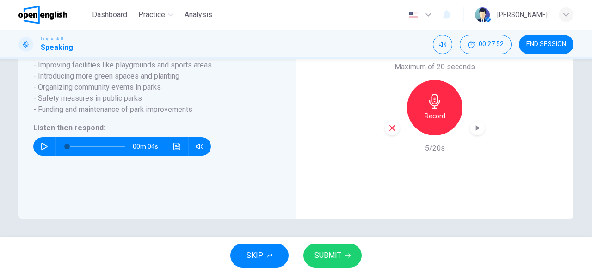
click at [339, 260] on span "SUBMIT" at bounding box center [328, 255] width 27 height 13
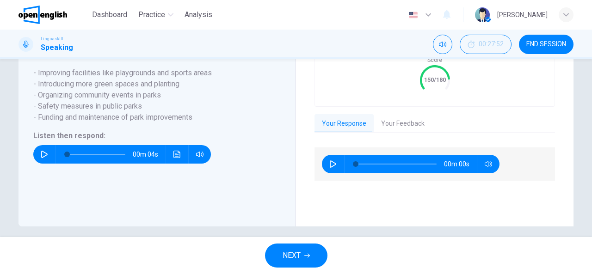
scroll to position [244, 0]
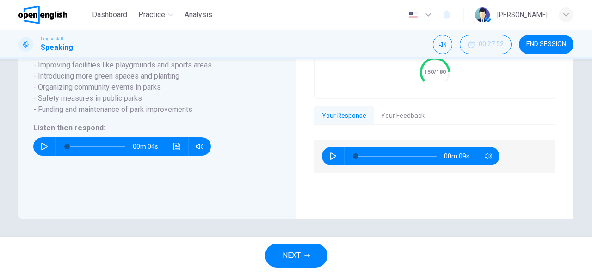
click at [403, 111] on button "Your Feedback" at bounding box center [403, 115] width 58 height 19
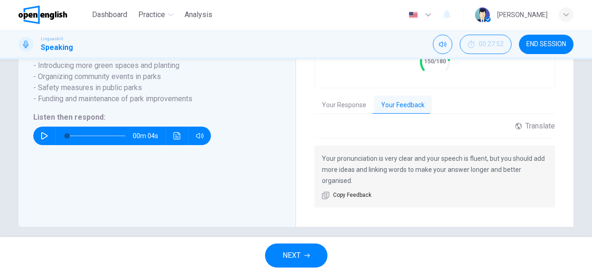
click at [302, 257] on button "NEXT" at bounding box center [296, 256] width 62 height 24
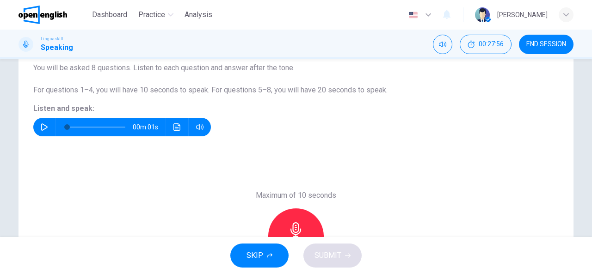
scroll to position [42, 0]
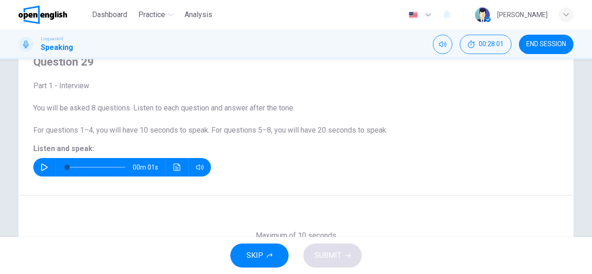
click at [41, 165] on icon "button" at bounding box center [44, 167] width 6 height 7
type input "*"
click at [551, 38] on button "END SESSION" at bounding box center [546, 44] width 55 height 19
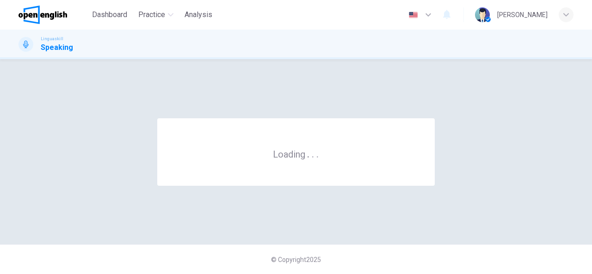
scroll to position [0, 0]
